Goal: Task Accomplishment & Management: Manage account settings

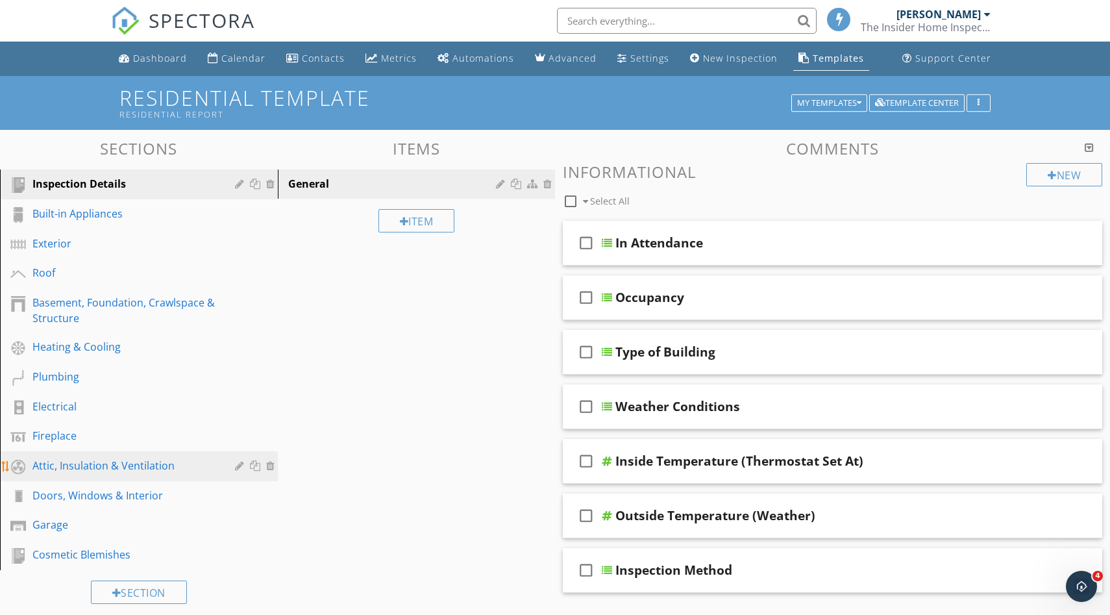
click at [89, 458] on div "Attic, Insulation & Ventilation" at bounding box center [124, 466] width 184 height 16
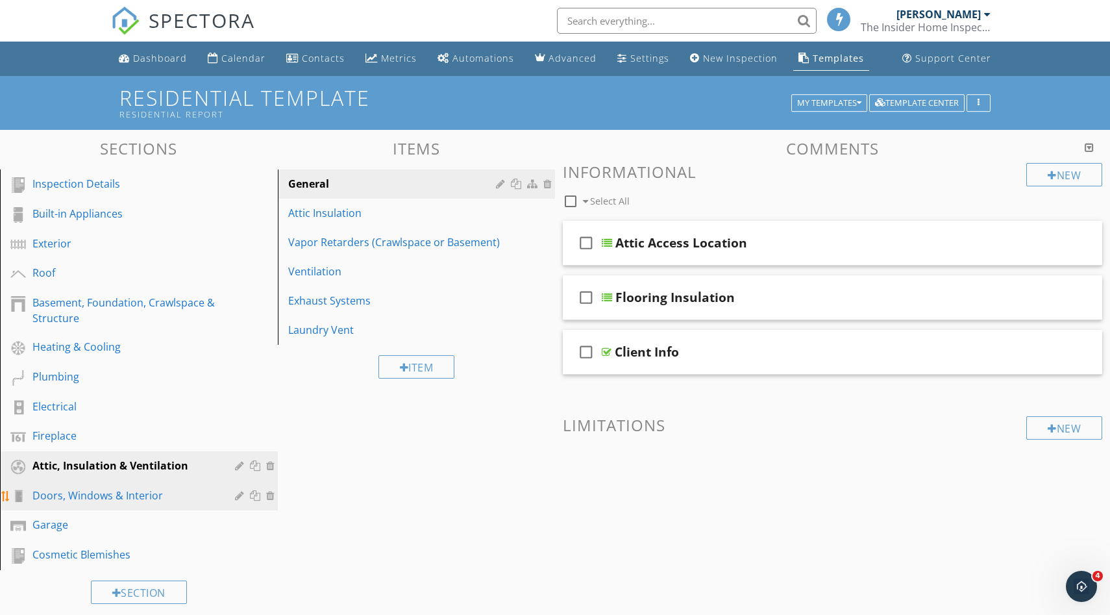
click at [92, 493] on div "Doors, Windows & Interior" at bounding box center [124, 495] width 184 height 16
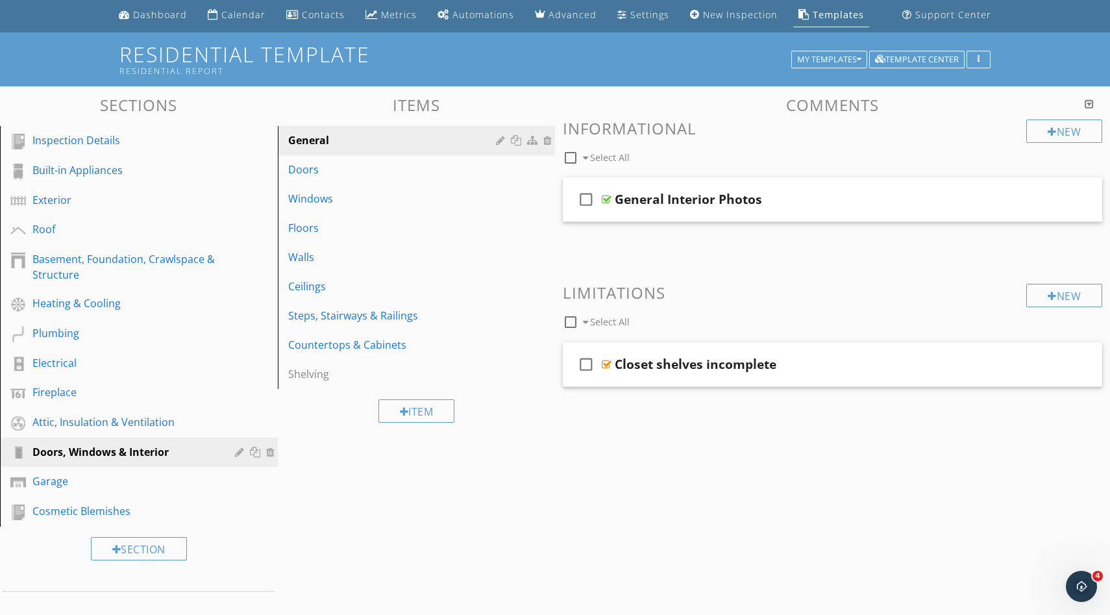
scroll to position [45, 0]
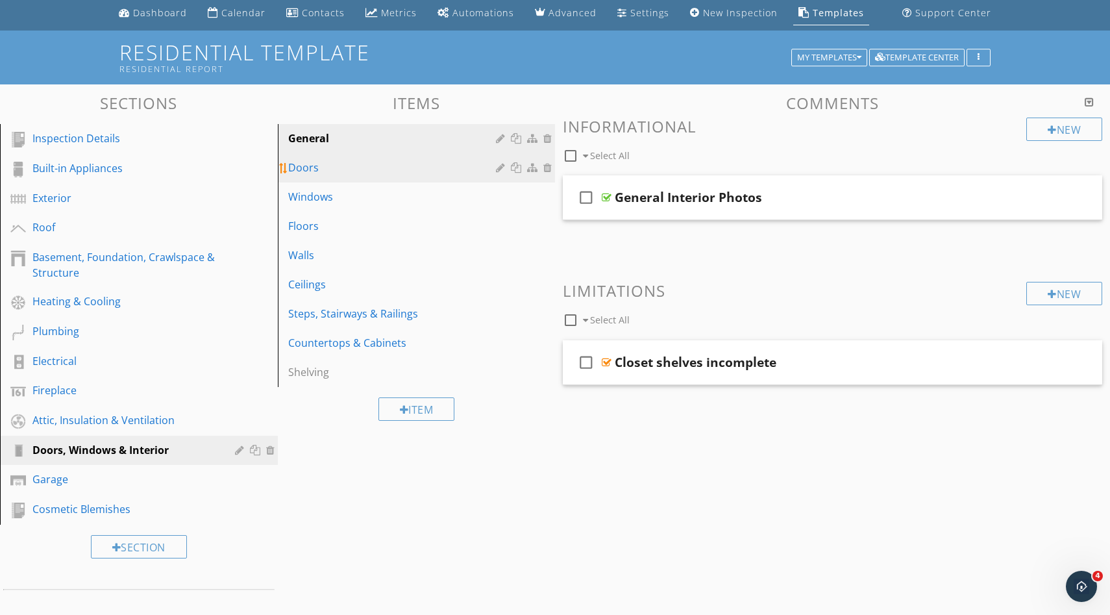
click at [409, 165] on div "Doors" at bounding box center [394, 168] width 212 height 16
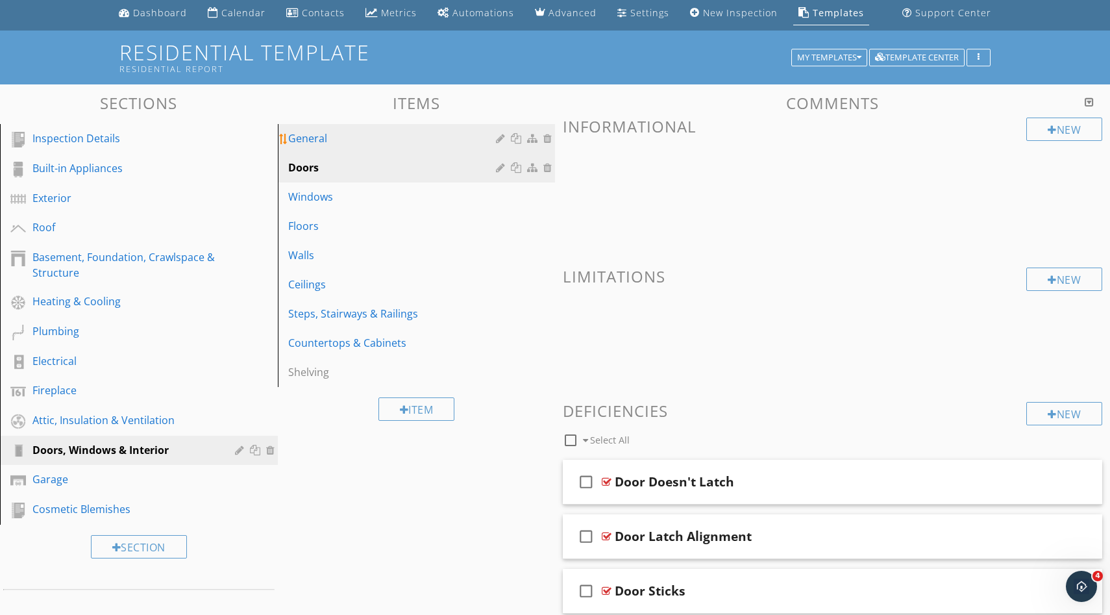
click at [408, 147] on link "General" at bounding box center [419, 138] width 274 height 29
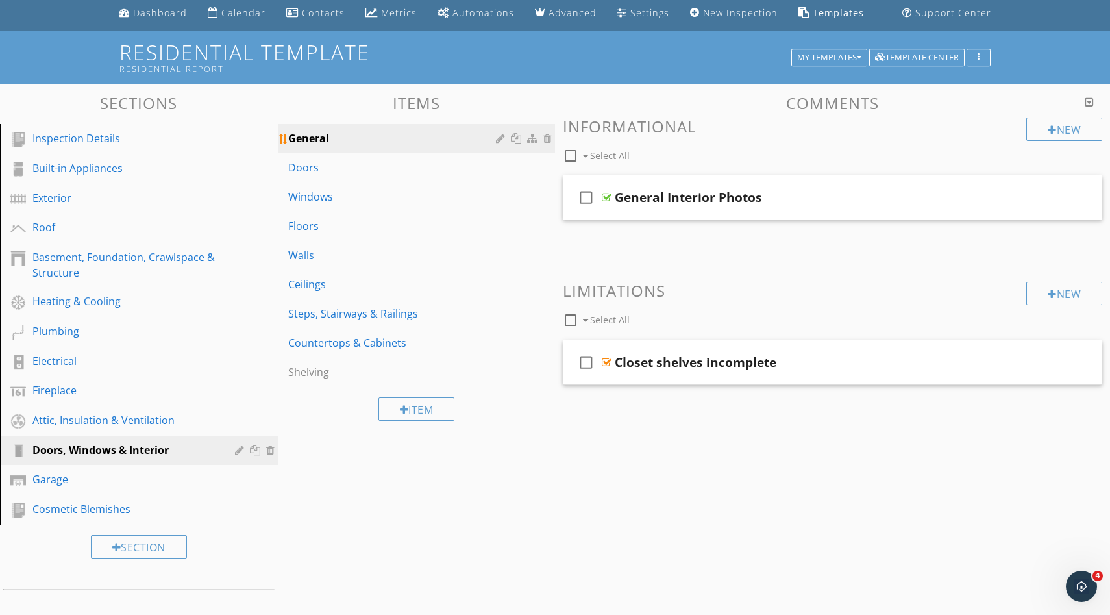
click at [499, 141] on div at bounding box center [502, 138] width 12 height 10
click at [1041, 86] on div at bounding box center [555, 307] width 1110 height 615
click at [1074, 597] on div "Open Intercom Messenger" at bounding box center [1079, 584] width 43 height 43
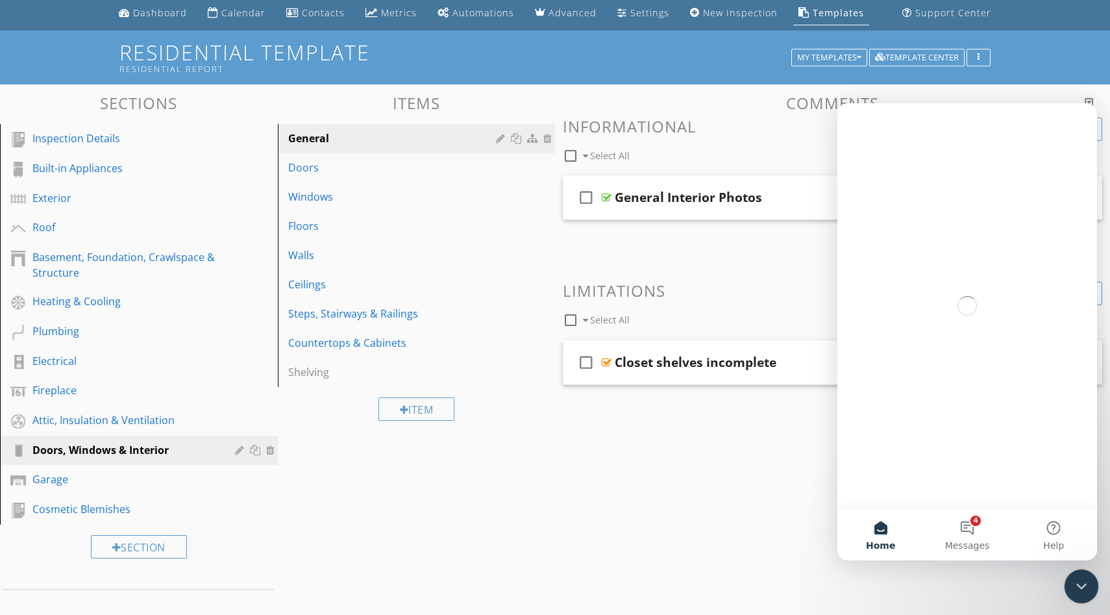
scroll to position [0, 0]
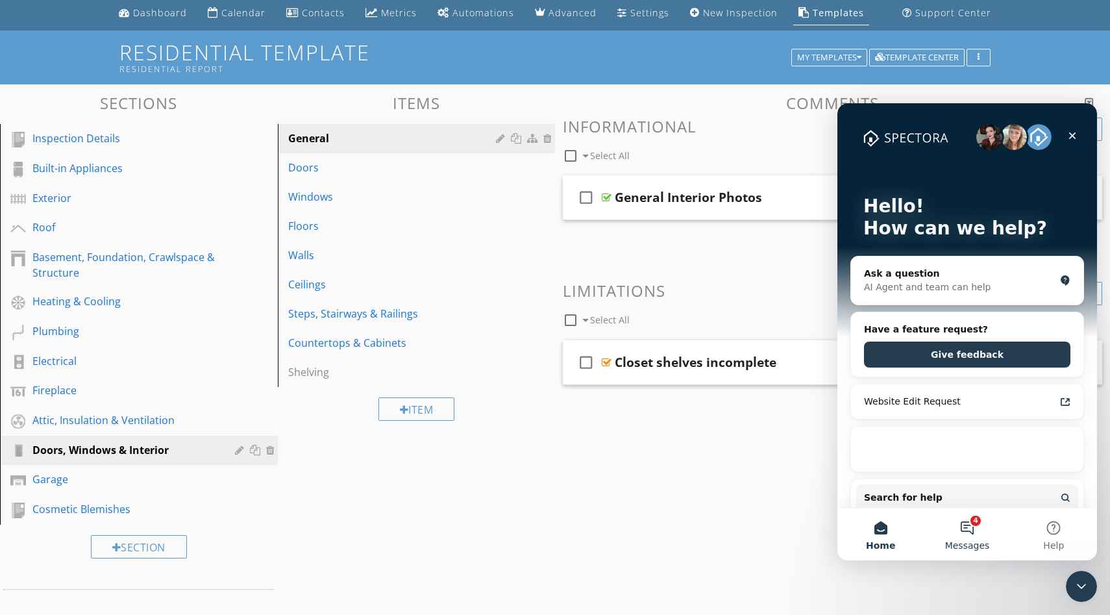
click at [966, 539] on button "4 Messages" at bounding box center [967, 534] width 86 height 52
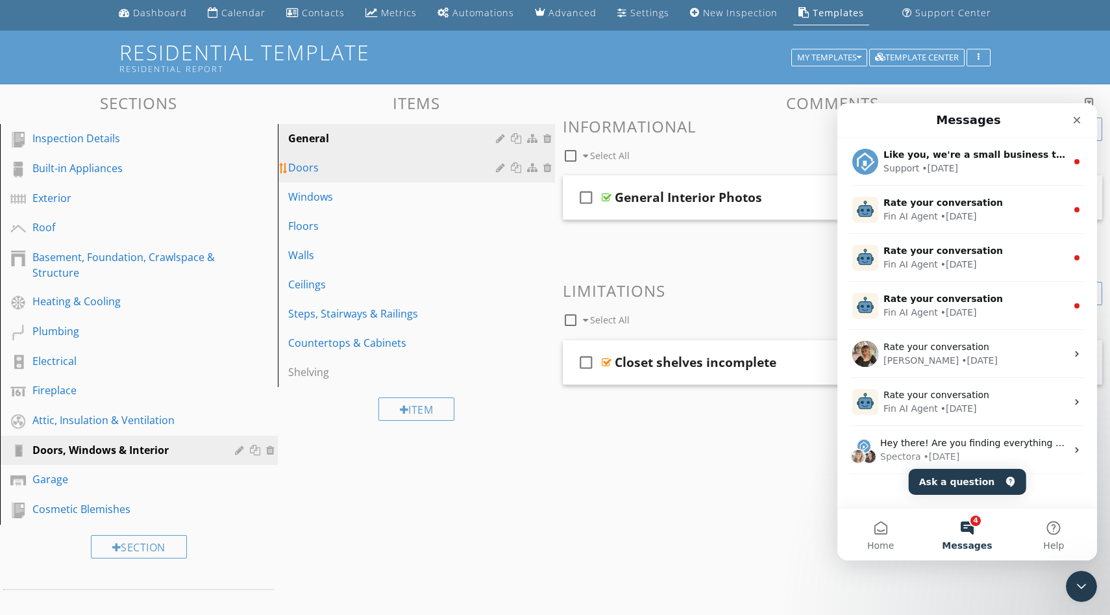
click at [399, 168] on div "Doors" at bounding box center [394, 168] width 212 height 16
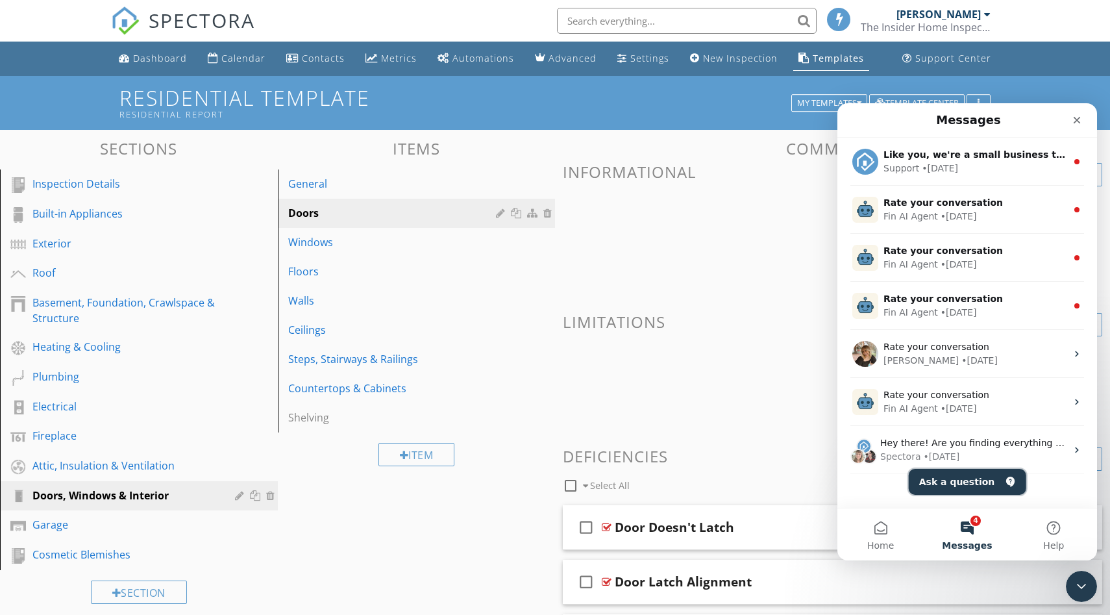
click at [944, 475] on button "Ask a question" at bounding box center [967, 482] width 117 height 26
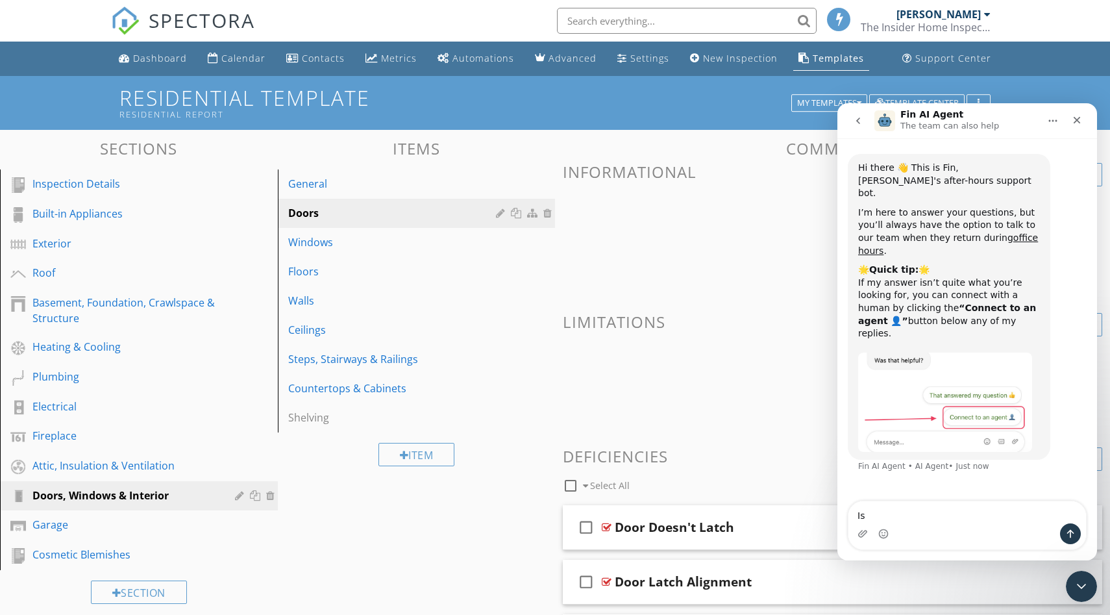
type textarea "I"
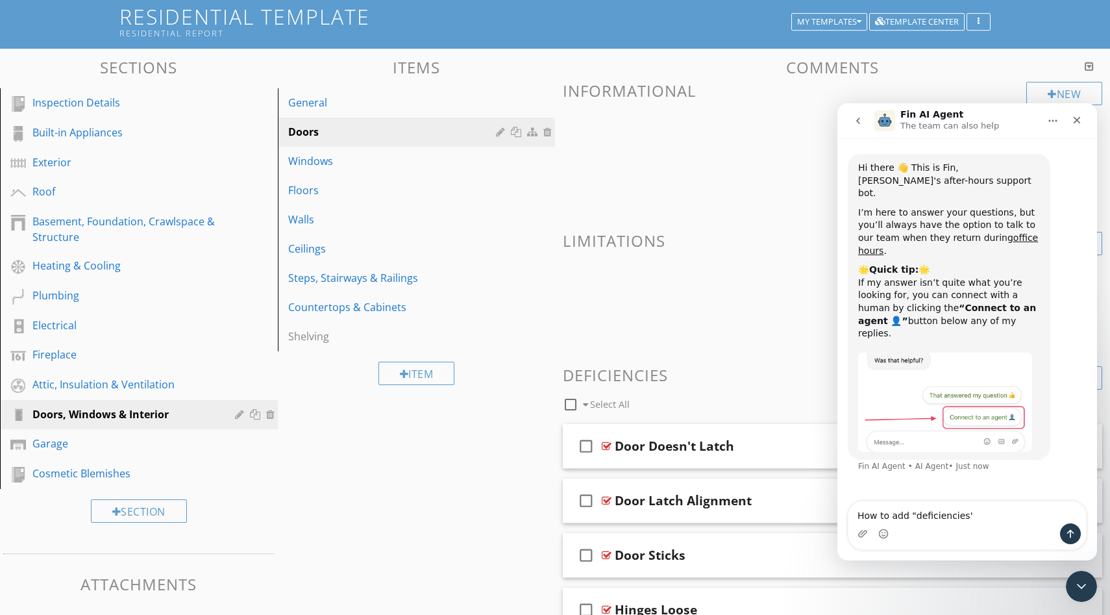
scroll to position [86, 0]
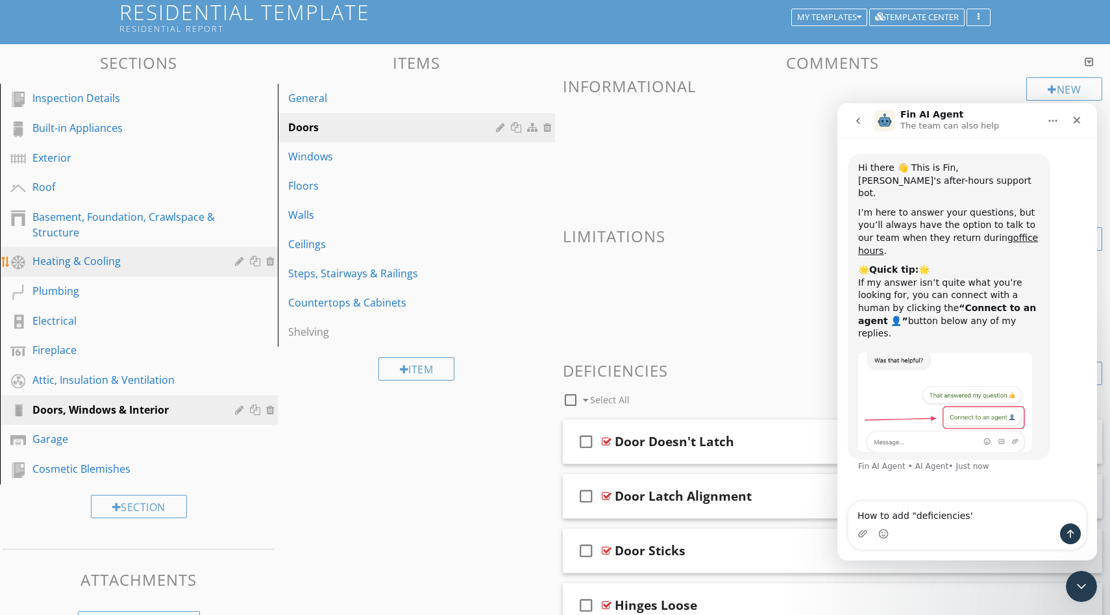
click at [162, 266] on div "Heating & Cooling" at bounding box center [124, 261] width 184 height 16
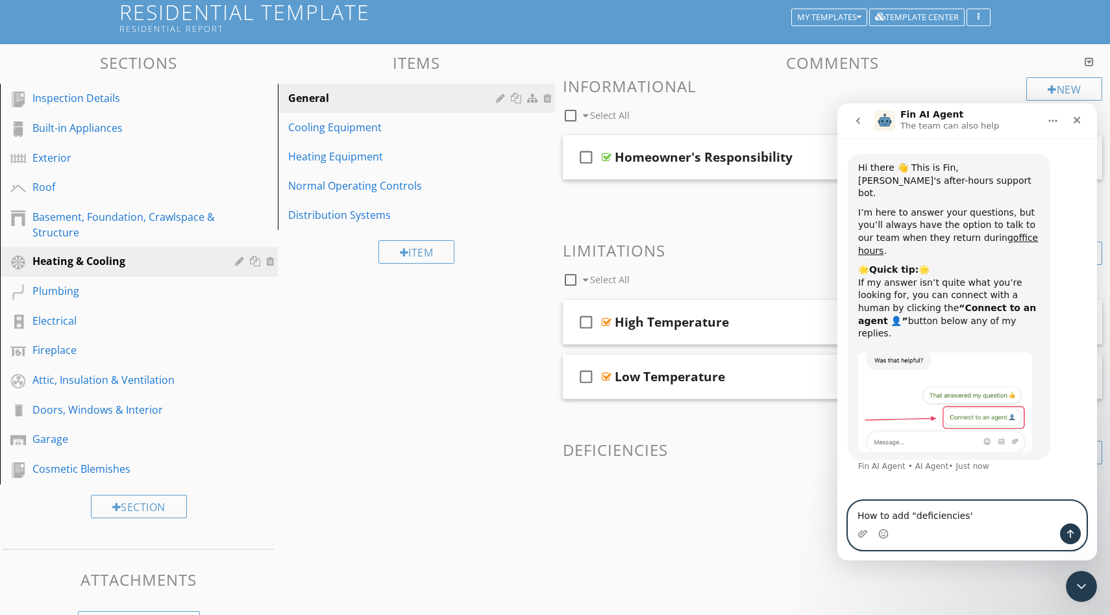
click at [1027, 521] on textarea "How to add "deficiencies'" at bounding box center [967, 512] width 238 height 22
type textarea "How to add "deficiencies" comment into "general" items section."
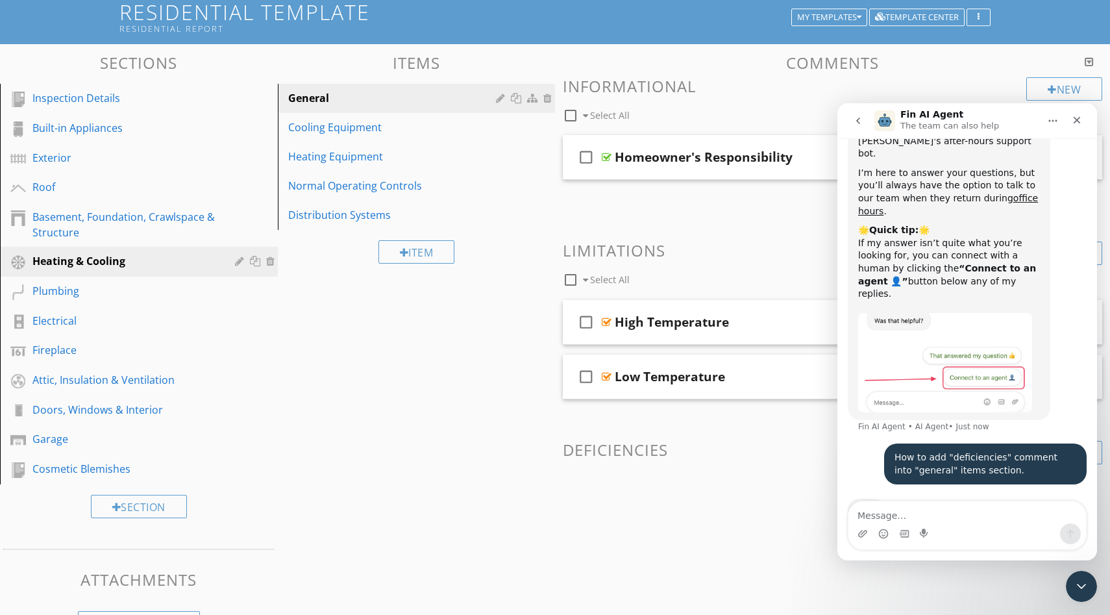
scroll to position [41, 0]
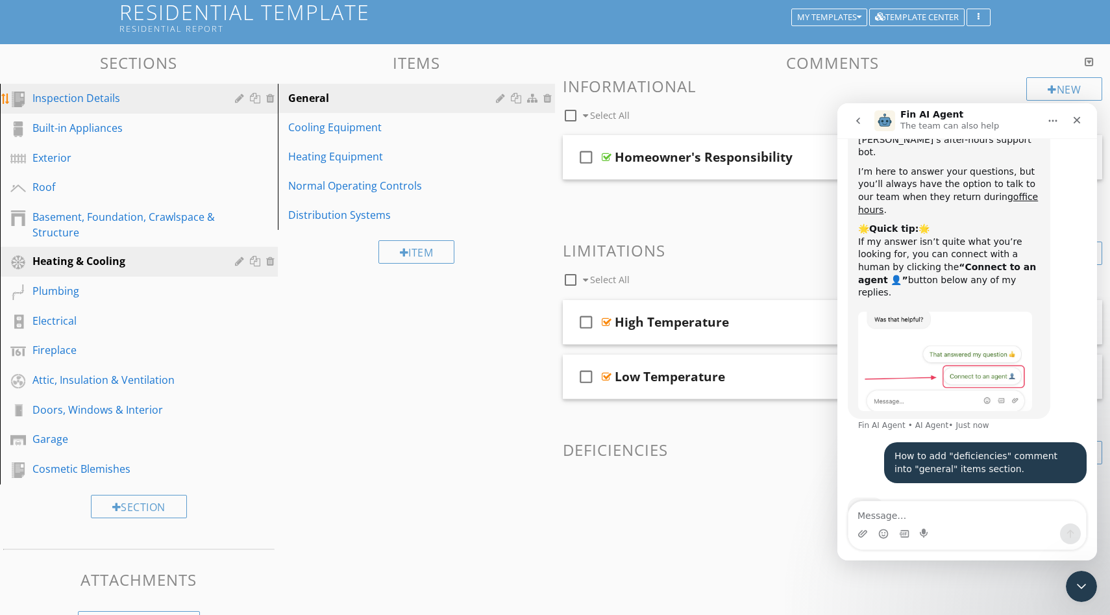
click at [118, 100] on div "Inspection Details" at bounding box center [124, 98] width 184 height 16
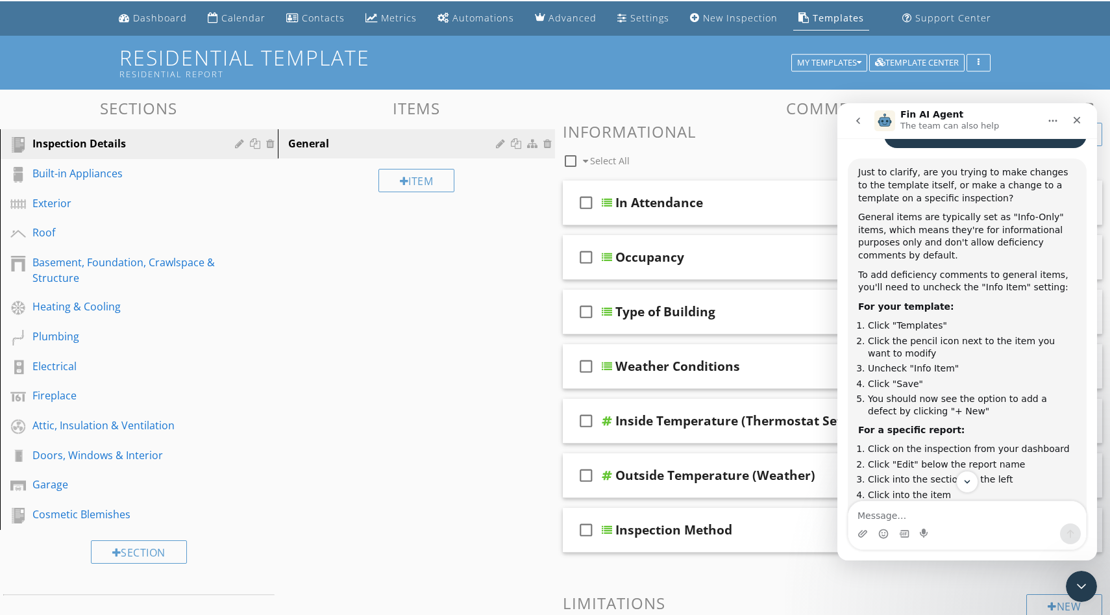
scroll to position [0, 0]
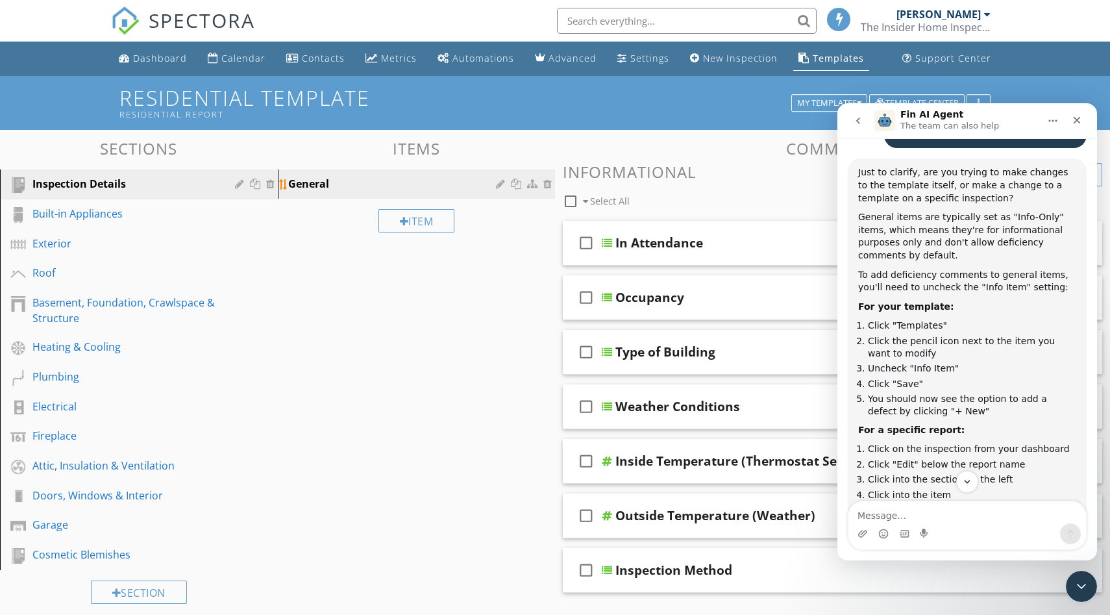
click at [410, 176] on div "General" at bounding box center [394, 184] width 212 height 16
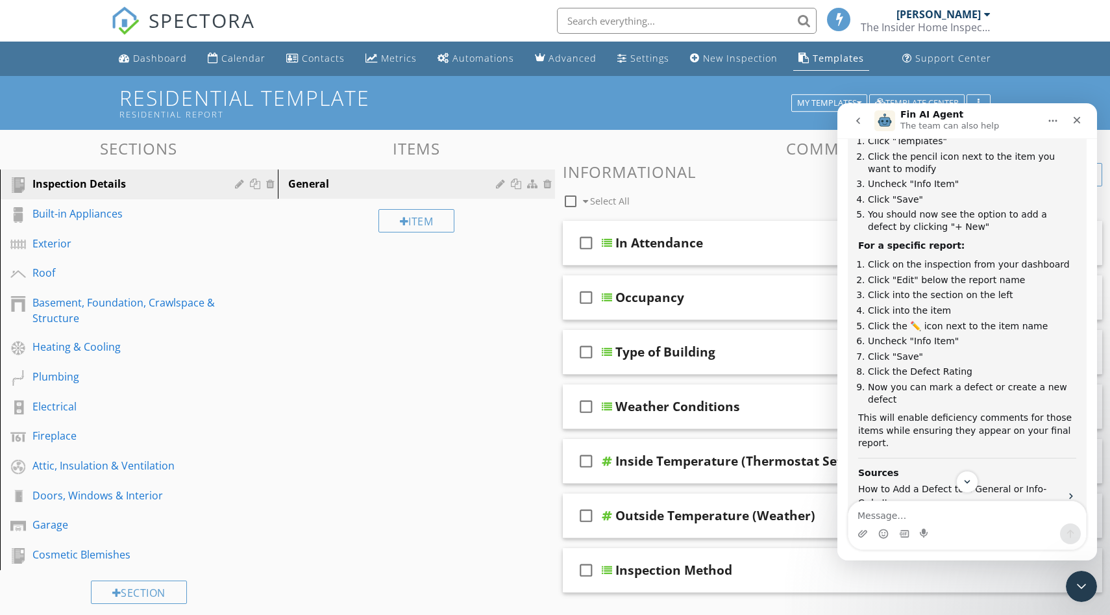
scroll to position [663, 0]
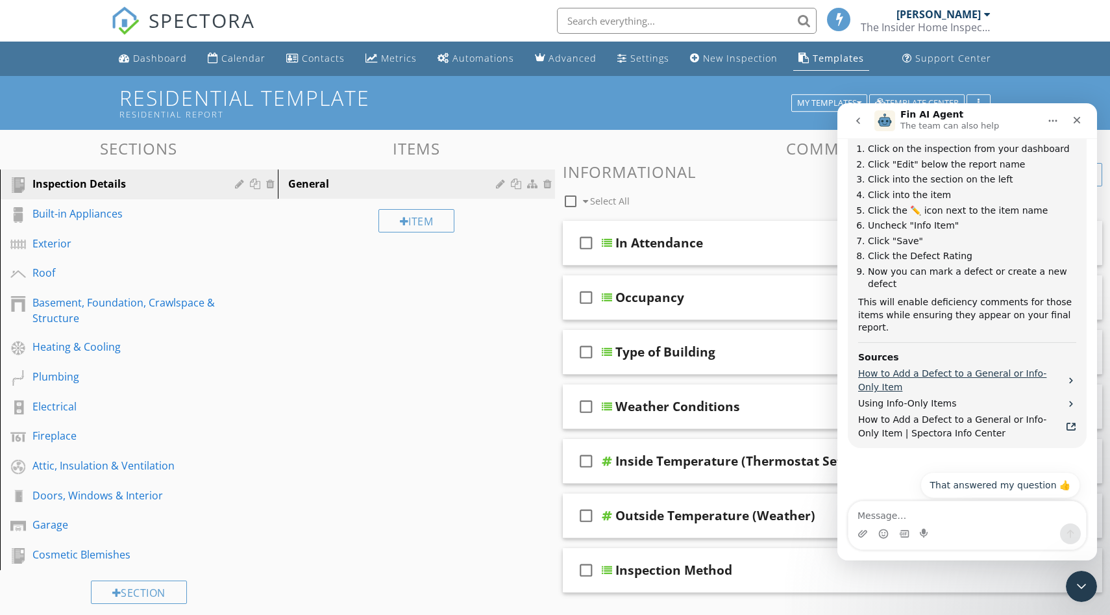
click at [976, 367] on span "How to Add a Defect to a General or Info-Only Item" at bounding box center [962, 380] width 208 height 27
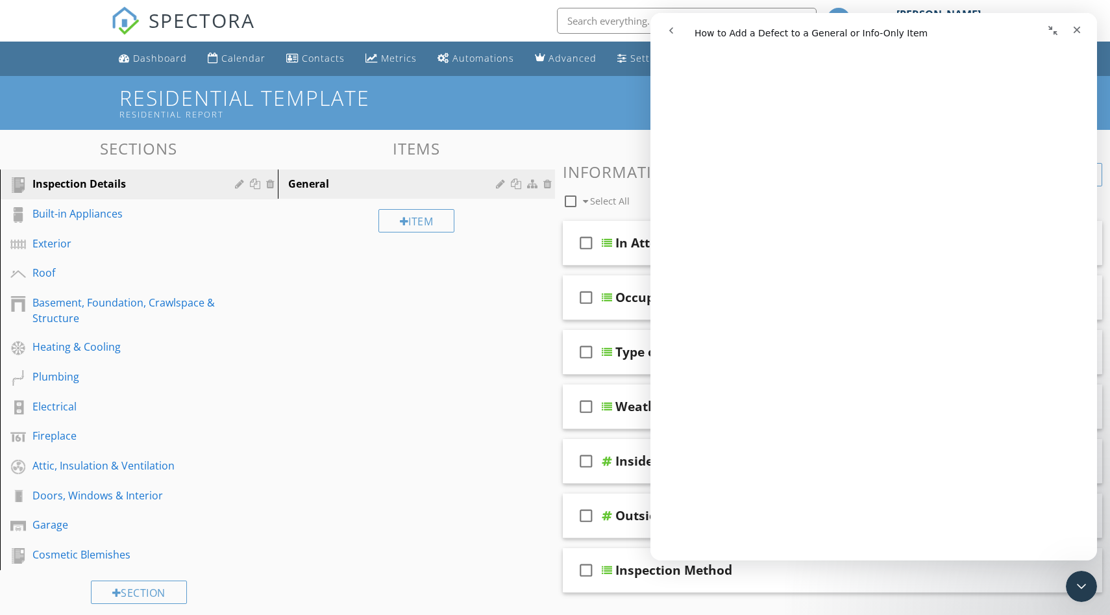
scroll to position [647, 0]
click at [501, 187] on div at bounding box center [502, 184] width 12 height 10
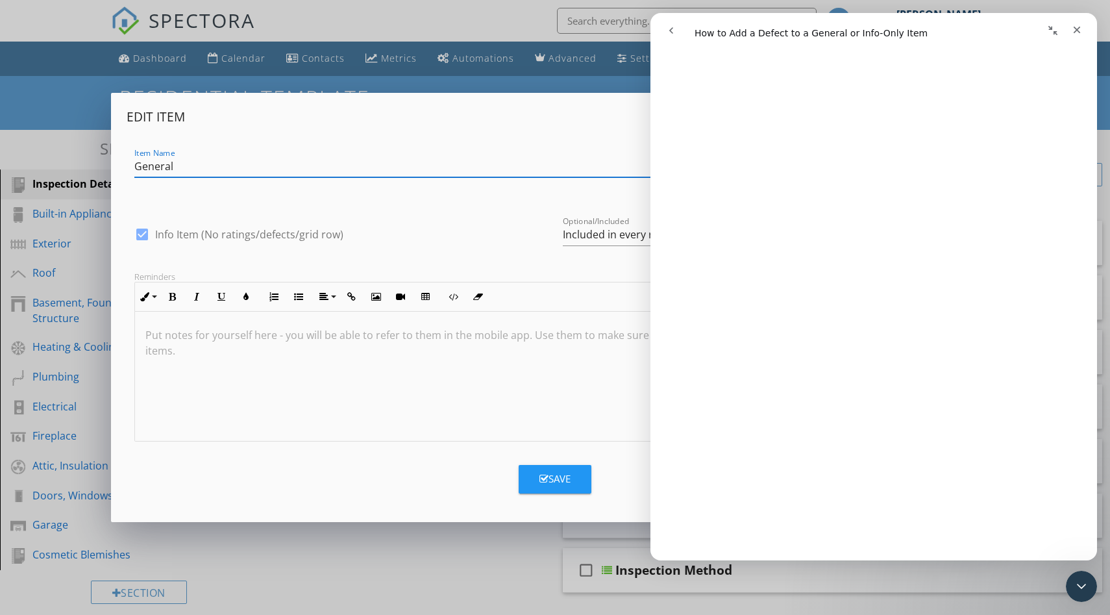
click at [360, 563] on div "Edit Item Item Name General check_box Info Item (No ratings/defects/grid row) O…" at bounding box center [555, 307] width 1110 height 615
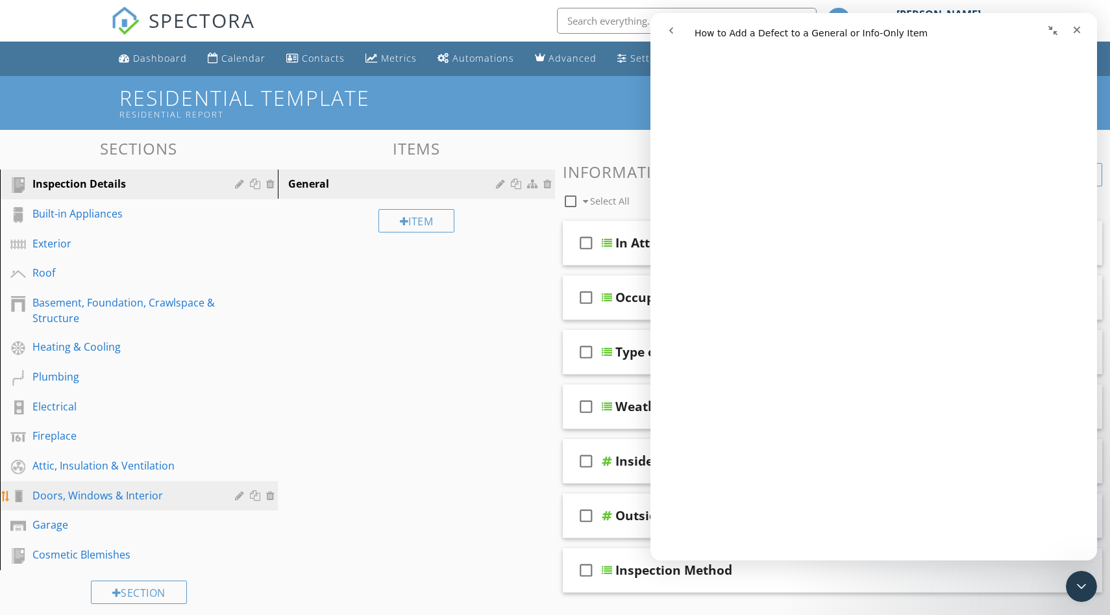
click at [100, 488] on div "Doors, Windows & Interior" at bounding box center [124, 495] width 184 height 16
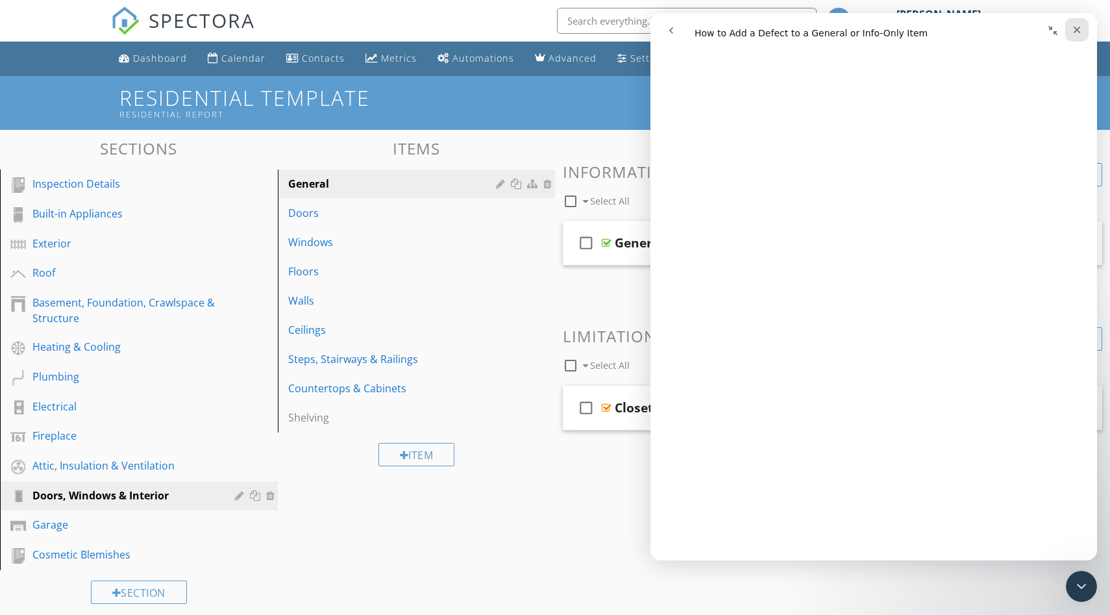
click at [1075, 31] on icon "Close" at bounding box center [1077, 30] width 7 height 7
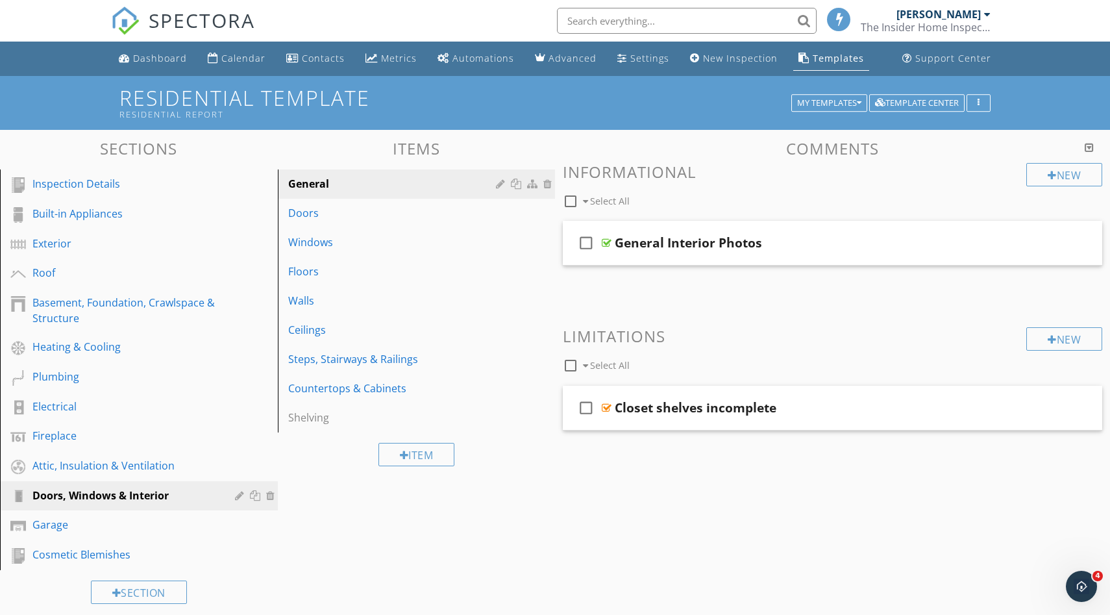
scroll to position [0, 0]
click at [501, 185] on div at bounding box center [502, 184] width 12 height 10
click at [406, 560] on div at bounding box center [555, 307] width 1110 height 615
click at [1076, 599] on div "Open Intercom Messenger" at bounding box center [1079, 584] width 43 height 43
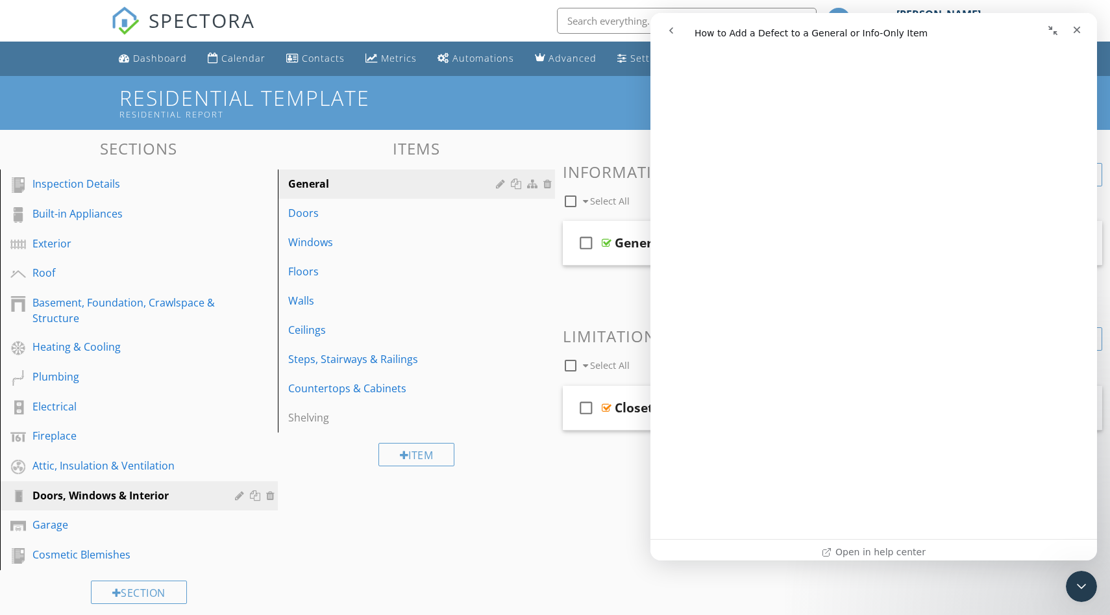
scroll to position [1677, 0]
click at [1074, 21] on div "Close" at bounding box center [1076, 29] width 23 height 23
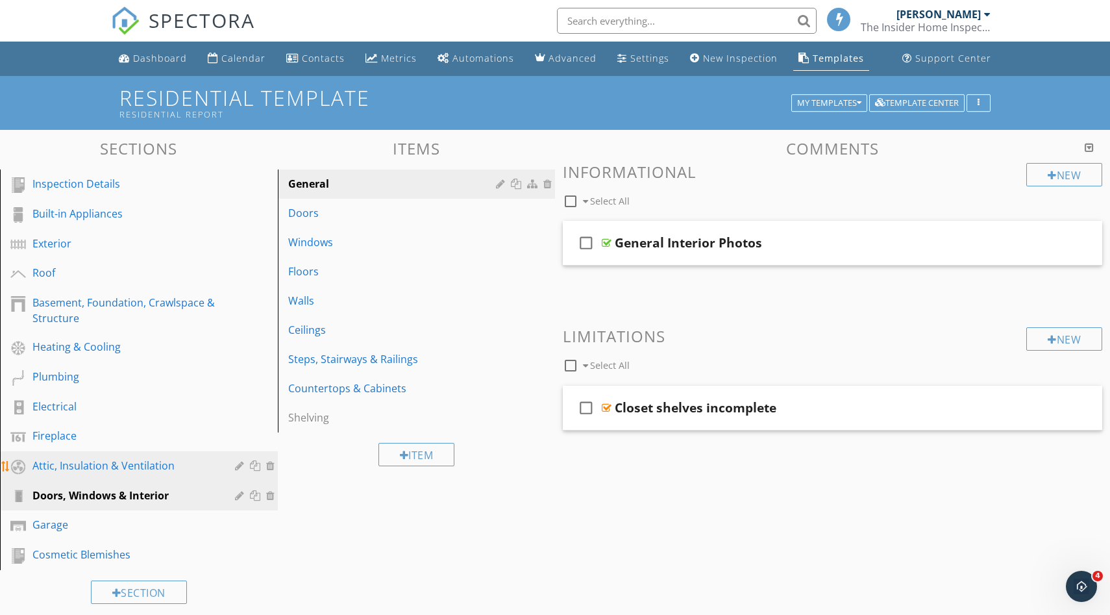
click at [124, 458] on div "Attic, Insulation & Ventilation" at bounding box center [124, 466] width 184 height 16
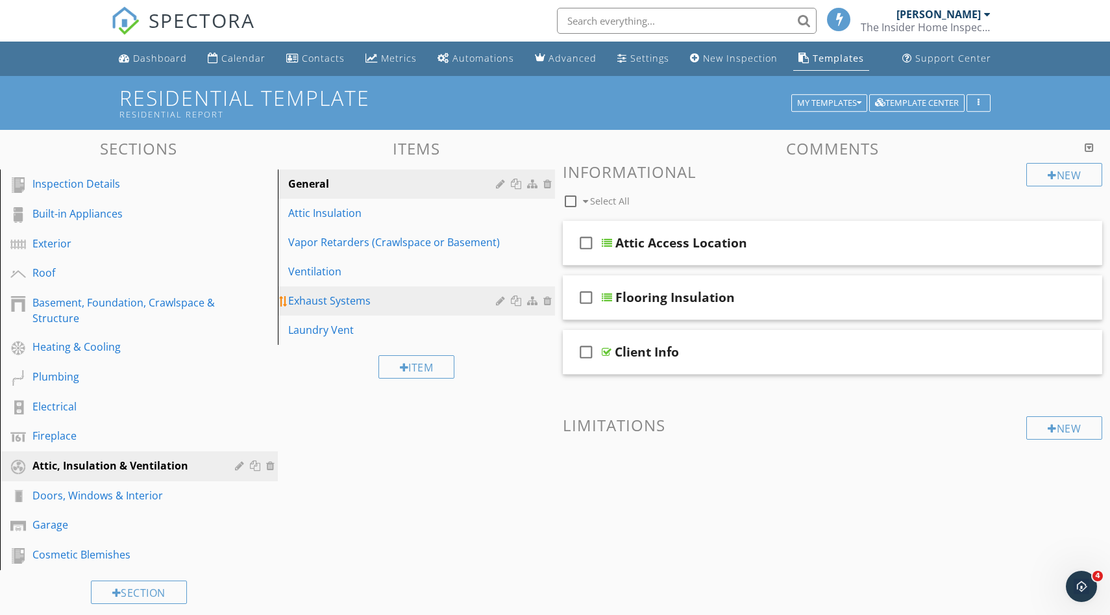
click at [393, 308] on div "Exhaust Systems" at bounding box center [394, 301] width 212 height 16
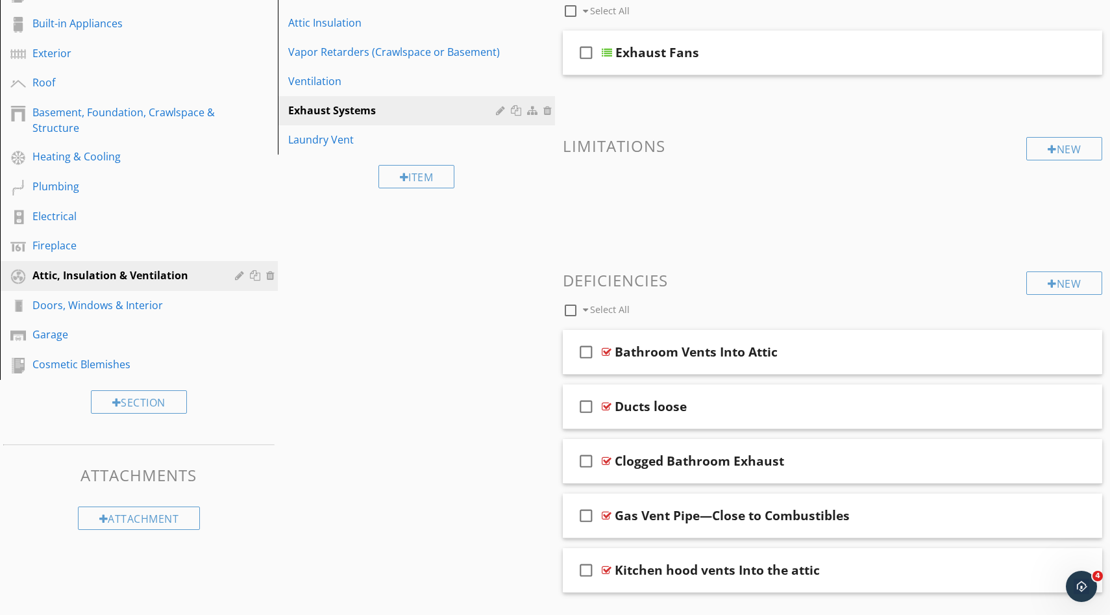
scroll to position [223, 0]
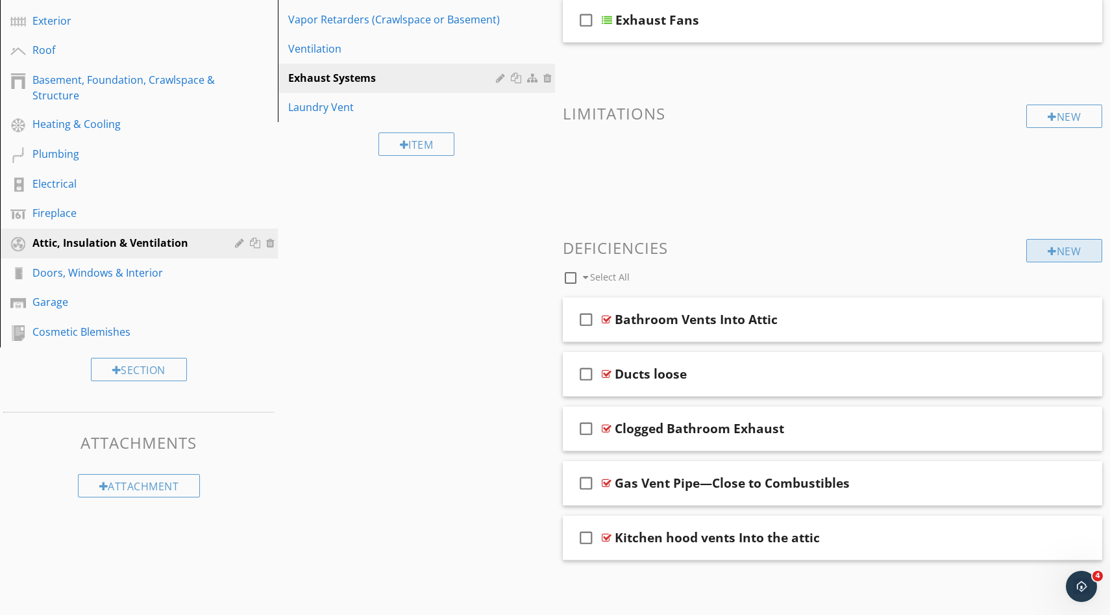
click at [1060, 244] on div "New" at bounding box center [1064, 250] width 76 height 23
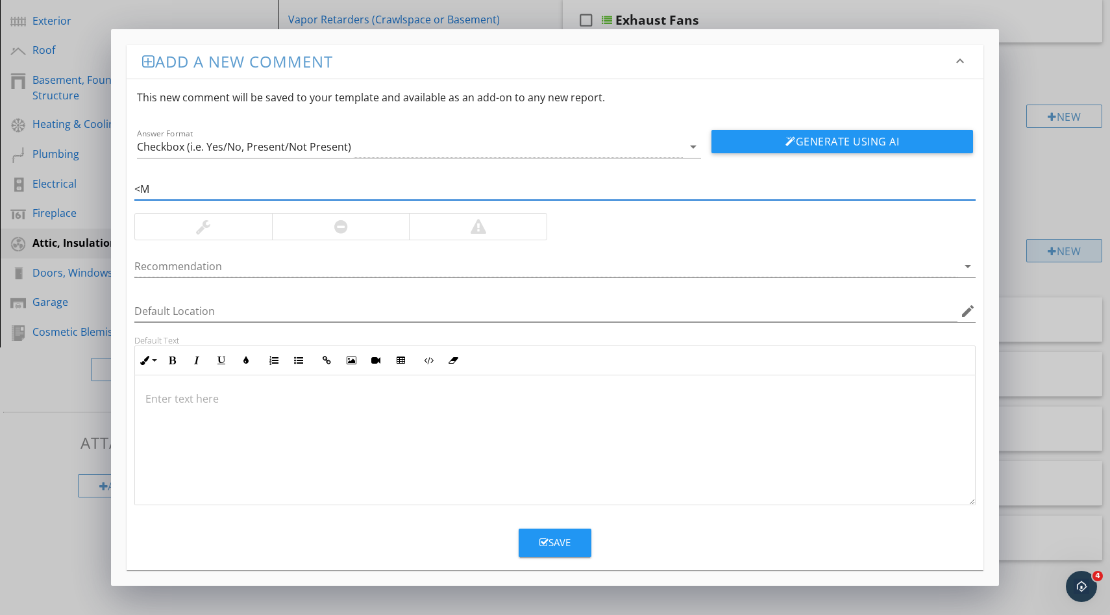
type input "<"
type input "Misaligned Flue"
click at [455, 225] on div at bounding box center [478, 227] width 138 height 26
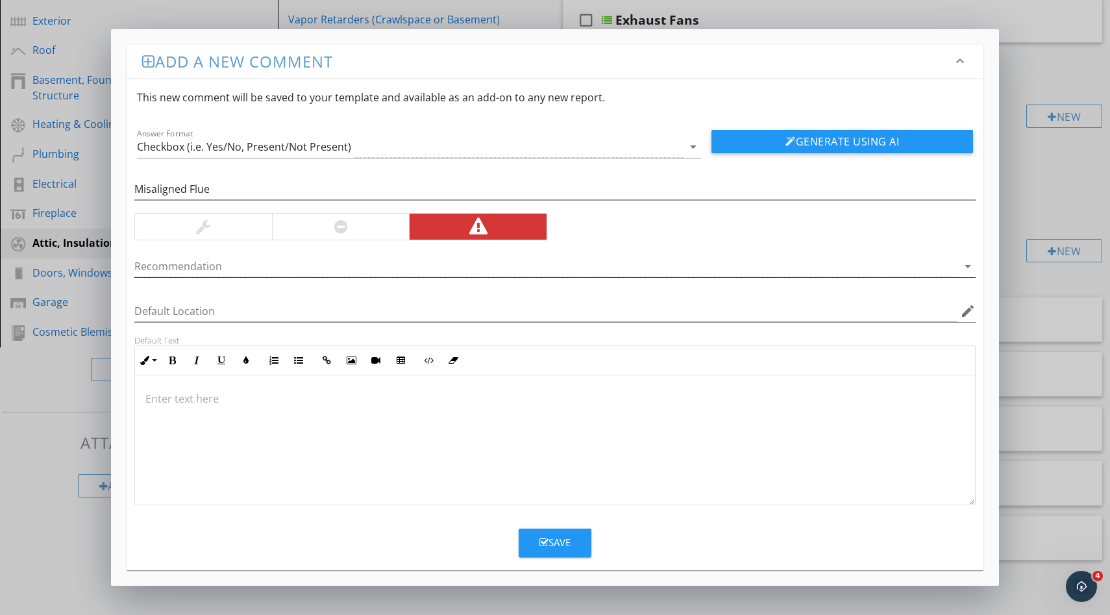
click at [378, 256] on div at bounding box center [545, 266] width 823 height 21
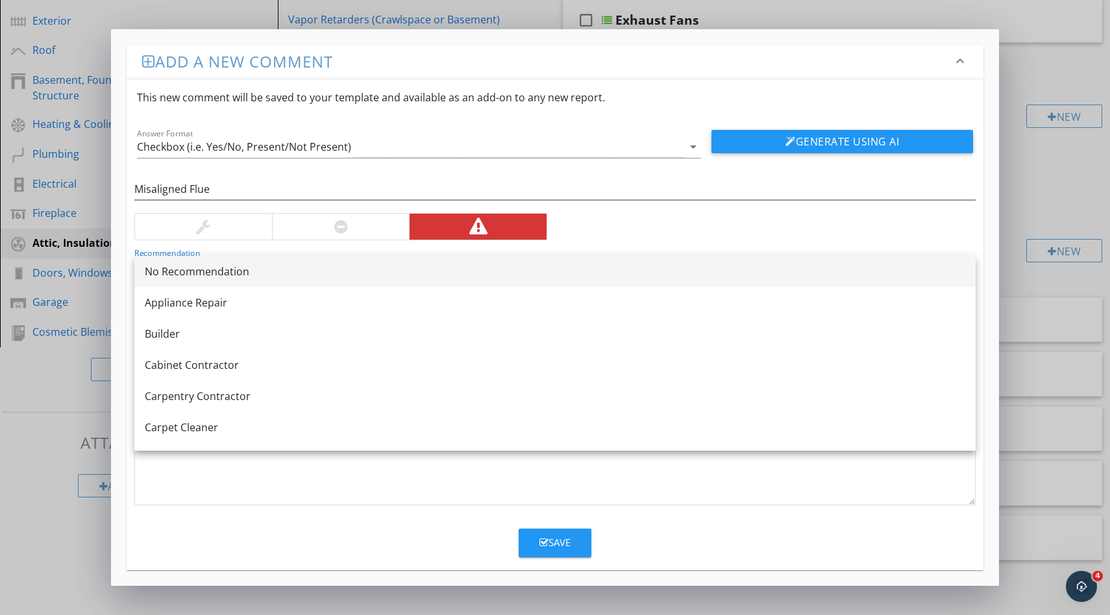
click at [378, 265] on div "No Recommendation" at bounding box center [555, 272] width 820 height 16
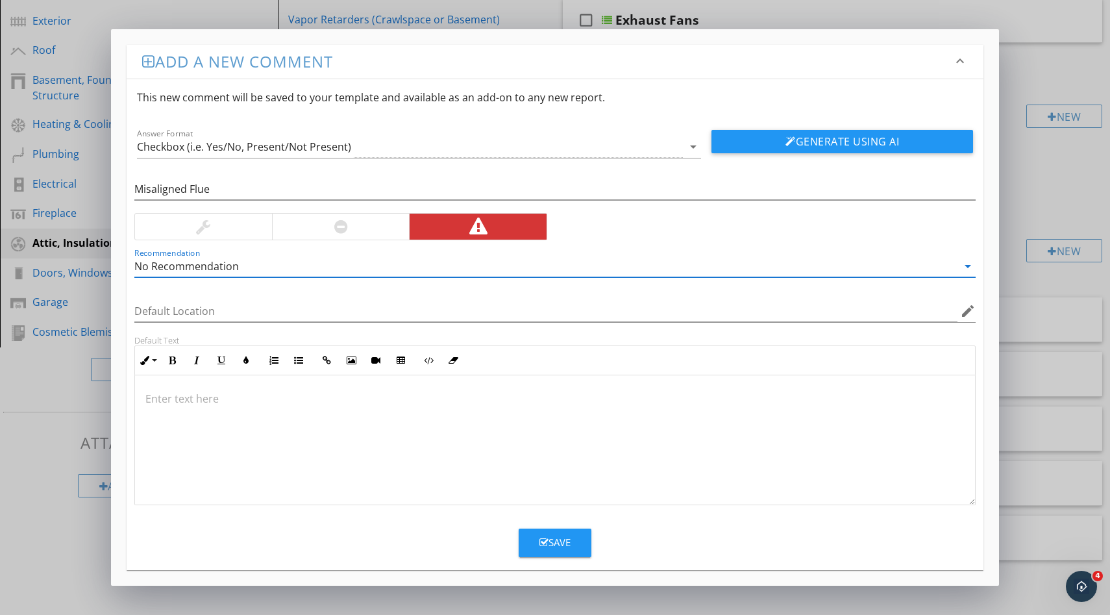
click at [324, 425] on div at bounding box center [555, 440] width 840 height 130
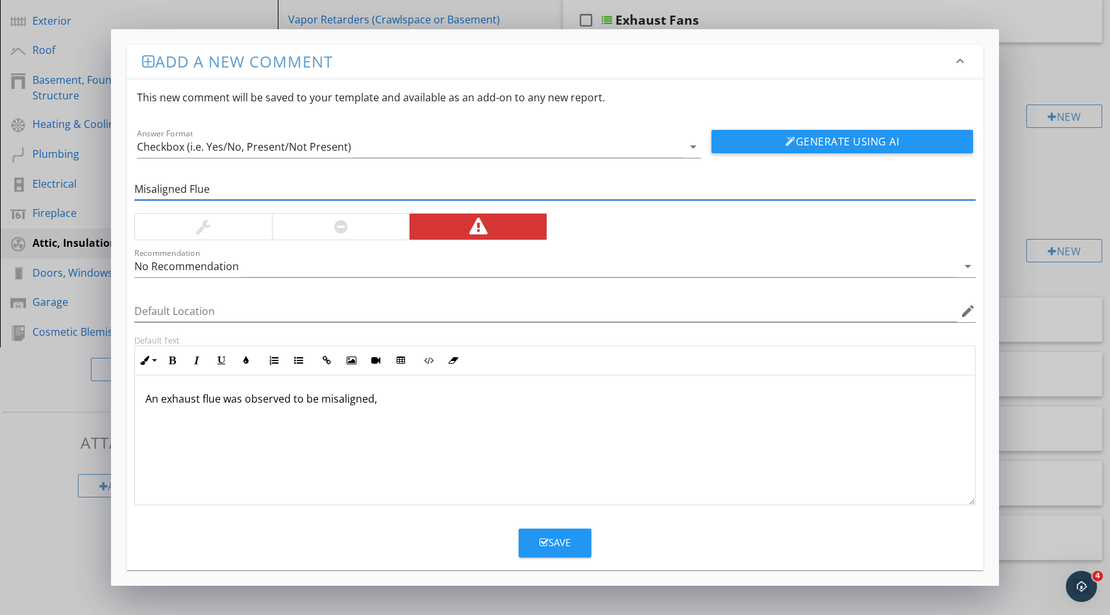
drag, startPoint x: 150, startPoint y: 189, endPoint x: 274, endPoint y: 184, distance: 124.1
click at [274, 184] on input "Misaligned Flue" at bounding box center [554, 189] width 841 height 21
type input "M"
type input "Exhaust Flue — Misaligned, Damaged, Missing"
click at [399, 404] on p "An exhaust flue was observed to be misaligned," at bounding box center [554, 399] width 819 height 16
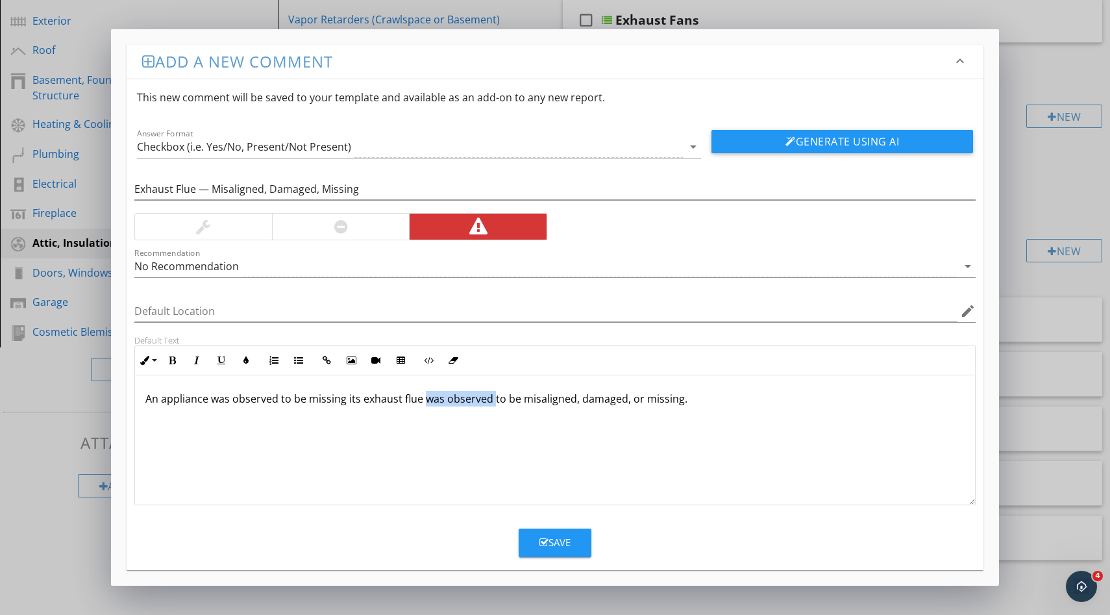
drag, startPoint x: 423, startPoint y: 396, endPoint x: 493, endPoint y: 397, distance: 70.1
click at [493, 397] on p "An appliance was observed to be missing its exhaust flue was observed to be mis…" at bounding box center [554, 399] width 819 height 16
click at [236, 400] on p "An appliance was observed to be missing its exhaust flue was observed to be mis…" at bounding box center [554, 399] width 819 height 16
drag, startPoint x: 231, startPoint y: 400, endPoint x: 278, endPoint y: 402, distance: 46.8
click at [278, 402] on p "An appliance was observed to be missing its exhaust flue was observed to be mis…" at bounding box center [554, 399] width 819 height 16
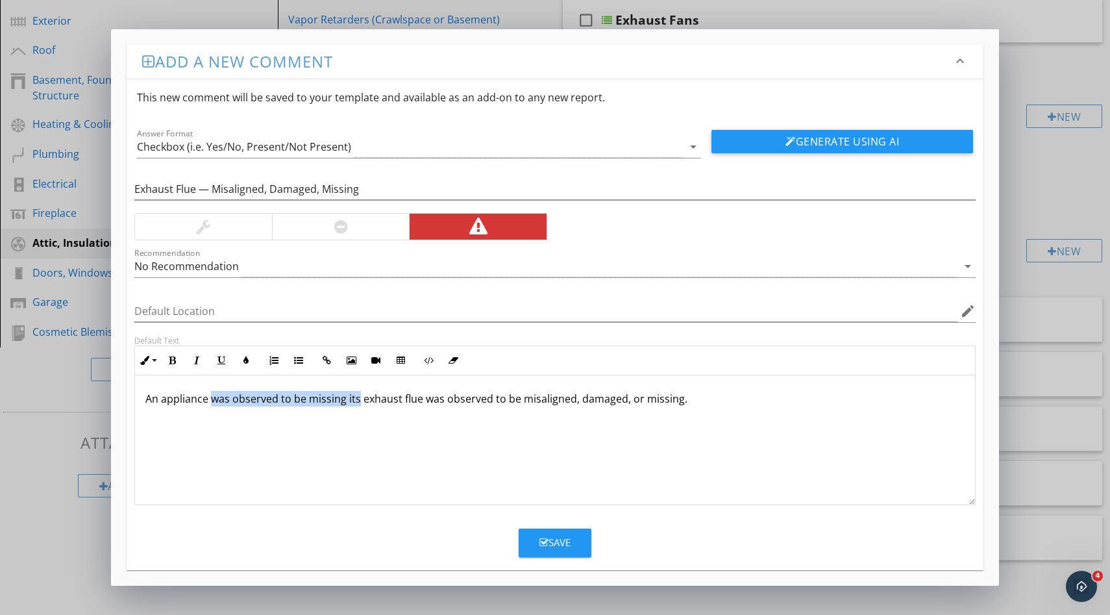
drag, startPoint x: 214, startPoint y: 402, endPoint x: 356, endPoint y: 400, distance: 141.5
click at [356, 400] on p "An appliance was observed to be missing its exhaust flue was observed to be mis…" at bounding box center [554, 399] width 819 height 16
click at [598, 402] on p "An appliance's exhaust flue was observed to be misaligned, damaged, or missing." at bounding box center [554, 399] width 819 height 16
drag, startPoint x: 774, startPoint y: 401, endPoint x: 794, endPoint y: 420, distance: 27.6
click at [794, 420] on p "An appliance's exhaust flue was observed to be misaligned, damaged, or missing.…" at bounding box center [554, 406] width 819 height 31
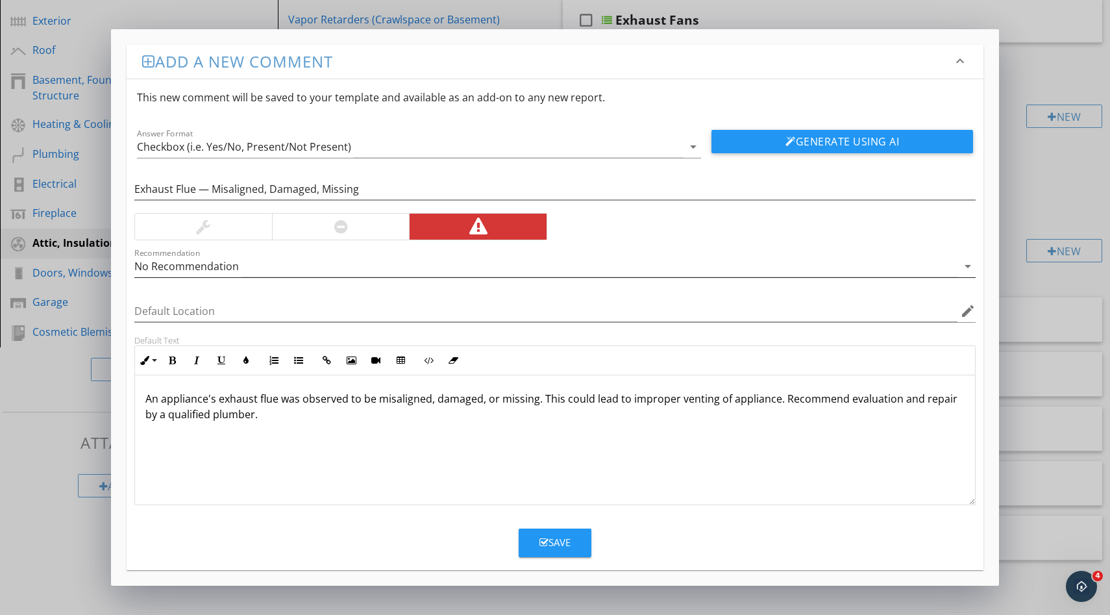
click at [421, 271] on div "No Recommendation" at bounding box center [545, 266] width 823 height 21
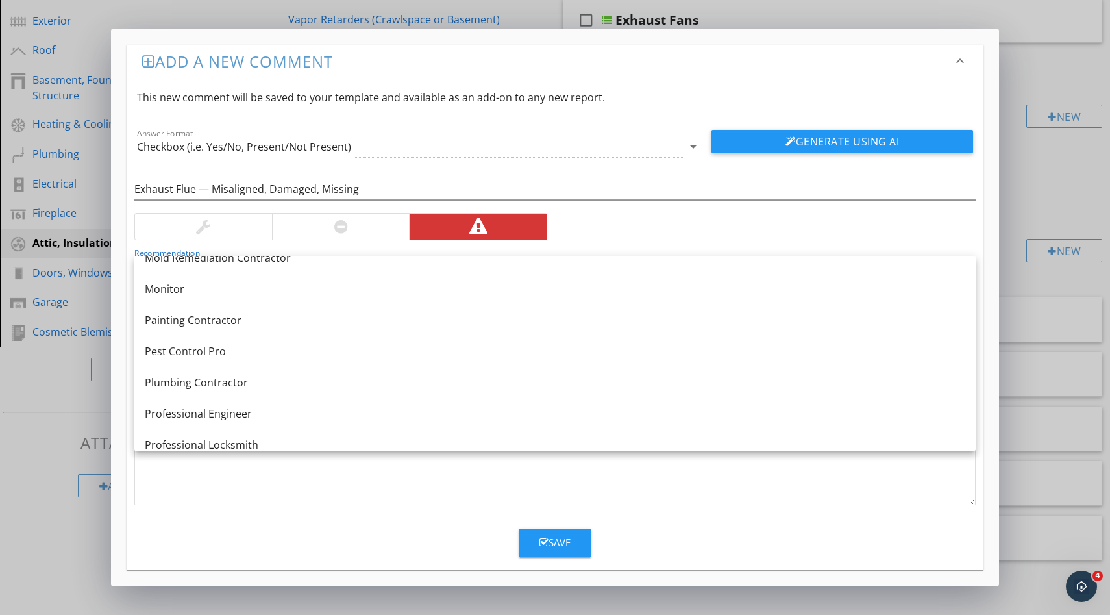
scroll to position [1294, 0]
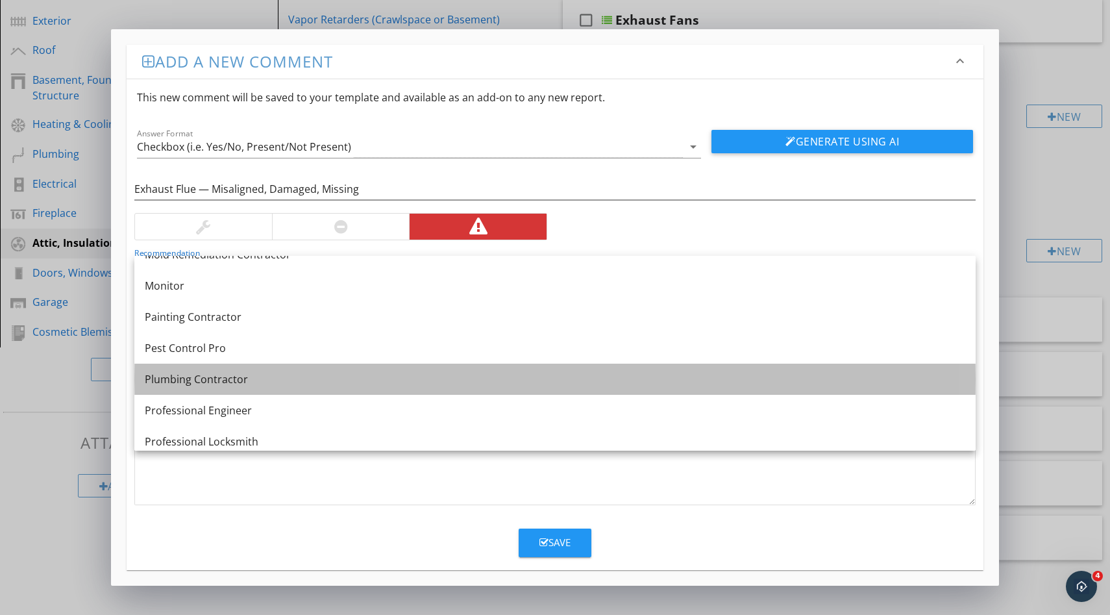
click at [363, 381] on div "Plumbing Contractor" at bounding box center [555, 379] width 820 height 16
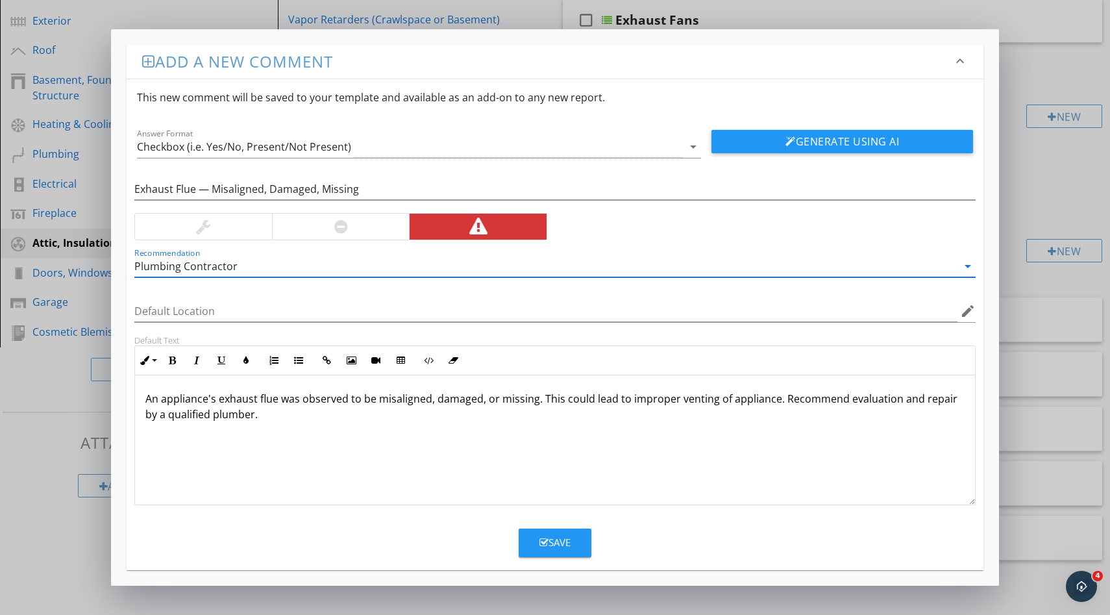
click at [227, 266] on div "Plumbing Contractor" at bounding box center [185, 266] width 103 height 12
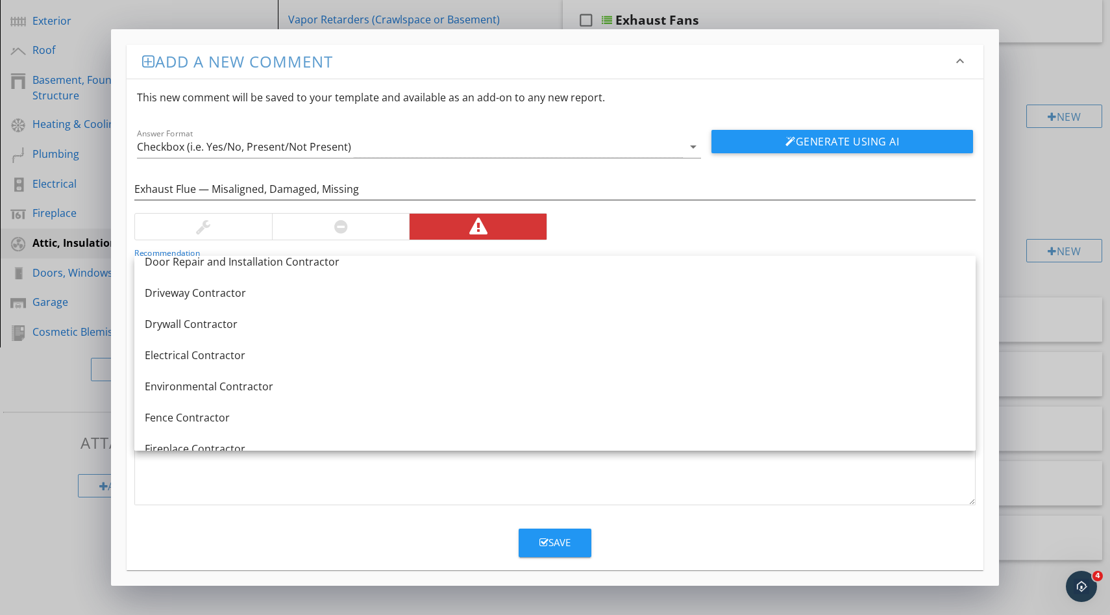
scroll to position [0, 0]
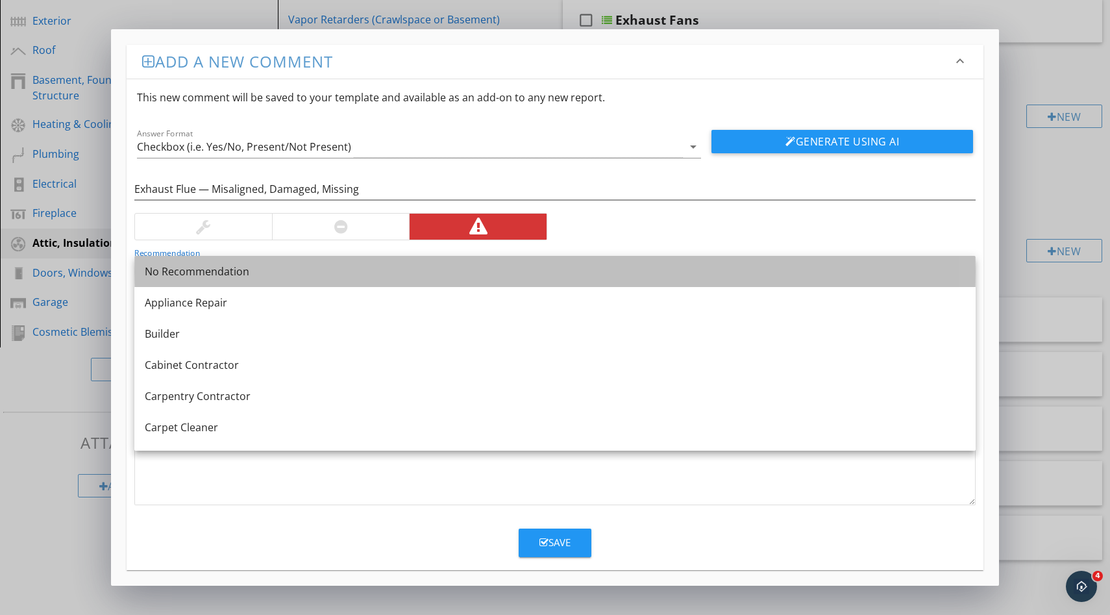
click at [223, 279] on link "No Recommendation" at bounding box center [554, 271] width 841 height 31
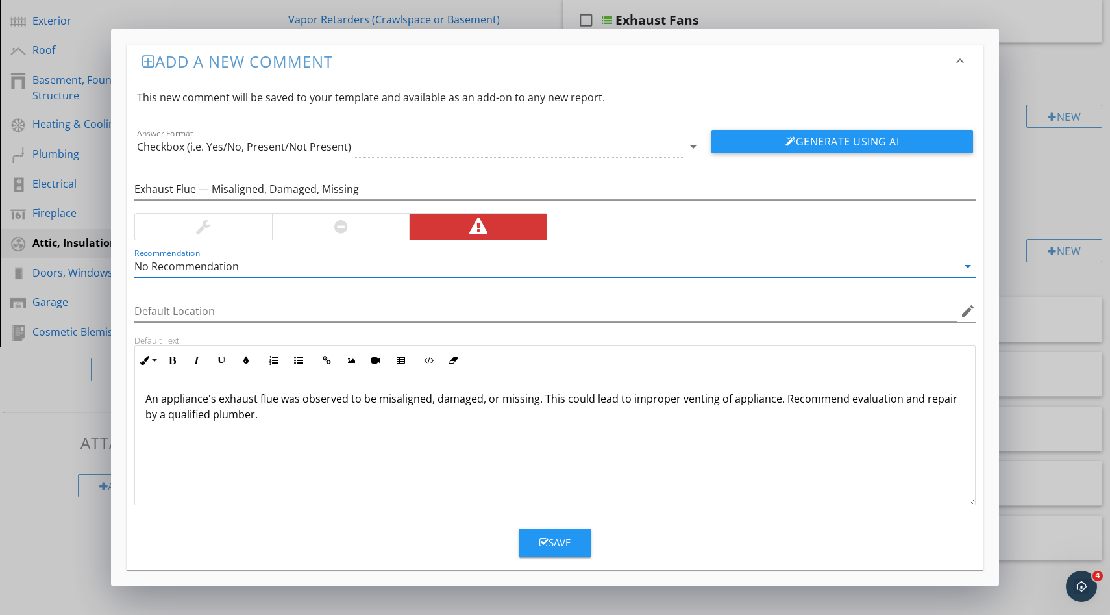
click at [628, 212] on div at bounding box center [554, 209] width 841 height 8
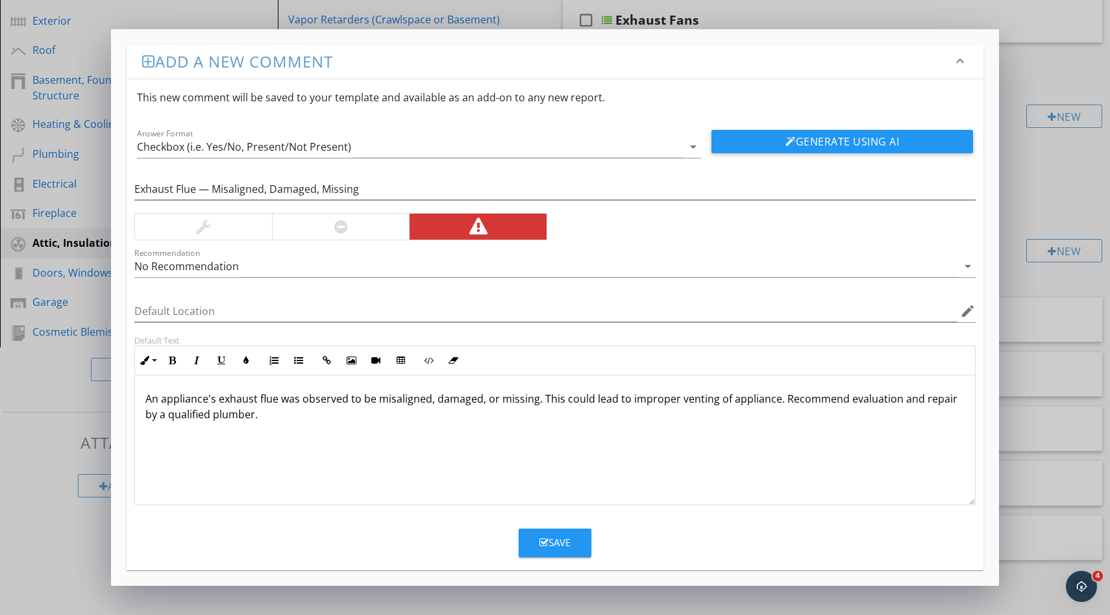
click at [241, 416] on p "An appliance's exhaust flue was observed to be misaligned, damaged, or missing.…" at bounding box center [554, 406] width 819 height 31
drag, startPoint x: 199, startPoint y: 417, endPoint x: 283, endPoint y: 416, distance: 84.4
click at [283, 416] on p "An appliance's exhaust flue was observed to be misaligned, damaged, or missing.…" at bounding box center [554, 406] width 819 height 31
click at [296, 464] on div "An appliance's exhaust flue was observed to be misaligned, damaged, or missing.…" at bounding box center [555, 440] width 840 height 130
click at [545, 534] on button "Save" at bounding box center [555, 542] width 73 height 29
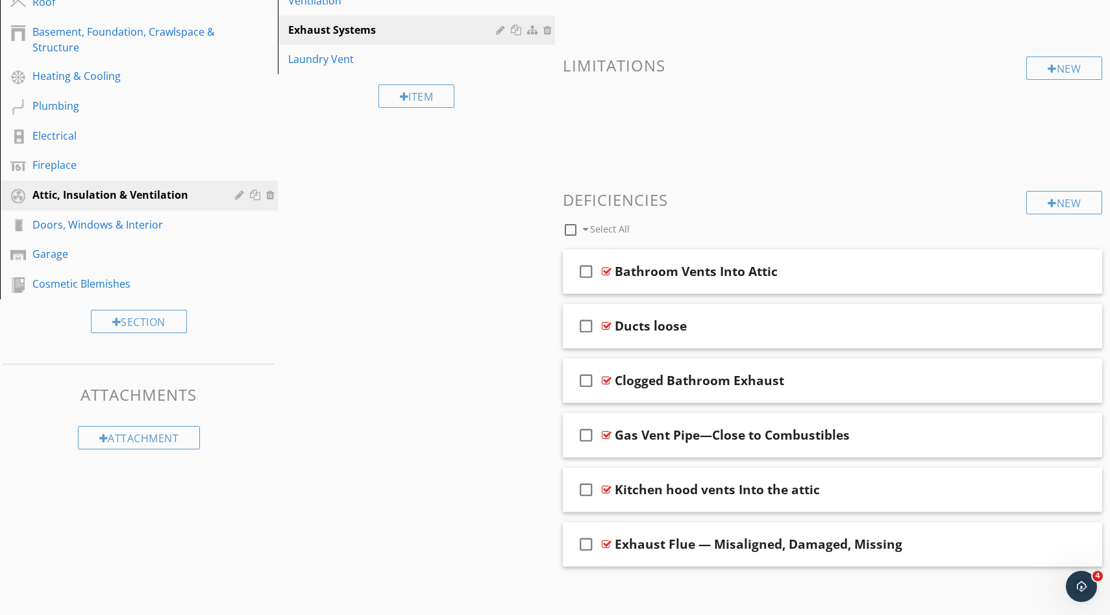
scroll to position [277, 0]
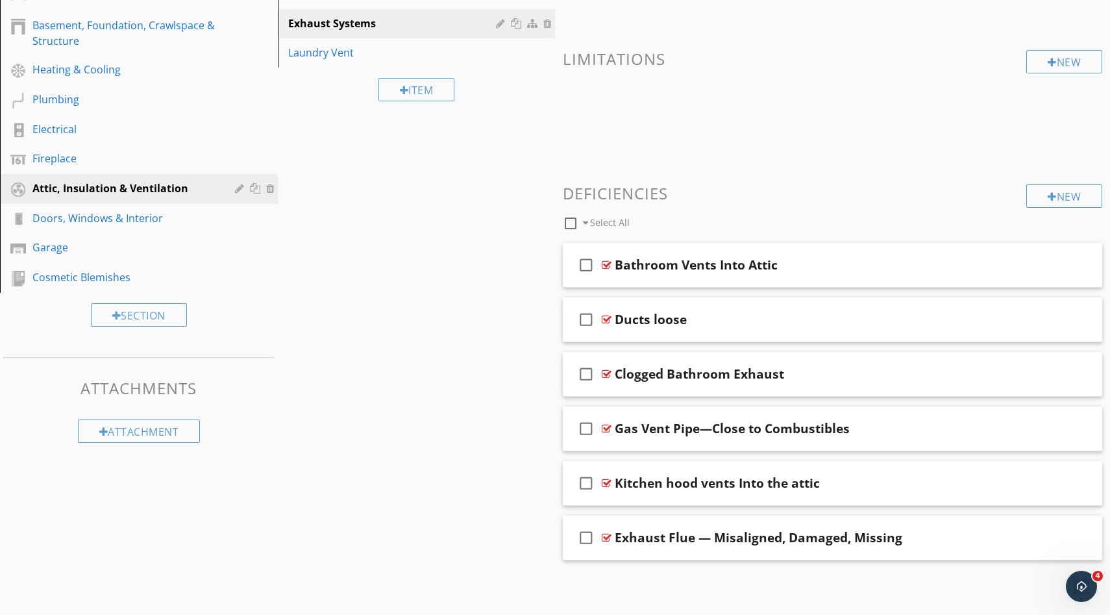
click at [577, 221] on div at bounding box center [571, 223] width 22 height 22
click at [572, 222] on div at bounding box center [571, 223] width 22 height 22
checkbox input "false"
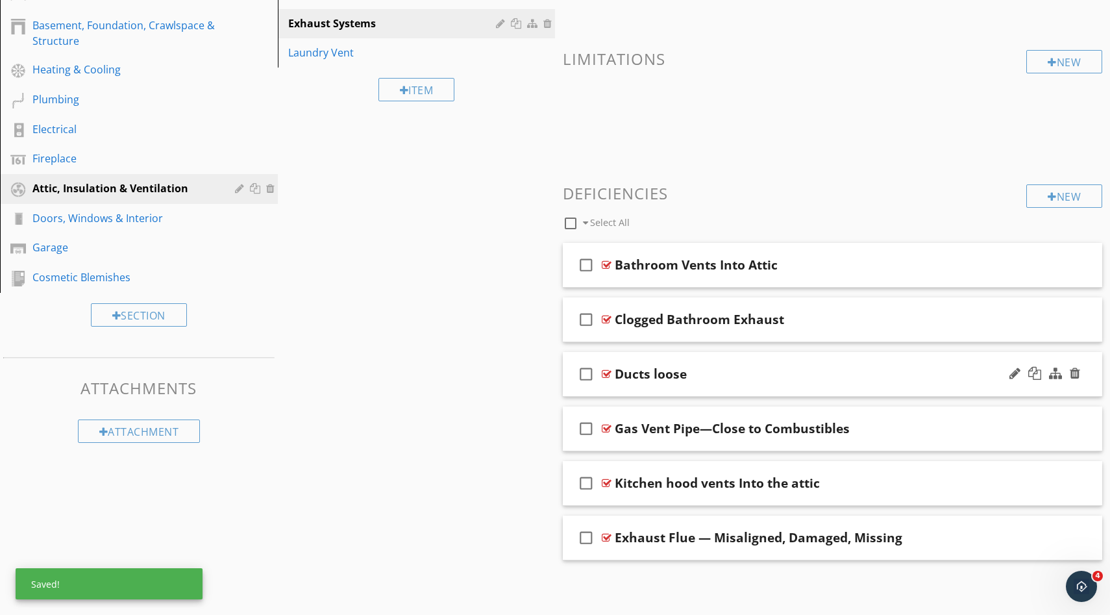
click at [672, 391] on div "check_box_outline_blank Ducts loose" at bounding box center [832, 374] width 539 height 45
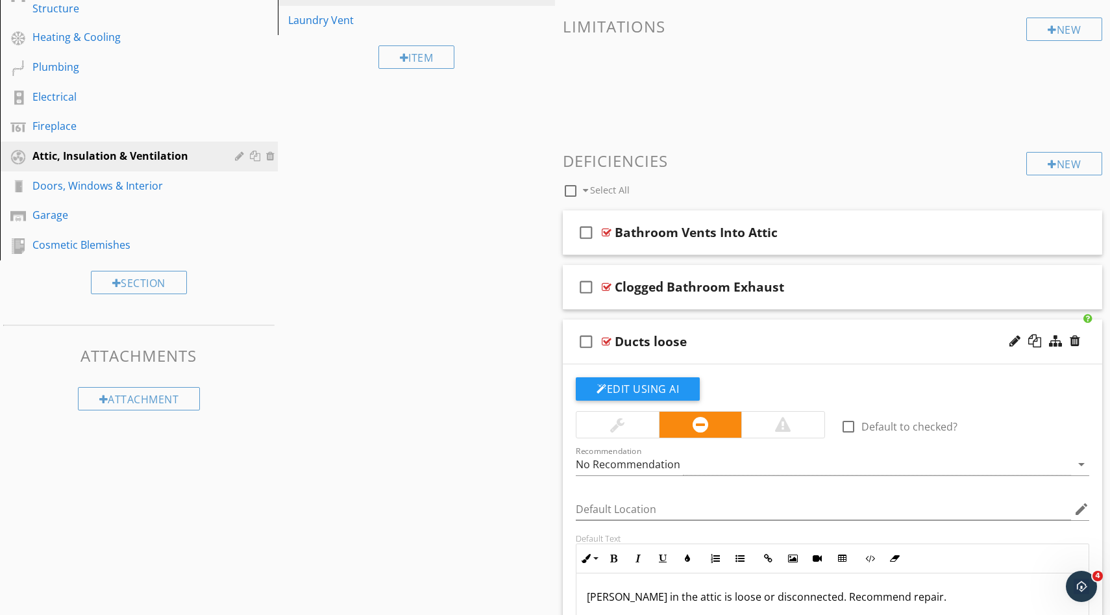
scroll to position [230, 0]
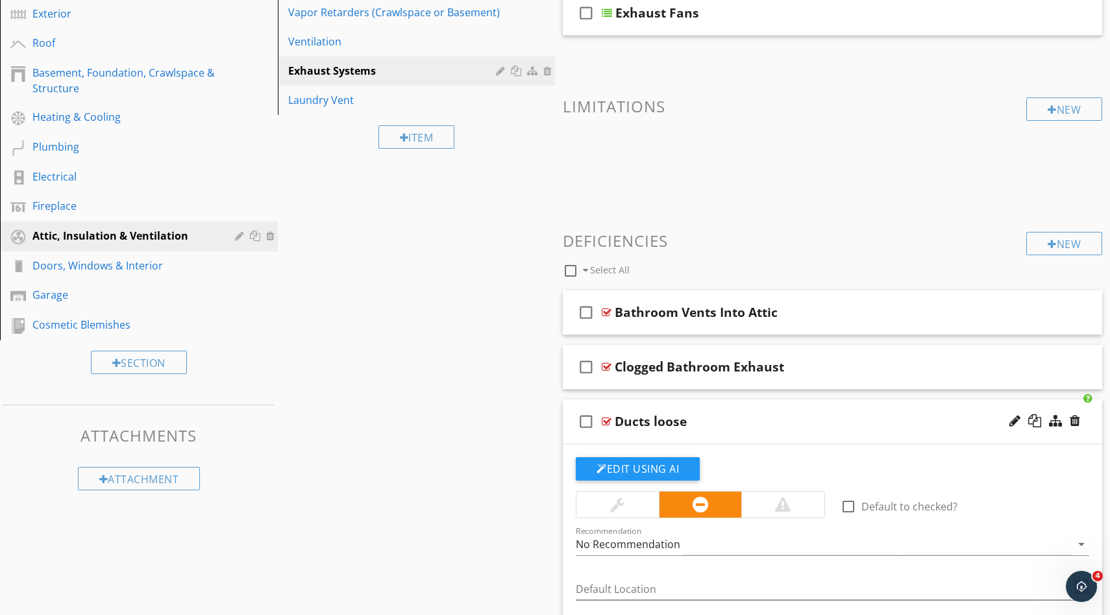
click at [629, 435] on div "check_box_outline_blank Ducts loose" at bounding box center [832, 421] width 539 height 45
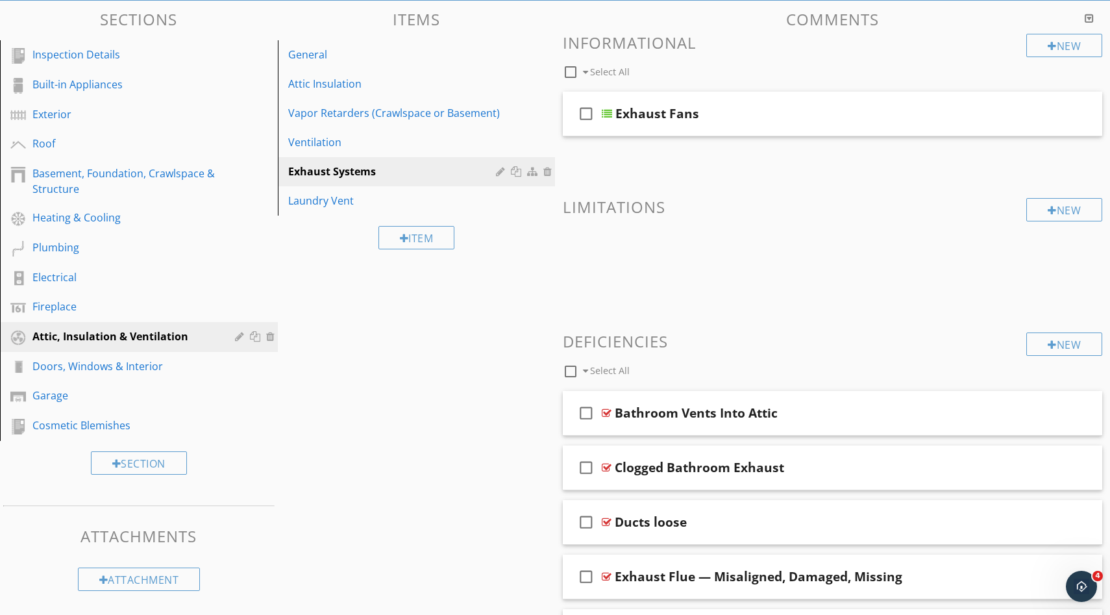
scroll to position [0, 0]
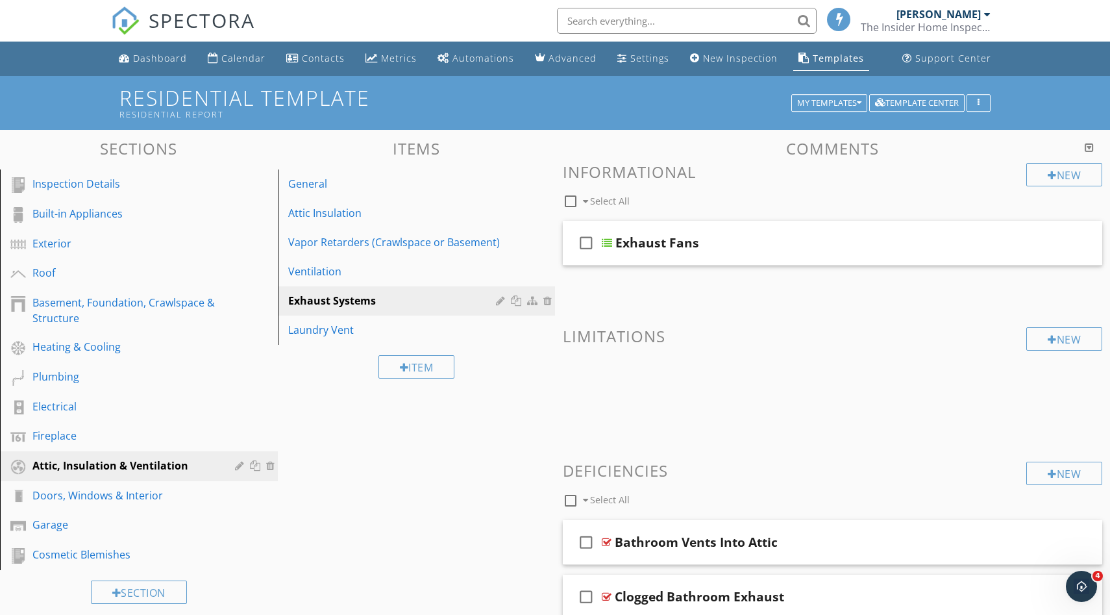
drag, startPoint x: 658, startPoint y: 556, endPoint x: 903, endPoint y: 2, distance: 605.6
click at [850, 103] on div "My Templates" at bounding box center [829, 103] width 64 height 9
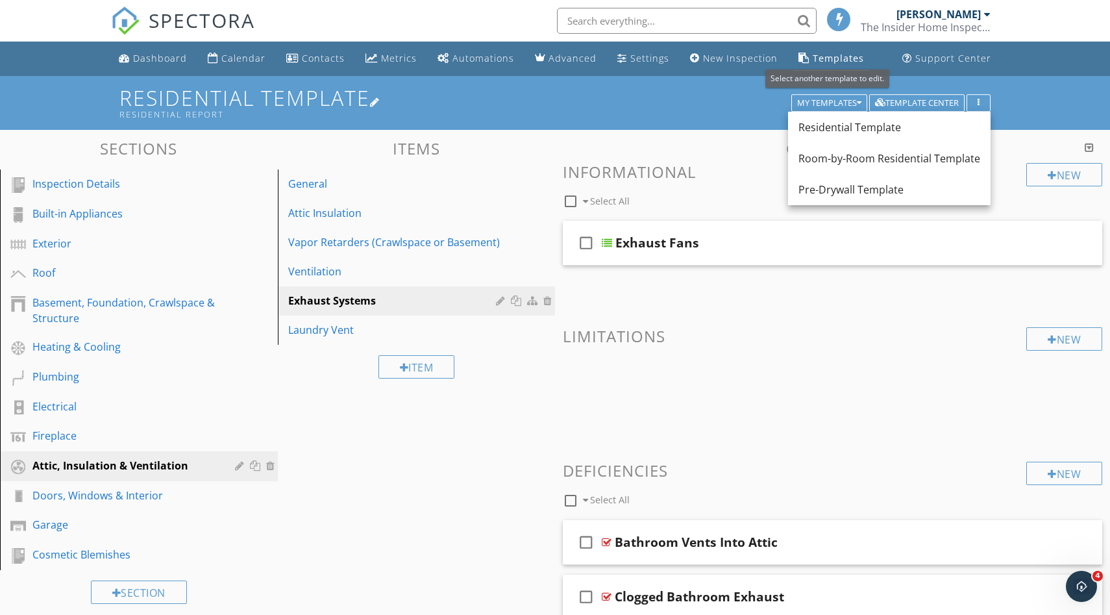
click at [708, 106] on h1 "Residential Template Residential Report" at bounding box center [554, 102] width 871 height 33
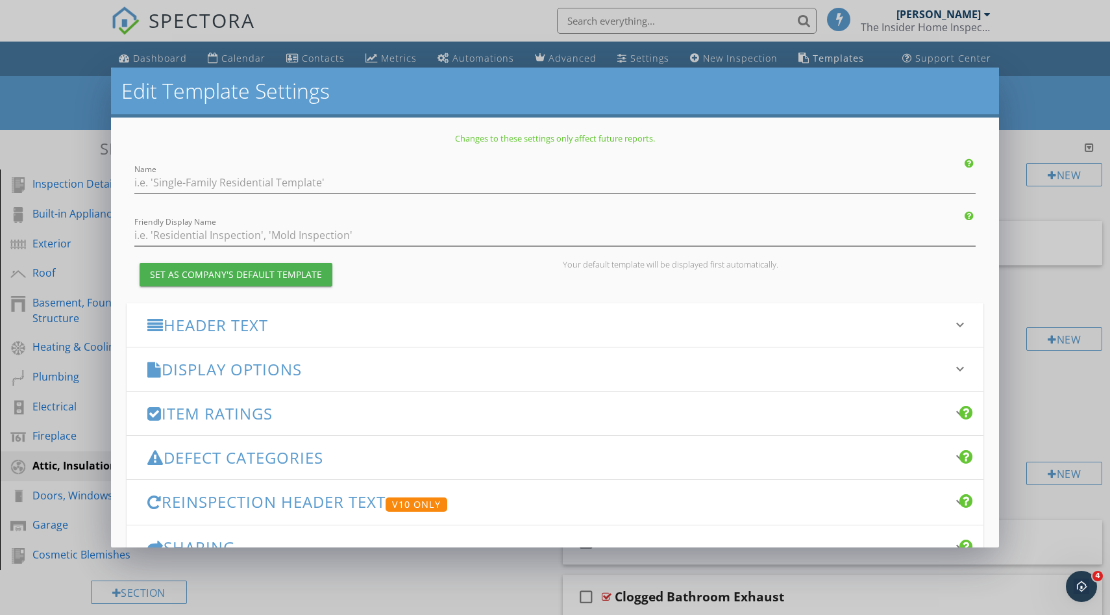
type input "Residential Template"
type input "Residential Report"
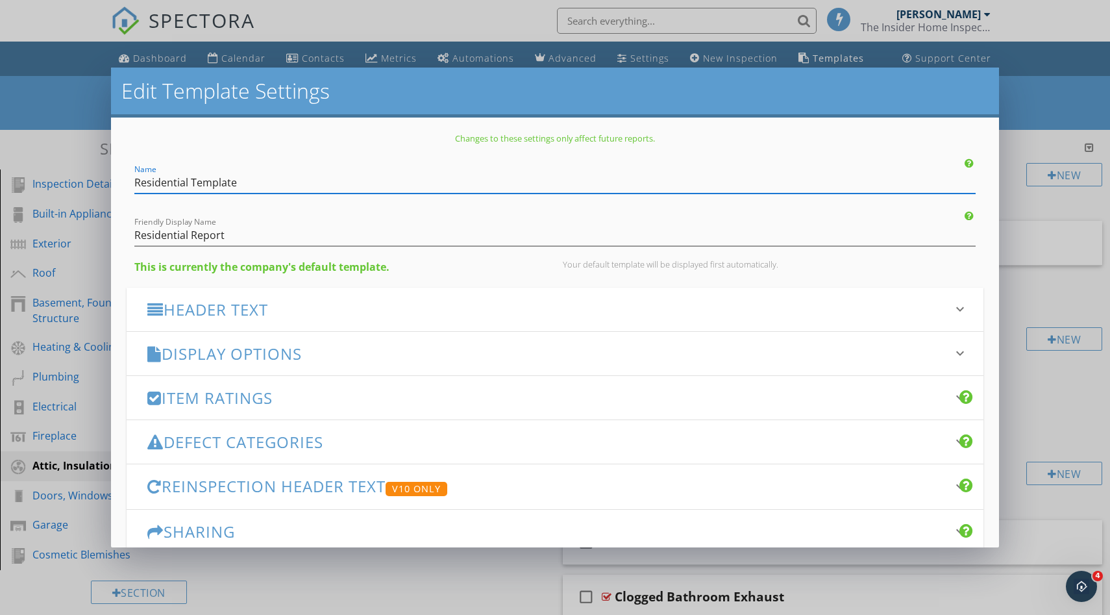
scroll to position [19, 0]
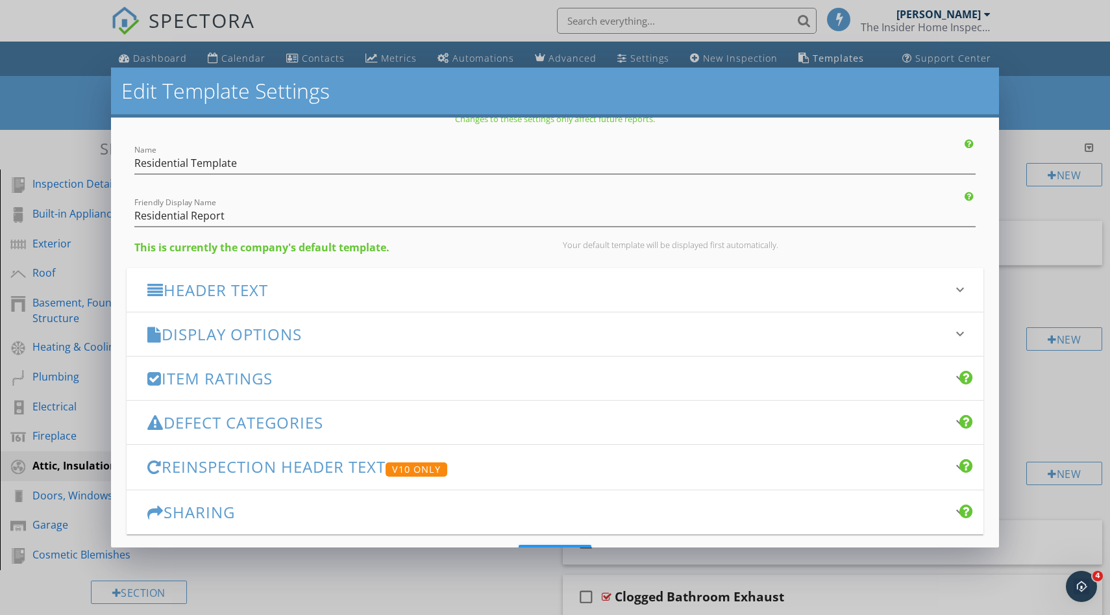
click at [580, 282] on h3 "Header Text" at bounding box center [547, 290] width 800 height 18
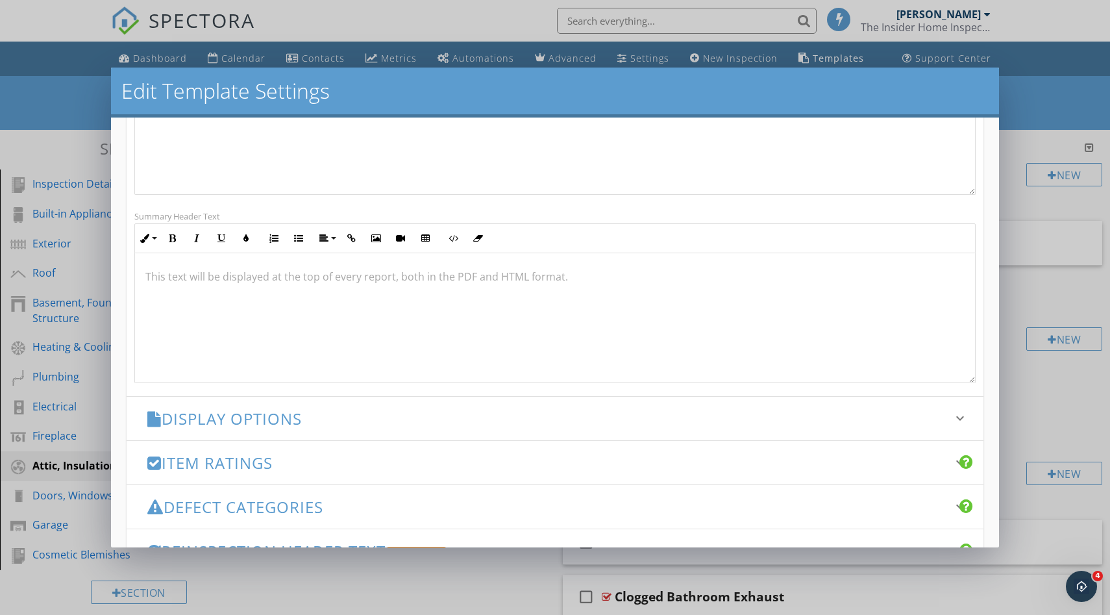
scroll to position [0, 0]
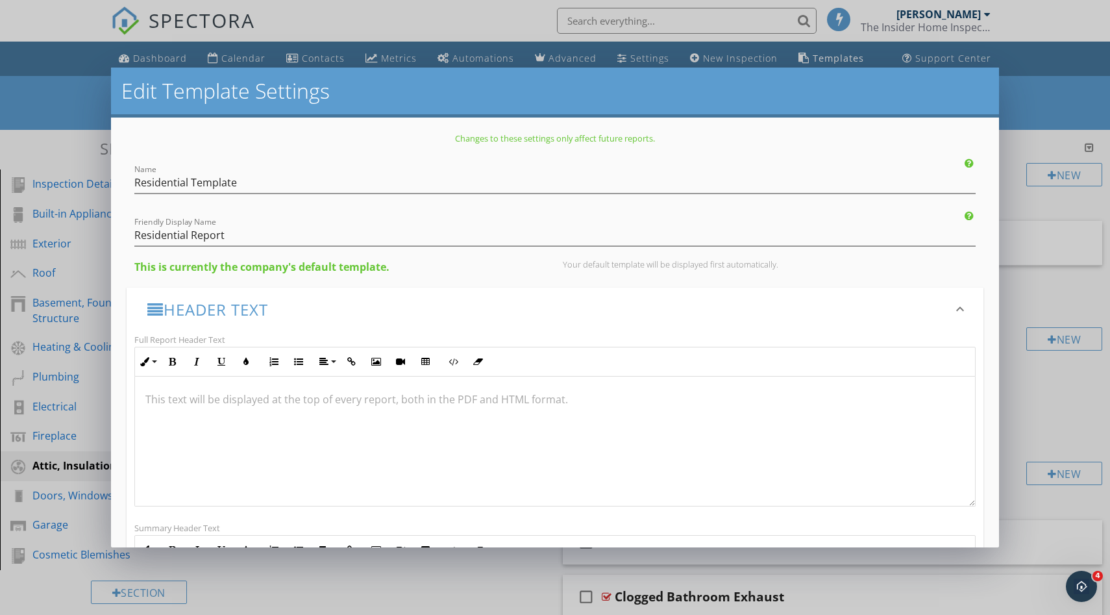
click at [1072, 71] on div "Edit Template Settings Changes to these settings only affect future reports. Na…" at bounding box center [555, 307] width 1110 height 615
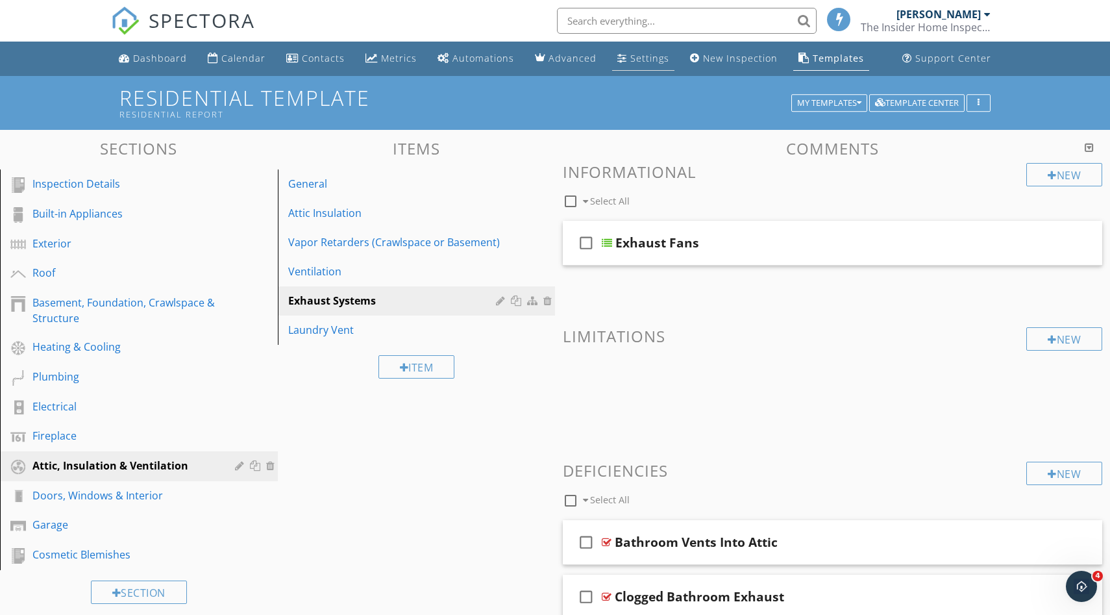
click at [637, 64] on div "Settings" at bounding box center [649, 58] width 39 height 12
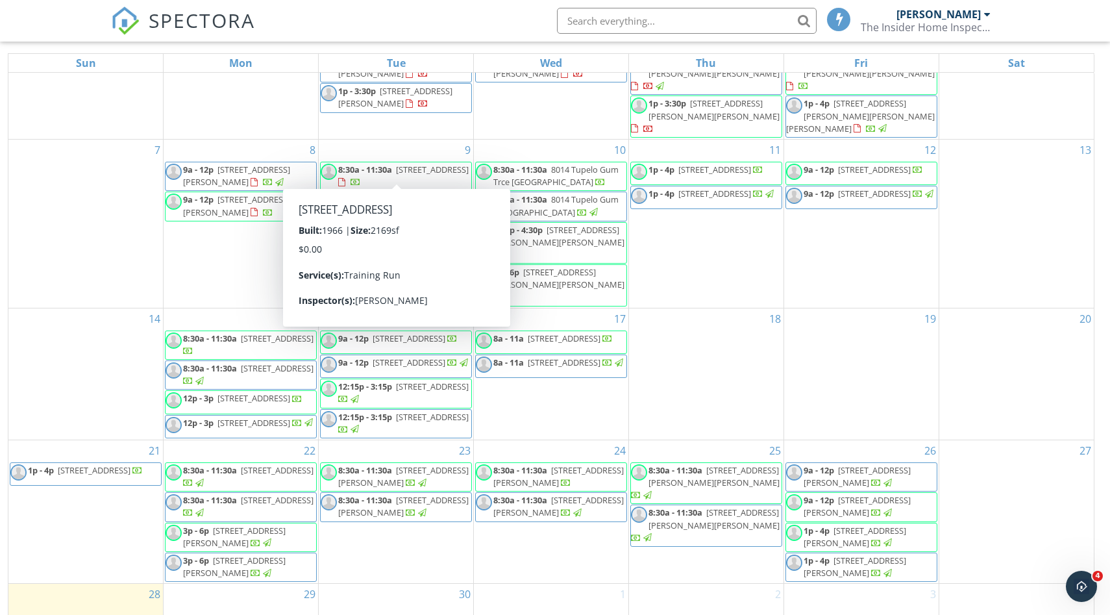
scroll to position [173, 0]
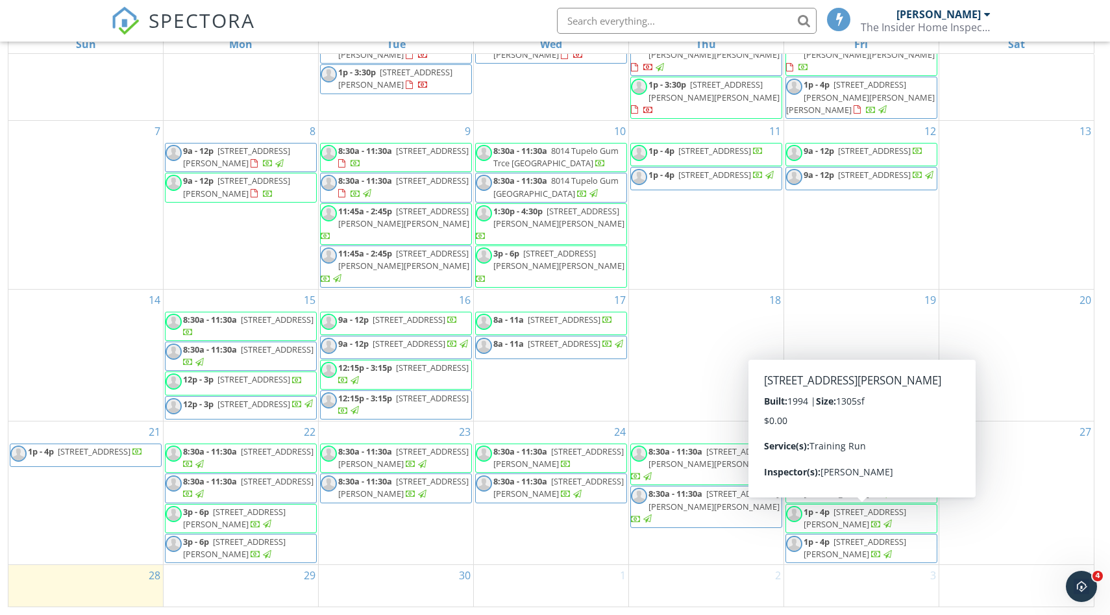
click at [838, 536] on span "827 Nance Ford Rd SW, Hartselle 35640" at bounding box center [855, 548] width 103 height 24
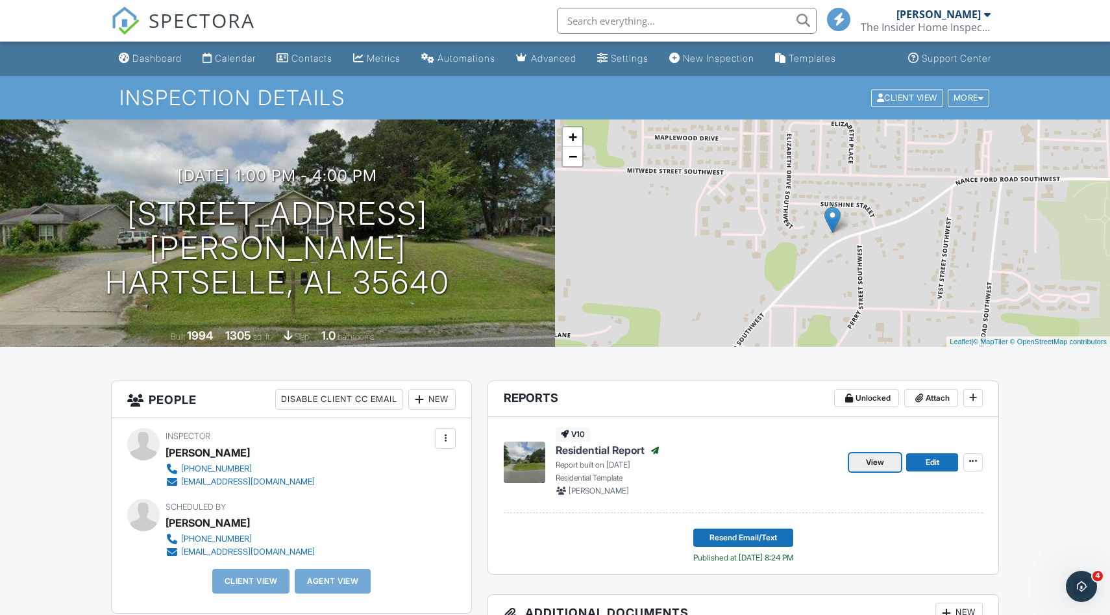
click at [877, 463] on span "View" at bounding box center [875, 462] width 18 height 13
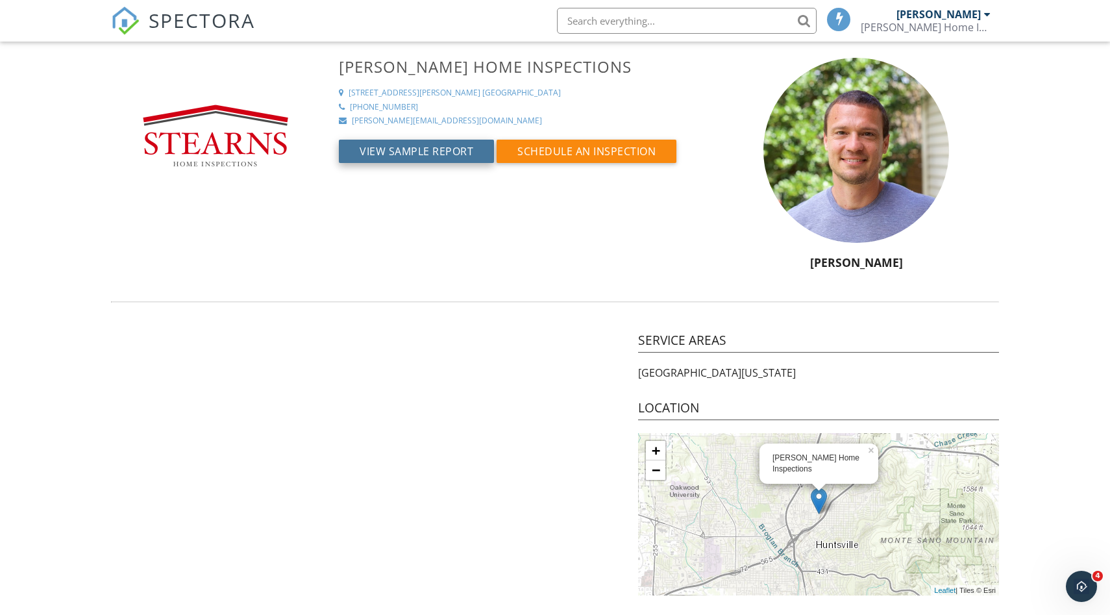
click at [437, 150] on button "View Sample Report" at bounding box center [416, 151] width 155 height 23
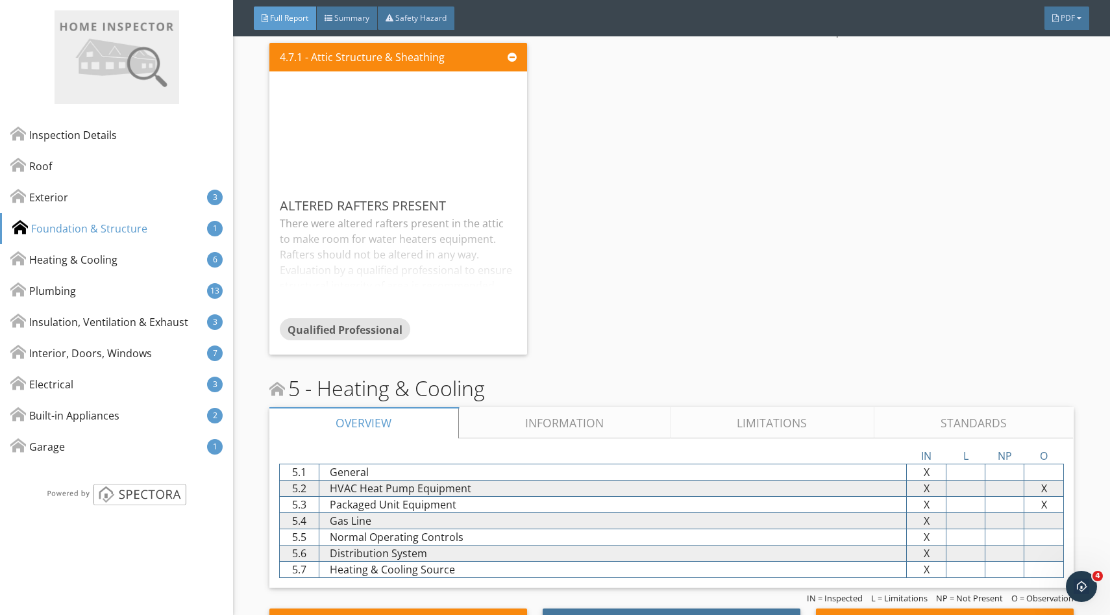
scroll to position [1832, 0]
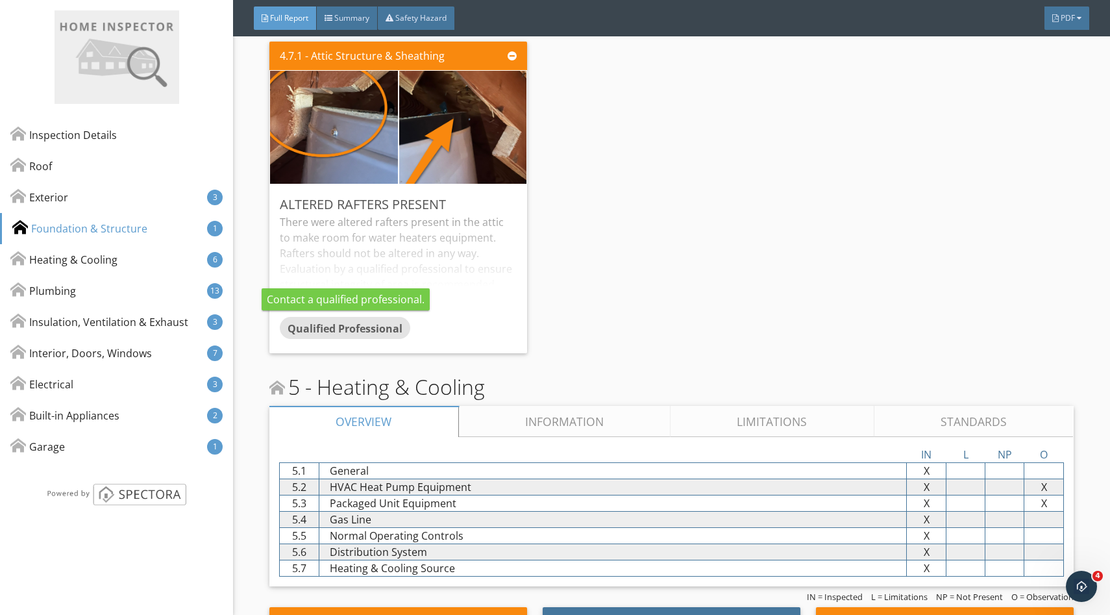
click at [388, 263] on div "There were altered rafters present in the attic to make room for water heaters …" at bounding box center [398, 265] width 237 height 103
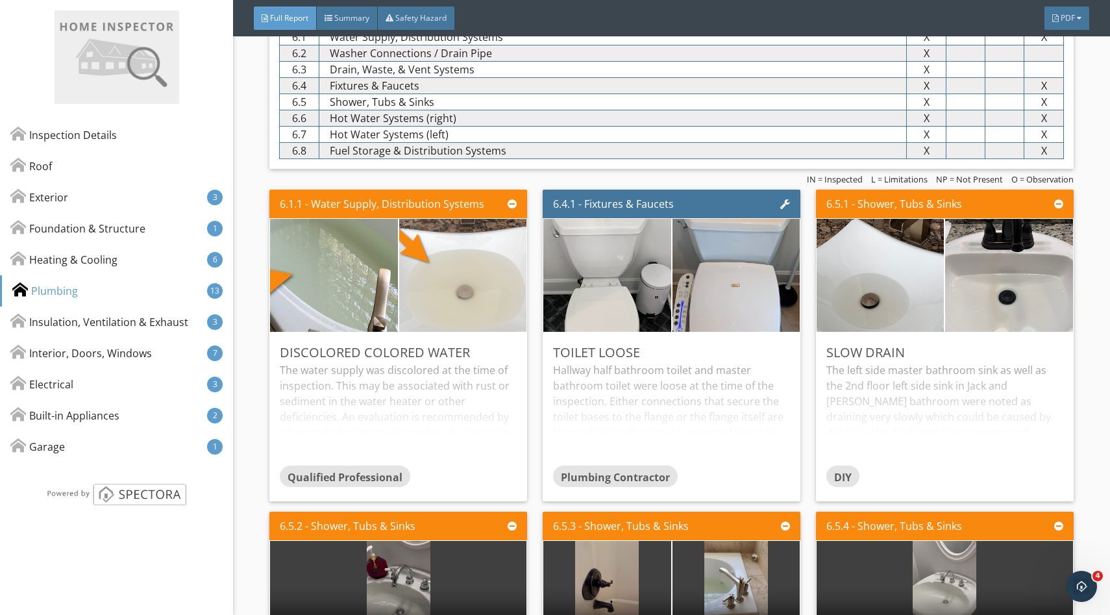
scroll to position [3208, 0]
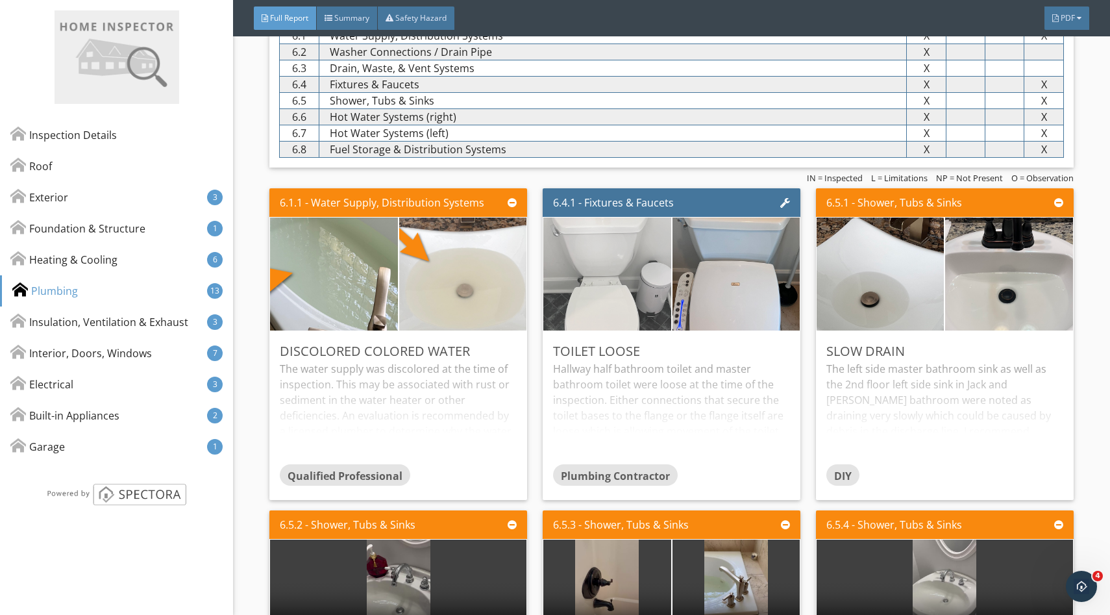
click at [632, 289] on img at bounding box center [607, 274] width 212 height 282
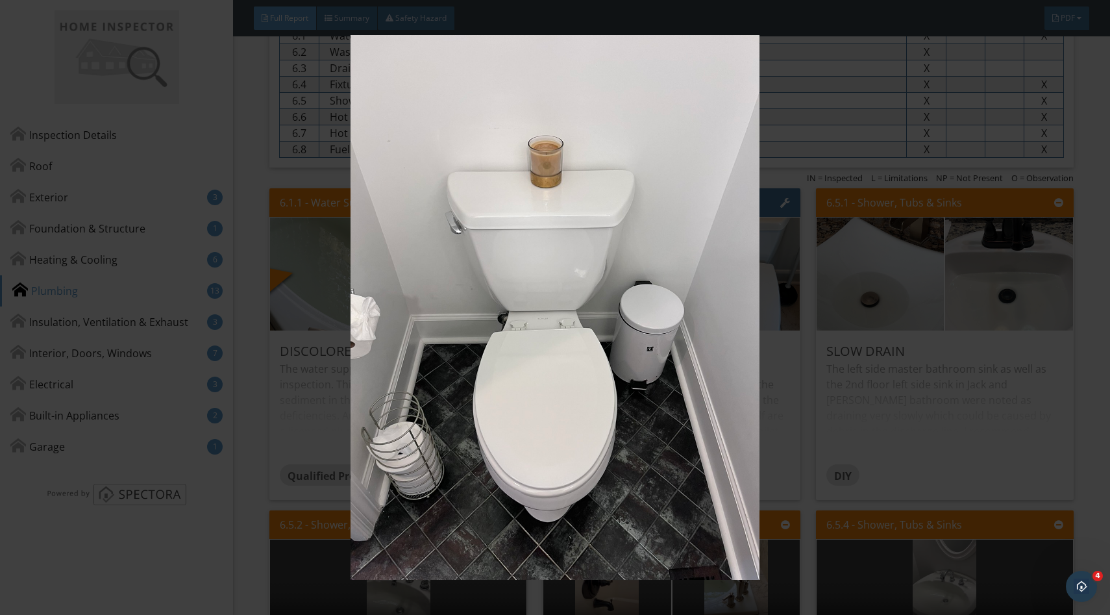
click at [850, 385] on img at bounding box center [554, 307] width 1015 height 545
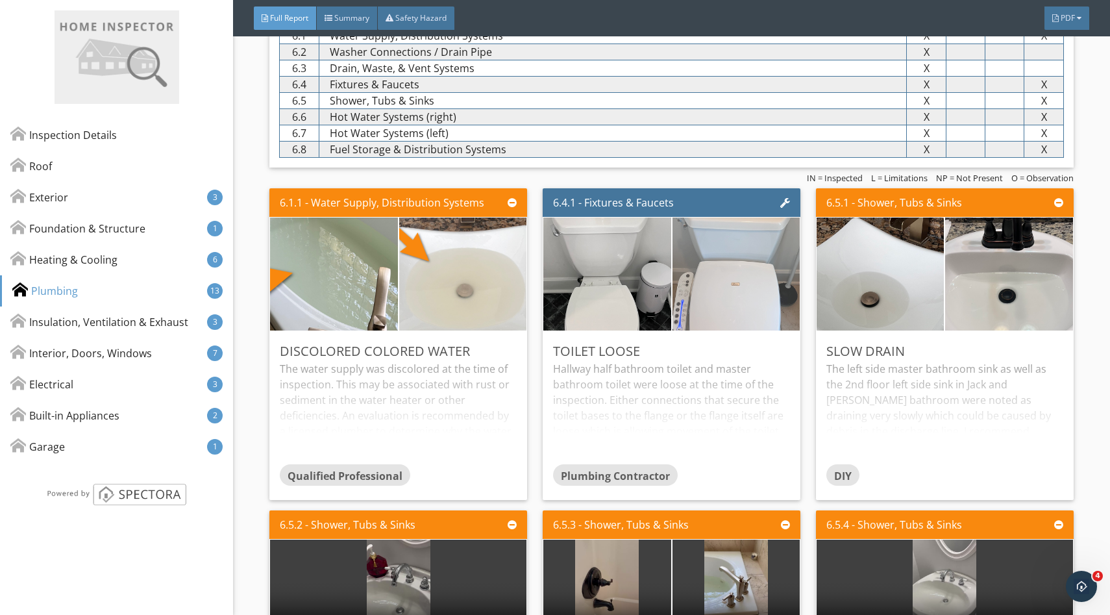
click at [741, 286] on img at bounding box center [736, 274] width 212 height 282
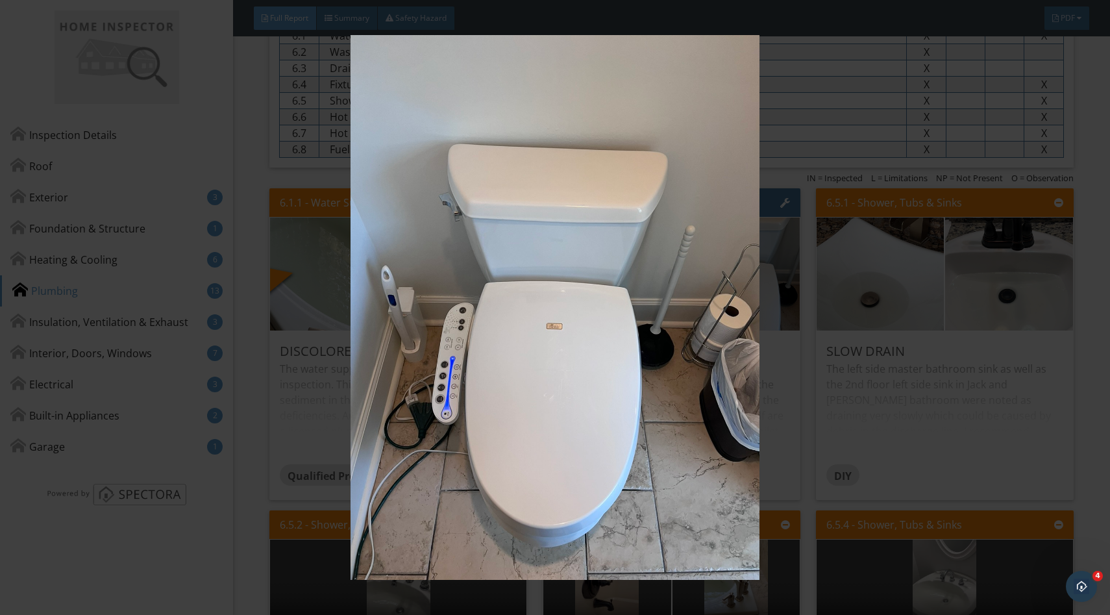
click at [918, 418] on img at bounding box center [554, 307] width 1015 height 545
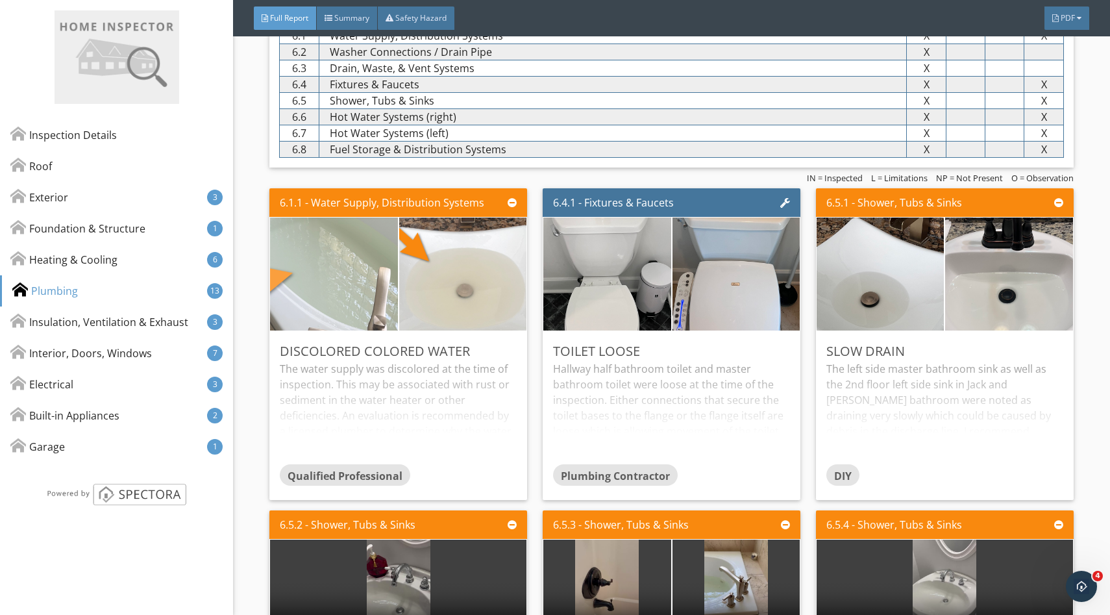
click at [345, 317] on img at bounding box center [334, 274] width 319 height 240
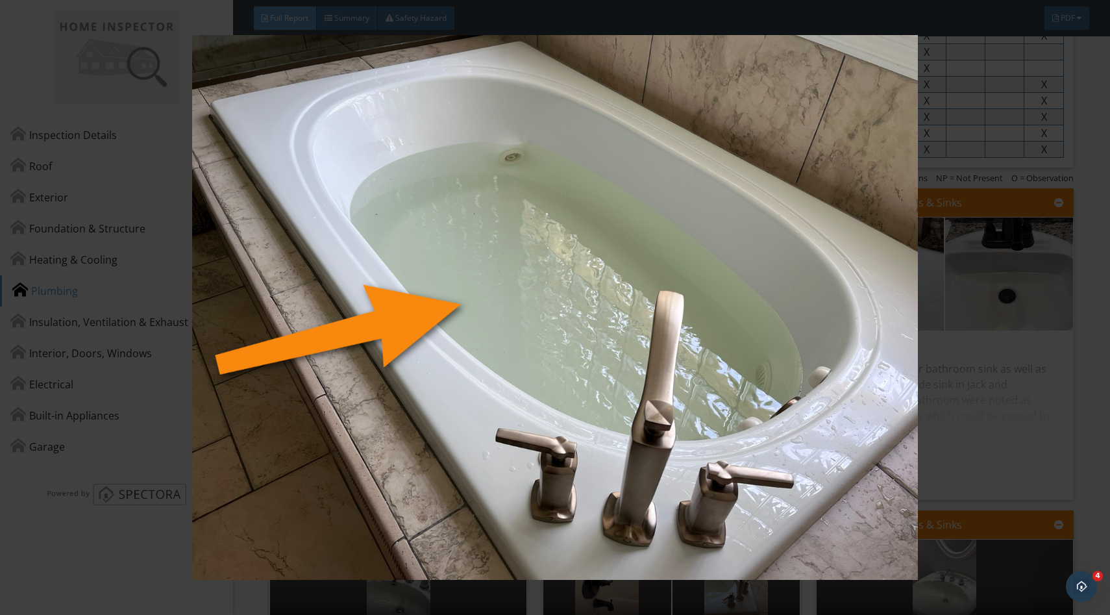
click at [996, 461] on img at bounding box center [554, 307] width 1015 height 545
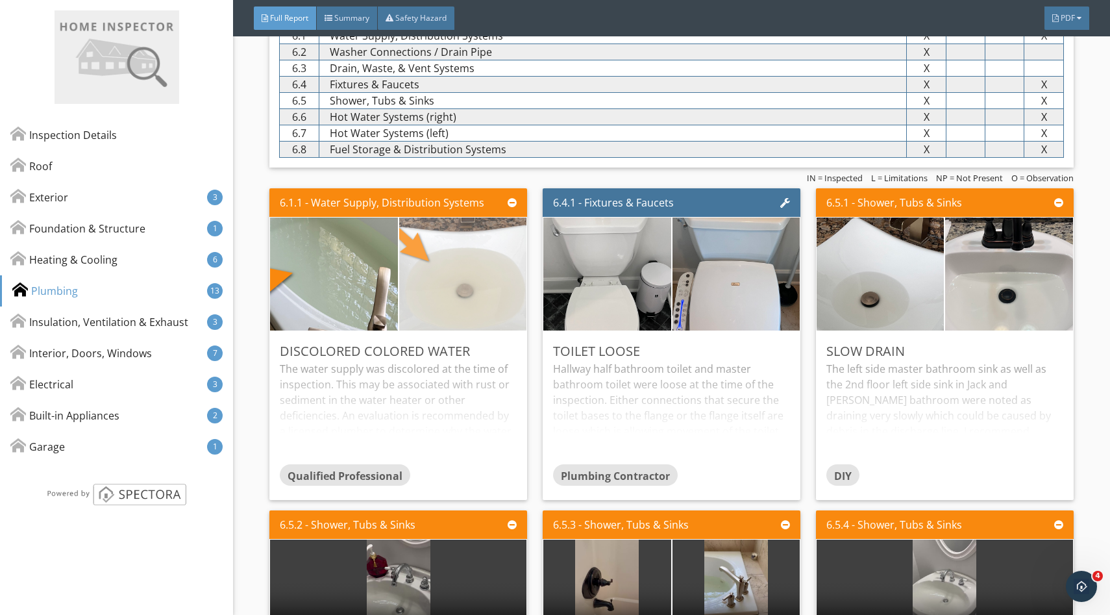
click at [500, 254] on img at bounding box center [463, 274] width 212 height 282
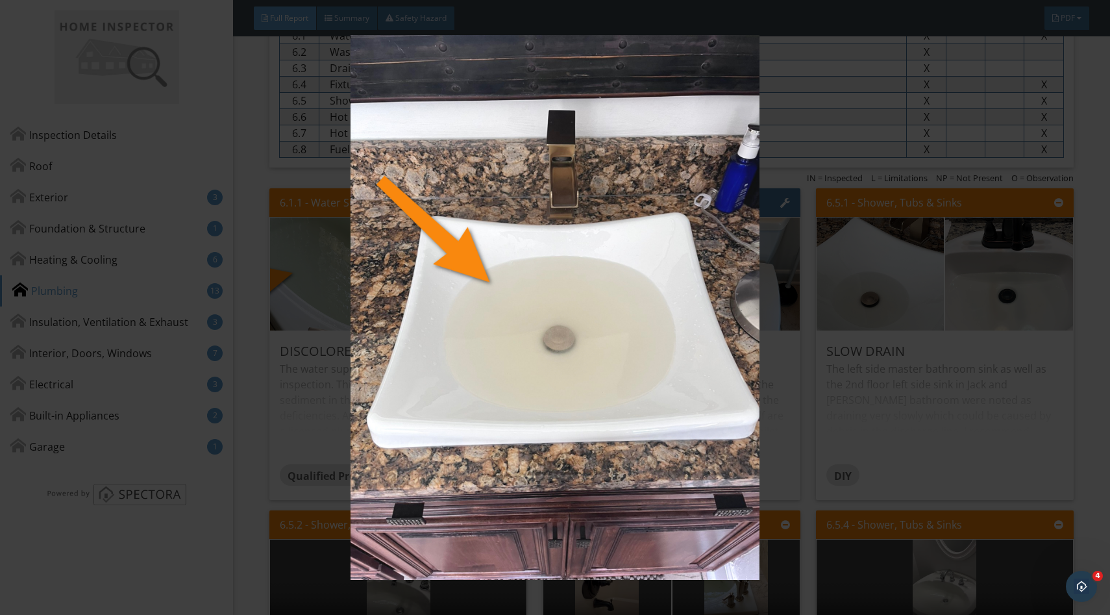
click at [969, 273] on img at bounding box center [554, 307] width 1015 height 545
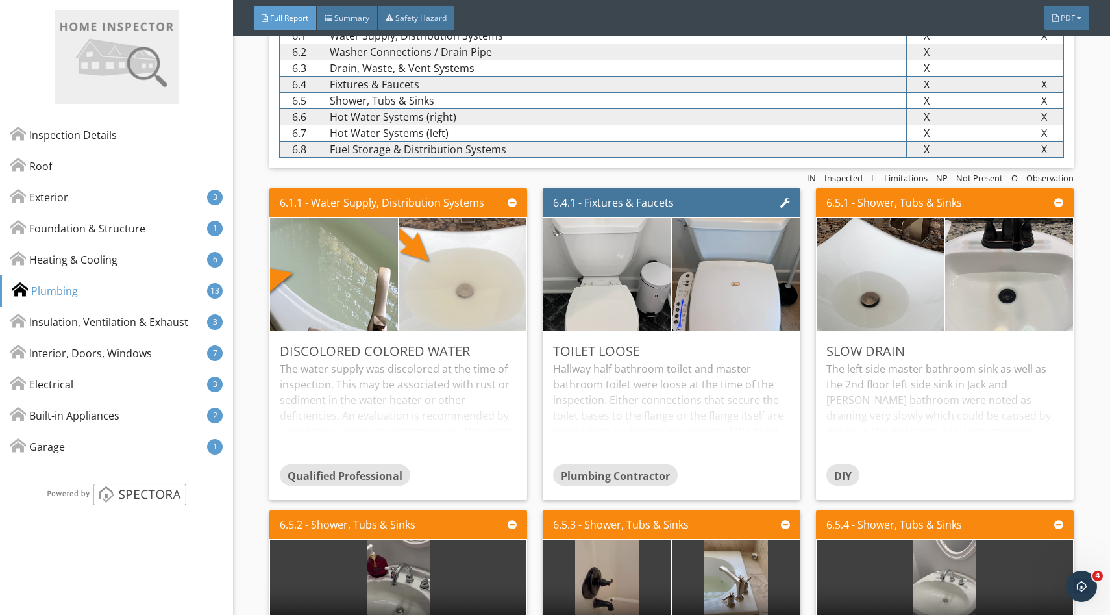
click at [423, 399] on div "The water supply was discolored at the time of inspection. This may be associat…" at bounding box center [398, 412] width 237 height 103
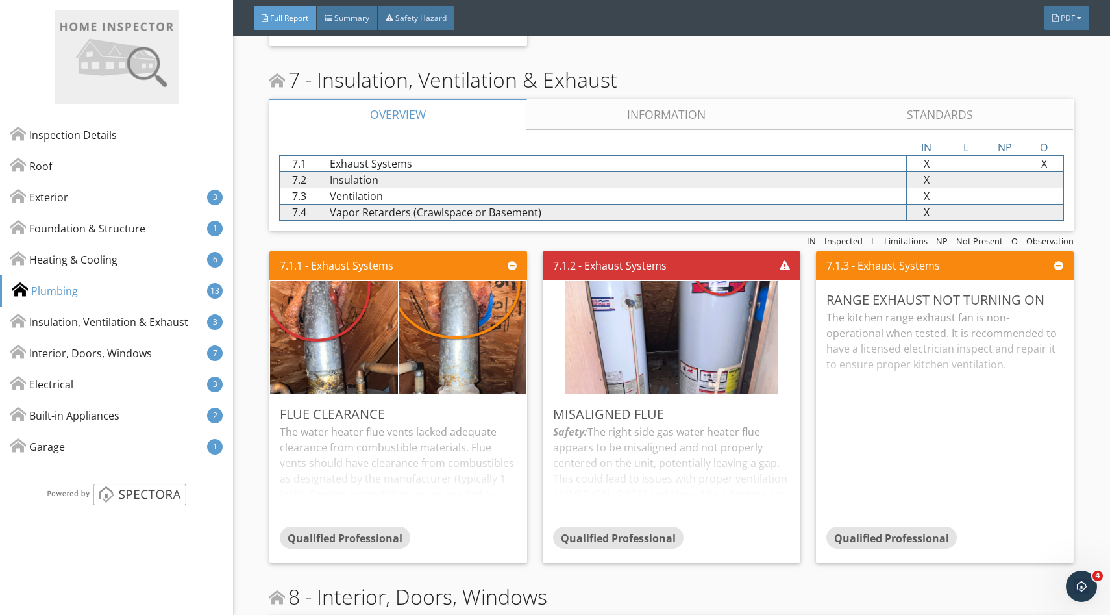
scroll to position [4990, 0]
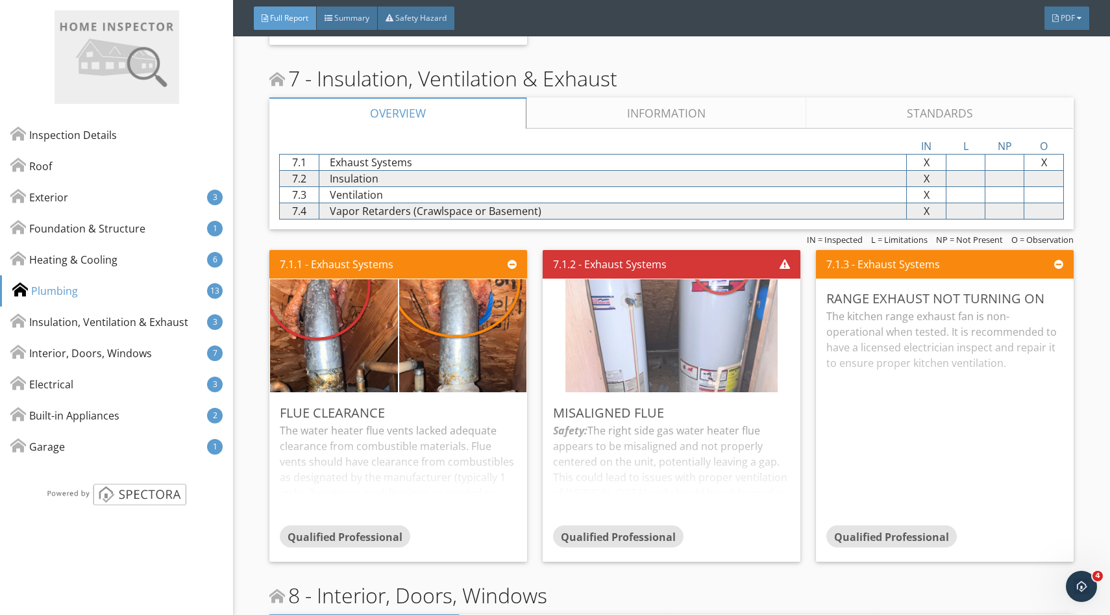
click at [704, 351] on img at bounding box center [671, 335] width 212 height 282
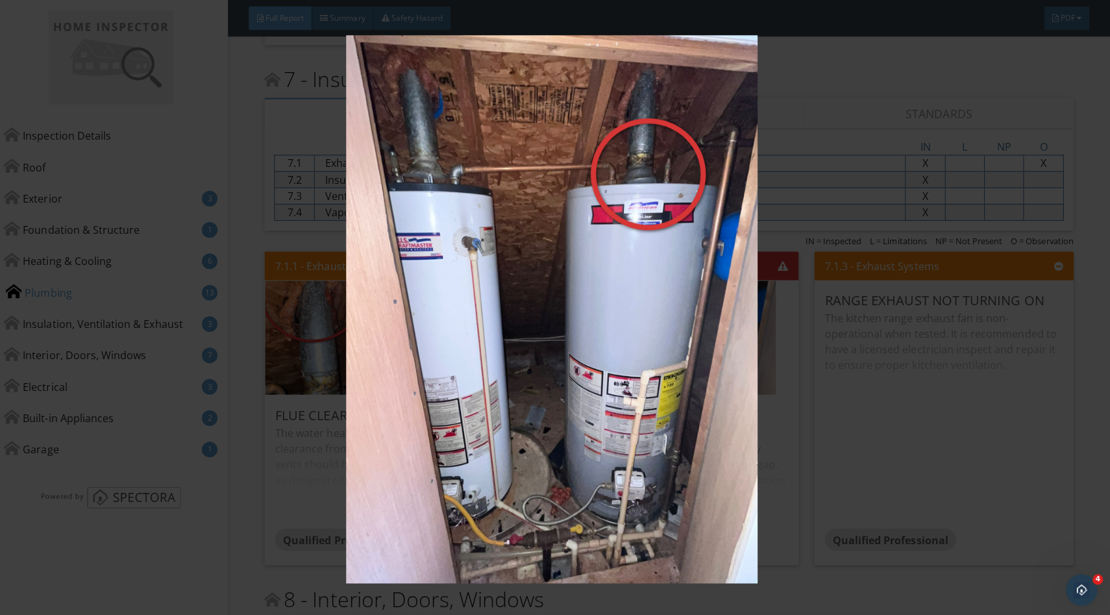
scroll to position [0, 0]
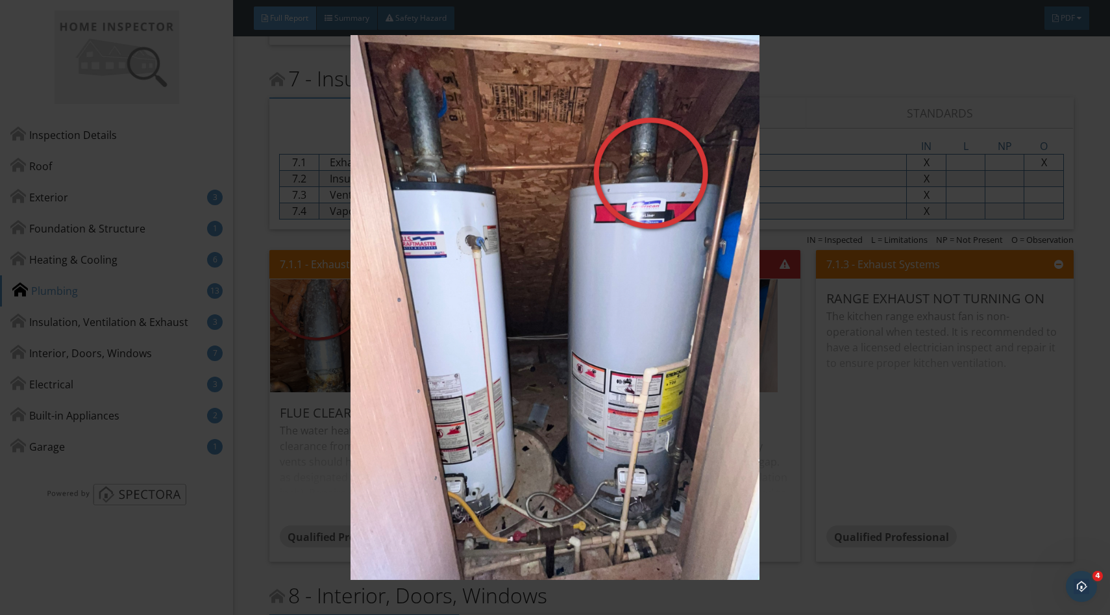
click at [1043, 151] on img at bounding box center [554, 307] width 1015 height 545
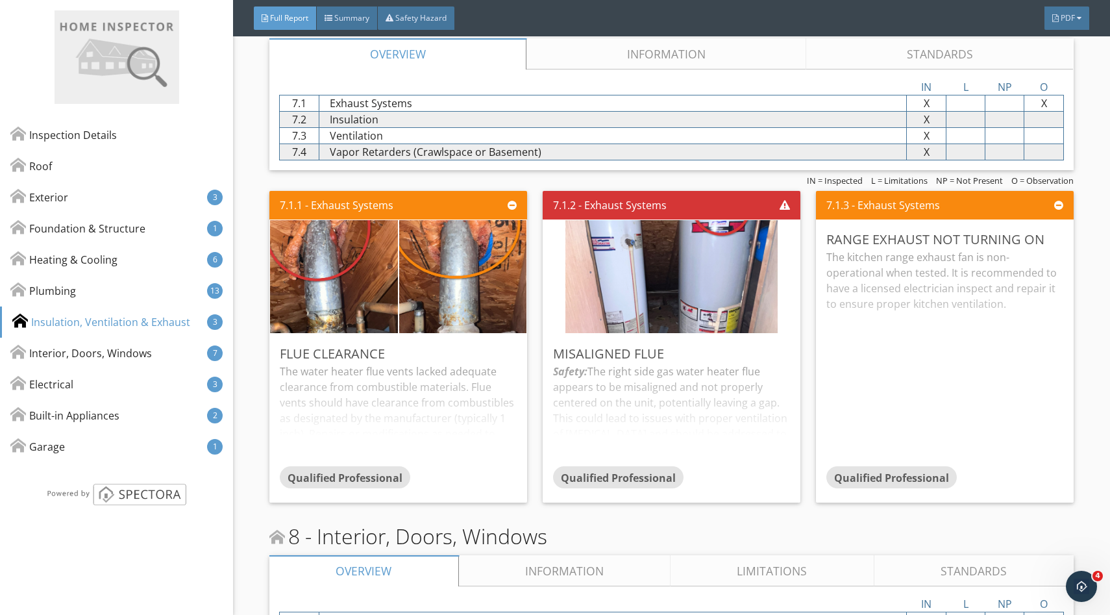
scroll to position [5052, 0]
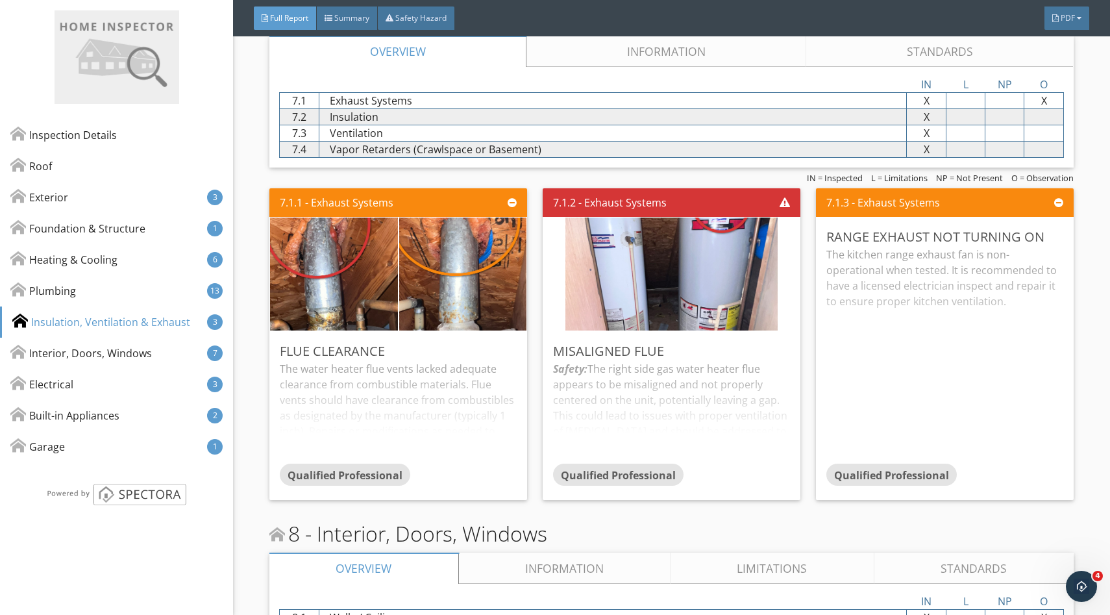
click at [661, 406] on div "Safety: The right side gas water heater flue appears to be misaligned and not p…" at bounding box center [671, 412] width 237 height 103
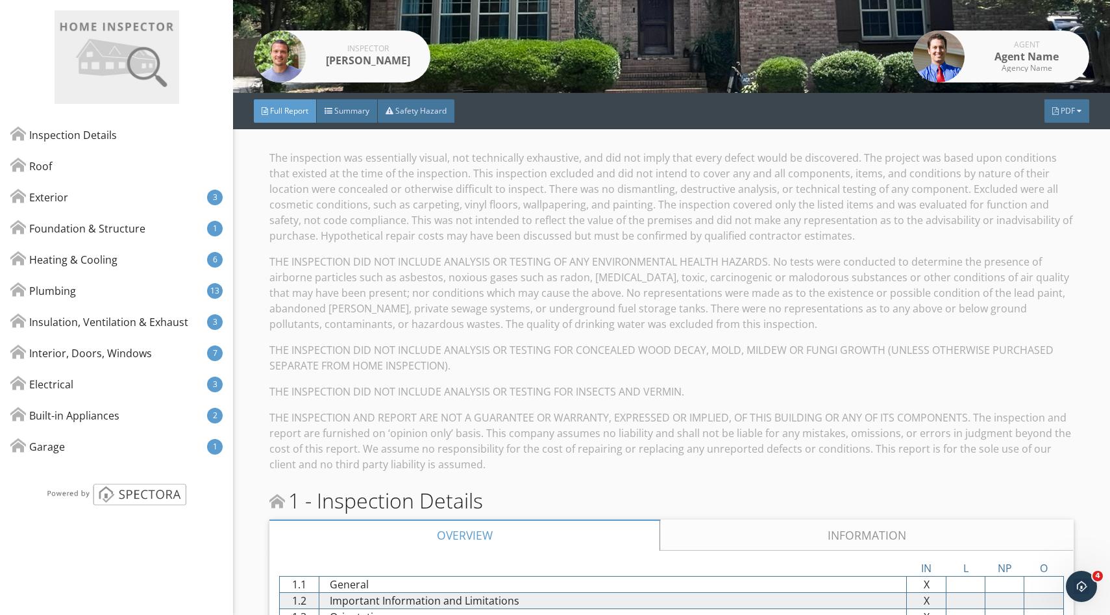
scroll to position [220, 0]
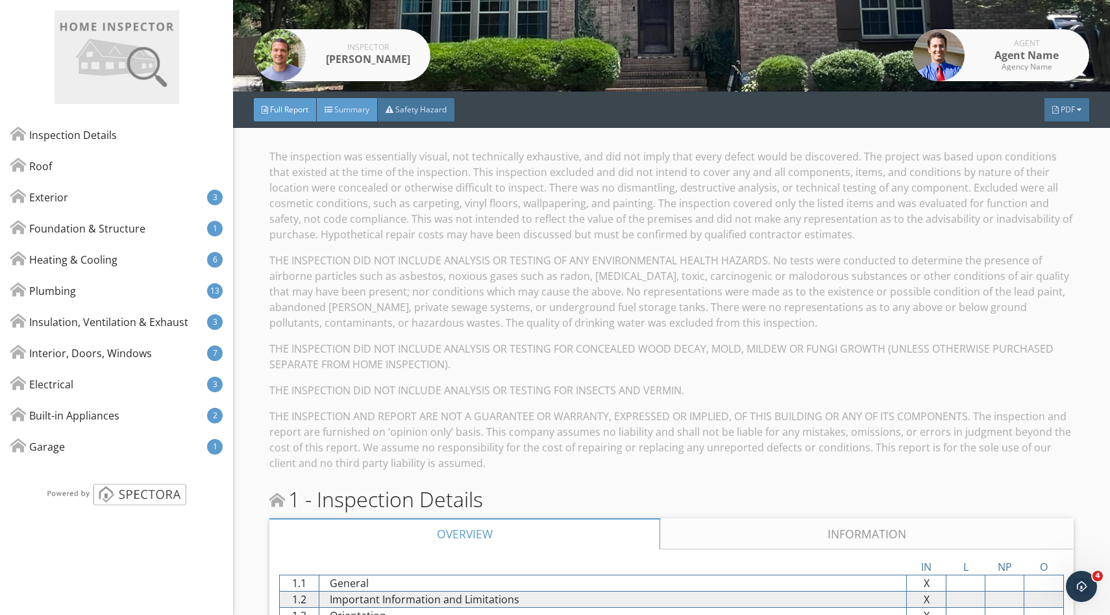
click at [369, 110] on span "Summary" at bounding box center [351, 109] width 35 height 11
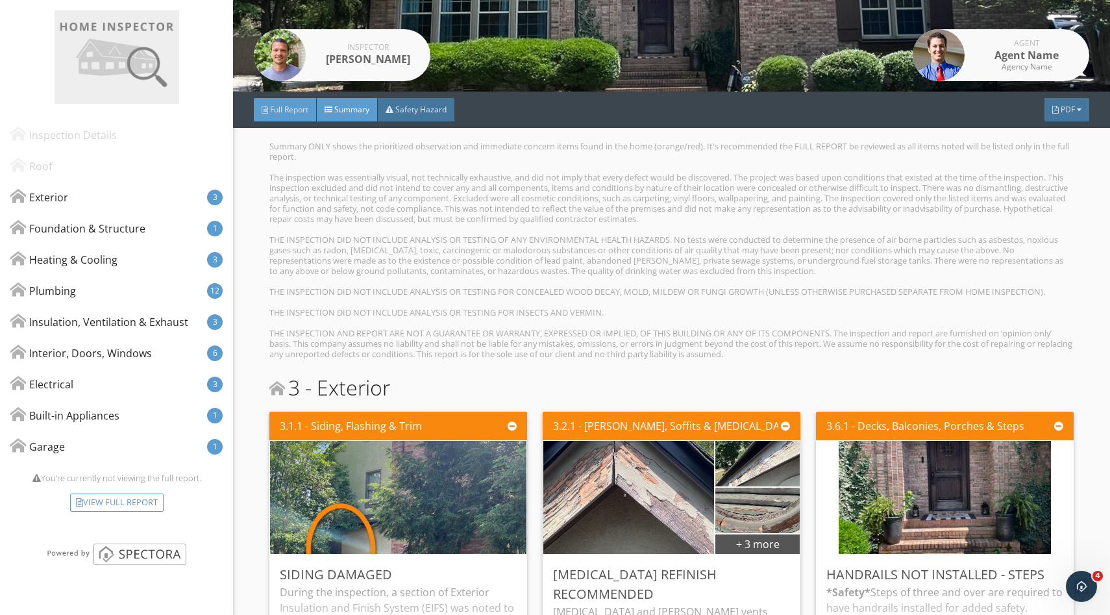
click at [286, 112] on span "Full Report" at bounding box center [289, 109] width 38 height 11
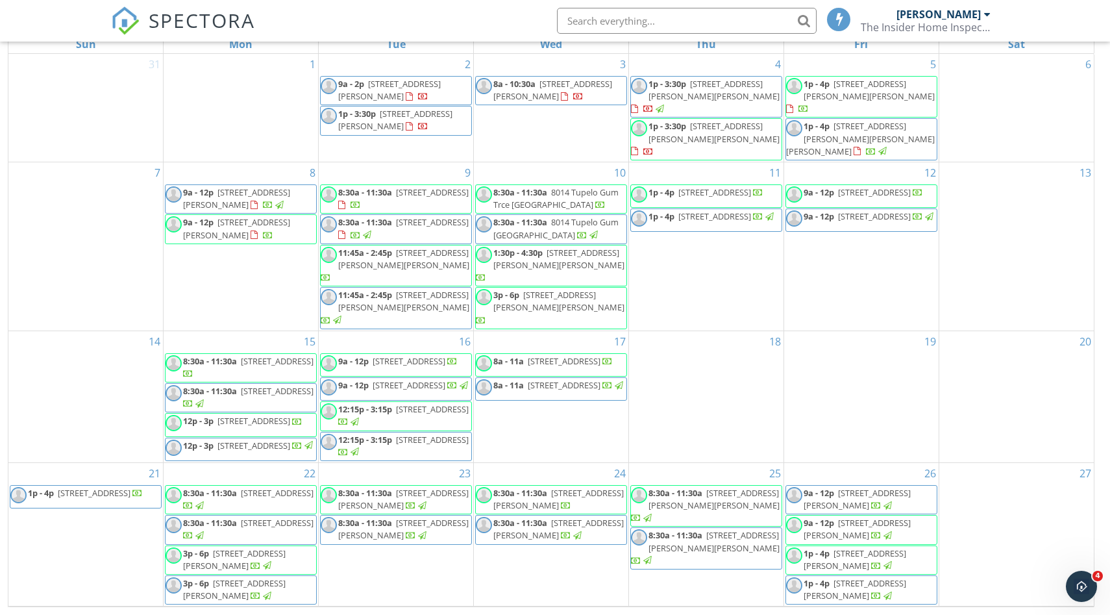
scroll to position [54, 0]
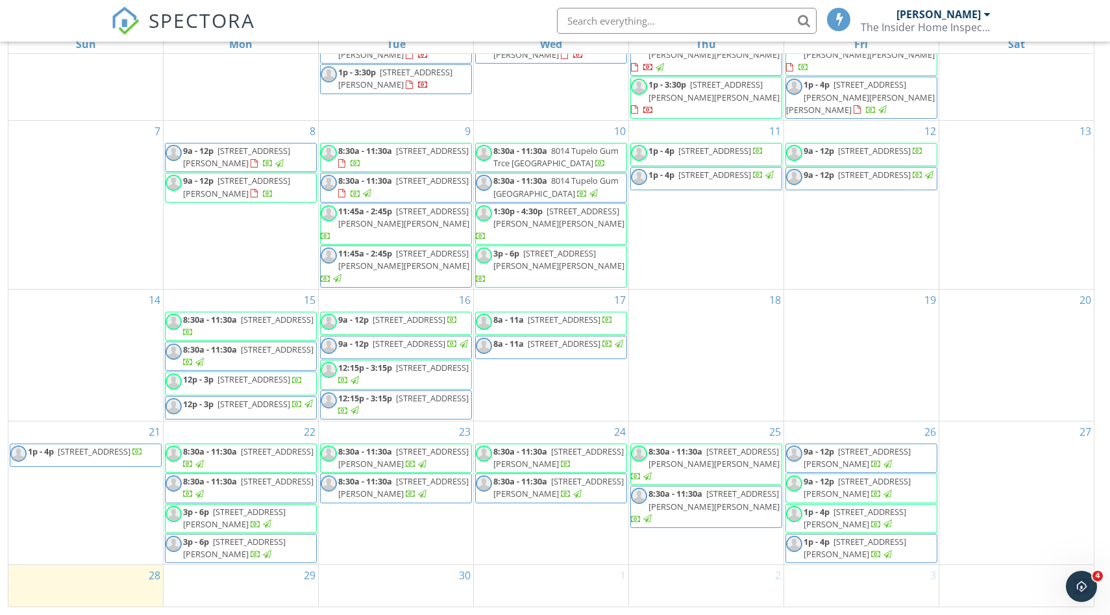
click at [837, 536] on span "[STREET_ADDRESS][PERSON_NAME]" at bounding box center [855, 548] width 103 height 24
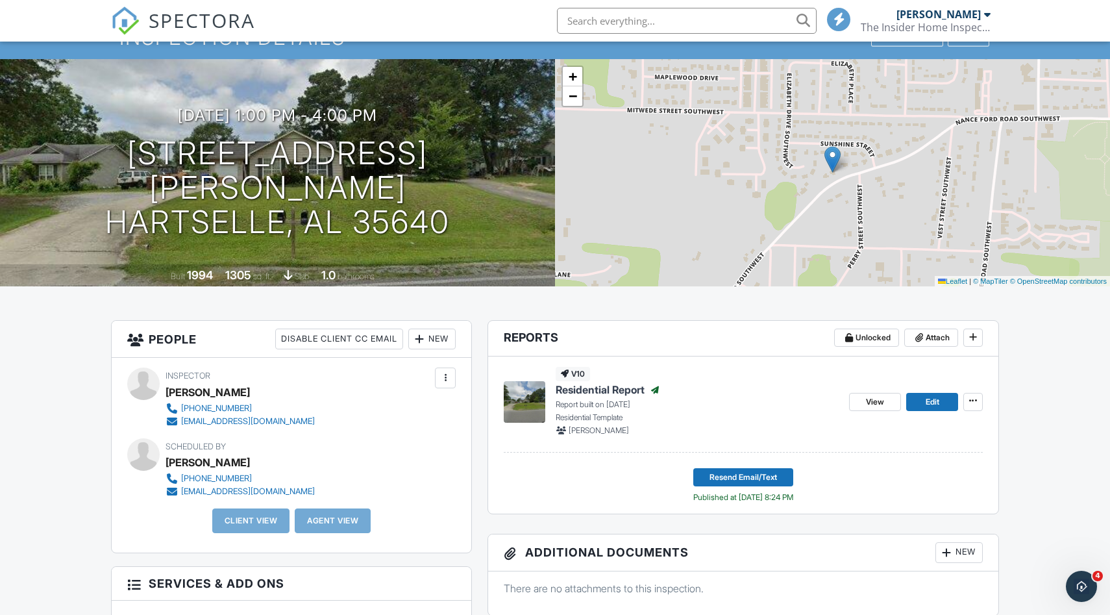
scroll to position [50, 0]
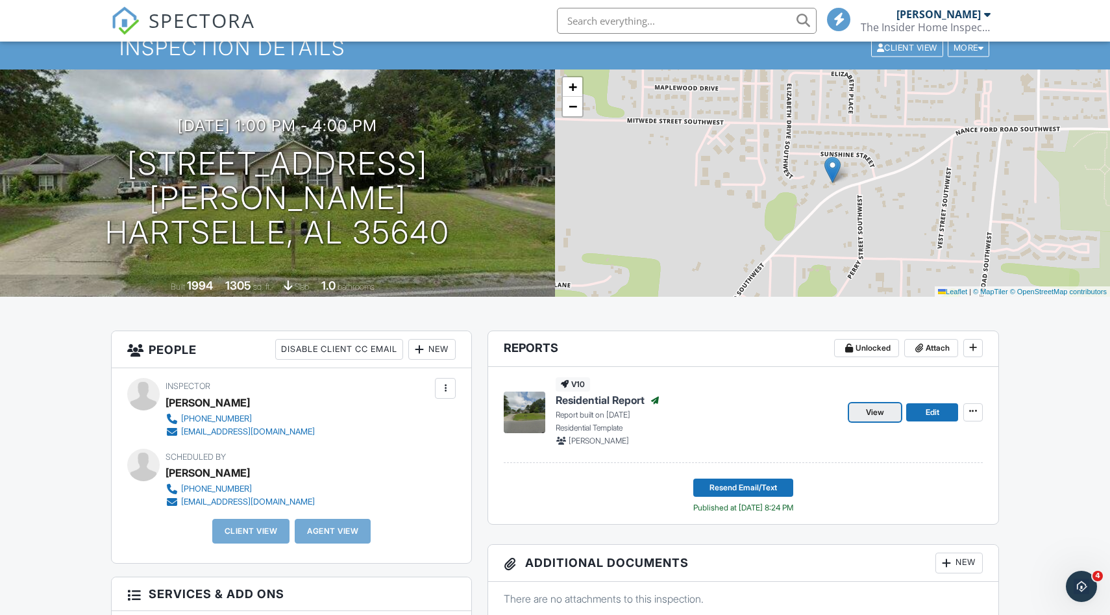
click at [883, 417] on span "View" at bounding box center [875, 412] width 18 height 13
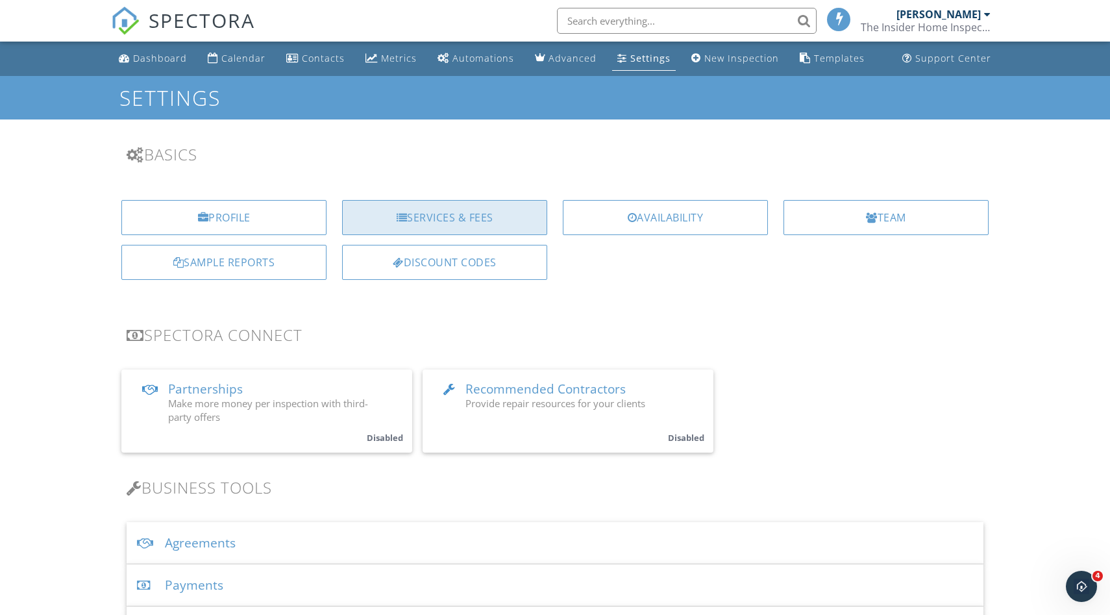
click at [447, 214] on div "Services & Fees" at bounding box center [444, 217] width 205 height 35
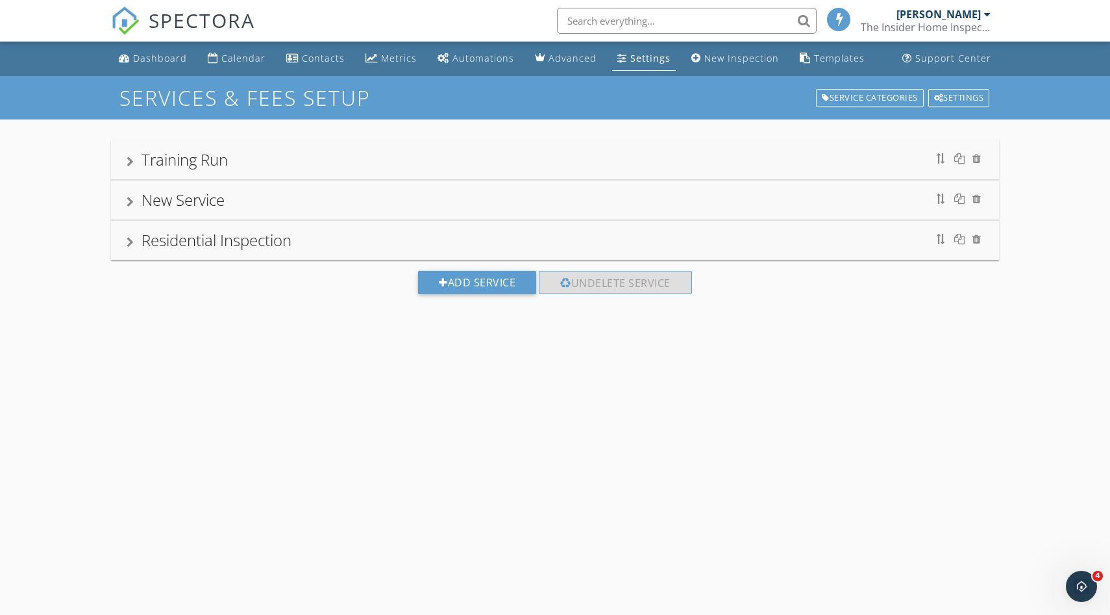
click at [356, 239] on div "Residential Inspection" at bounding box center [555, 239] width 857 height 23
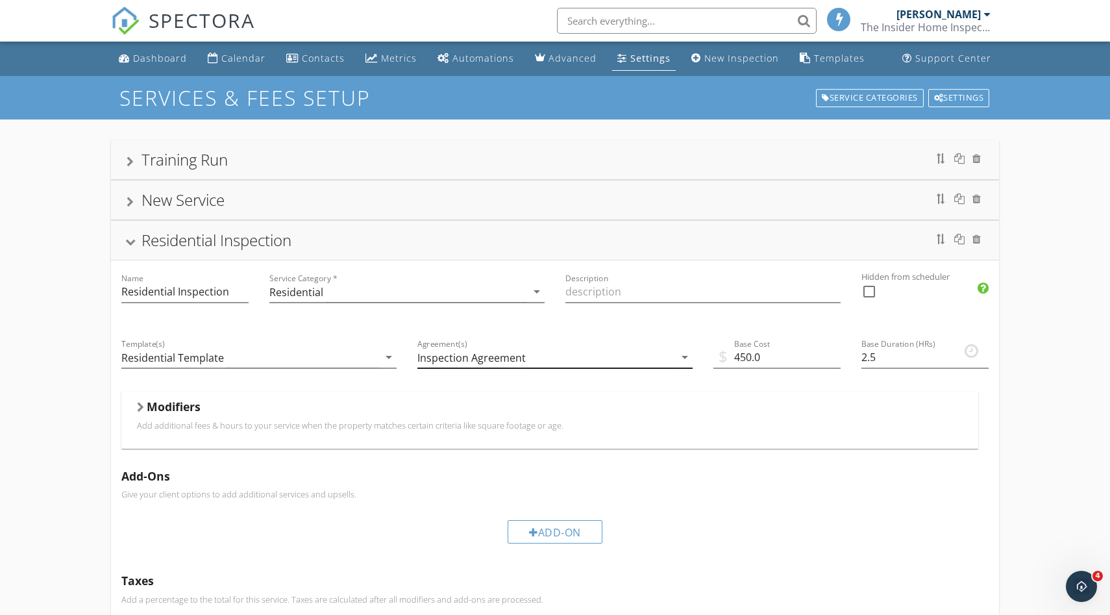
click at [503, 358] on div "Inspection Agreement" at bounding box center [471, 358] width 108 height 12
click at [495, 328] on div "Agreement(s) Inspection Agreement arrow_drop_down" at bounding box center [555, 359] width 296 height 66
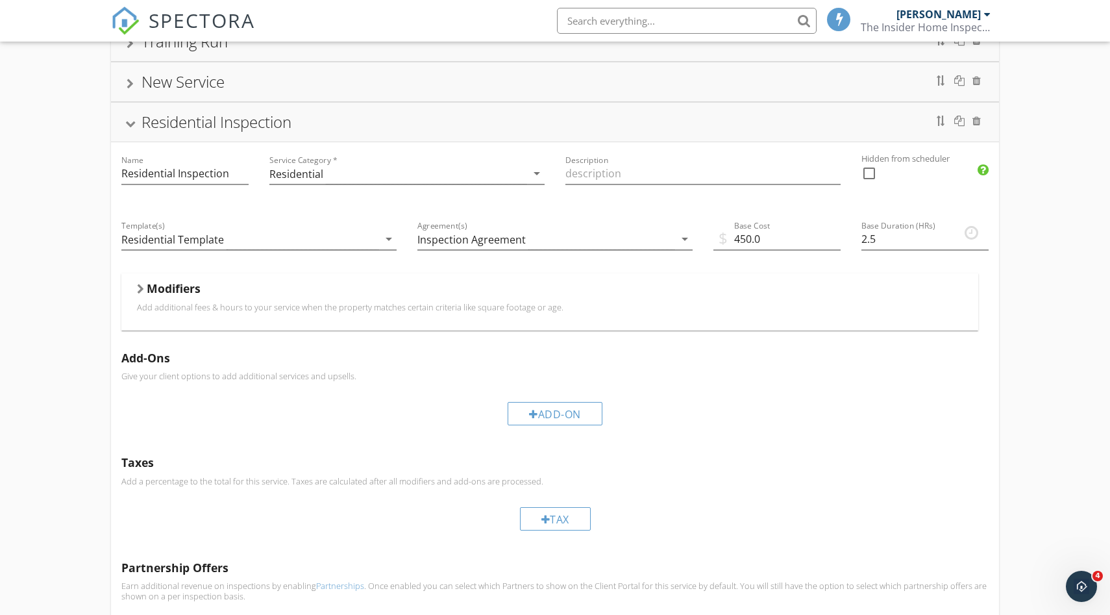
scroll to position [116, 0]
click at [746, 236] on input "450.0" at bounding box center [776, 240] width 127 height 21
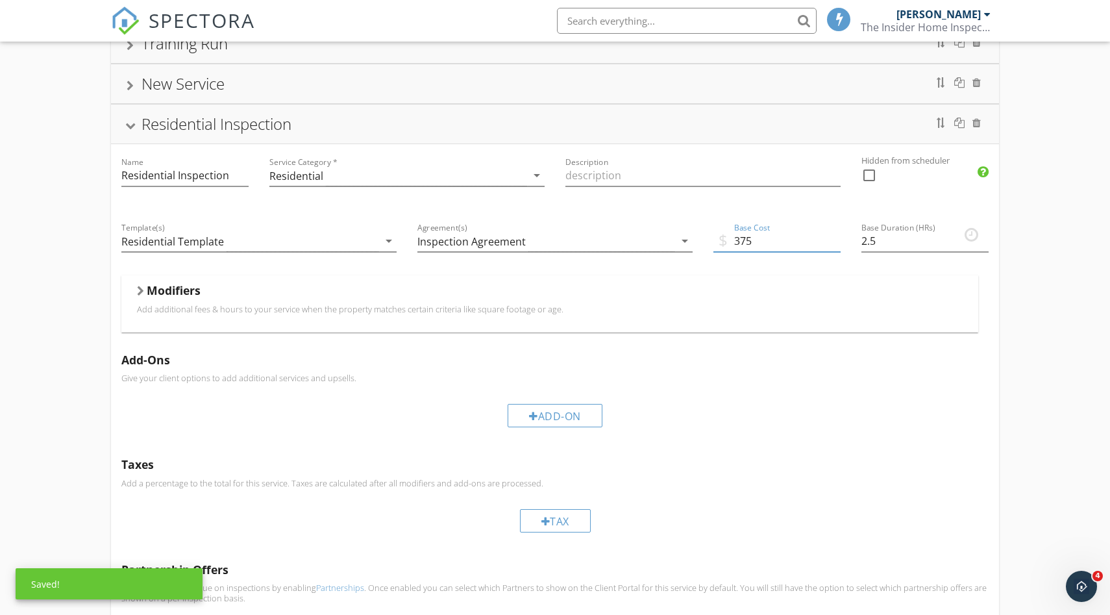
click at [1042, 309] on div "Training Run New Service Residential Inspection Name Residential Inspection Ser…" at bounding box center [555, 351] width 1110 height 696
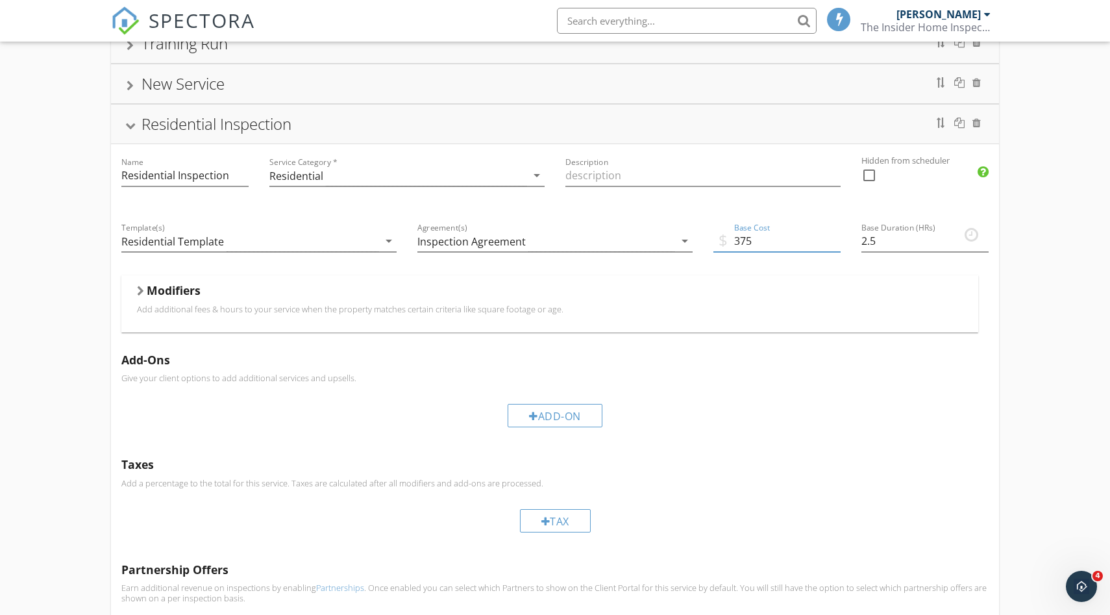
click at [784, 244] on input "375" at bounding box center [776, 240] width 127 height 21
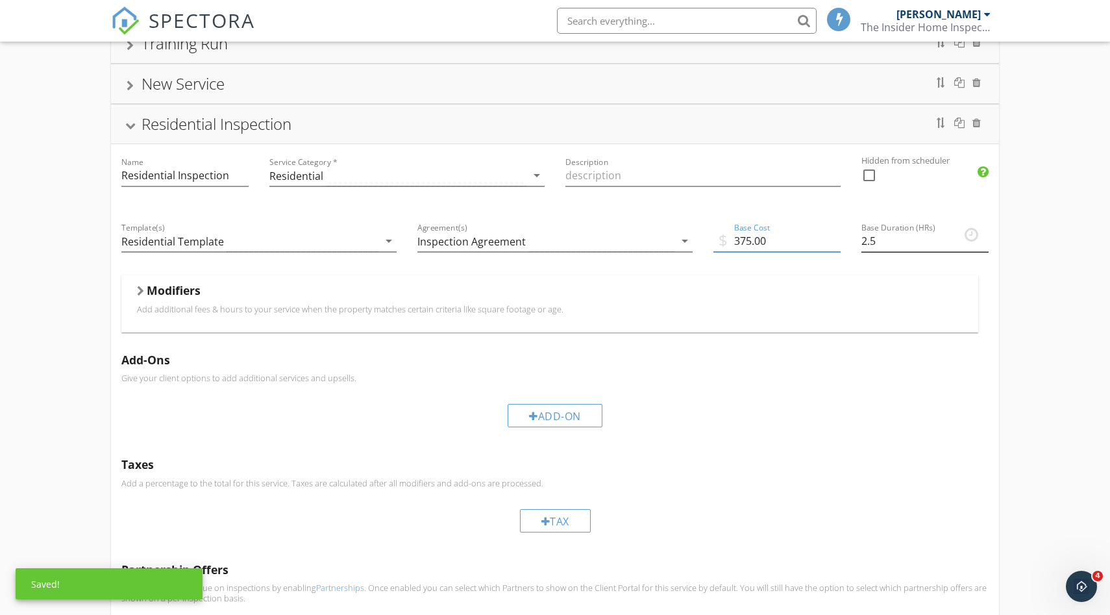
type input "375.00"
click at [891, 245] on input "2.5" at bounding box center [924, 240] width 127 height 21
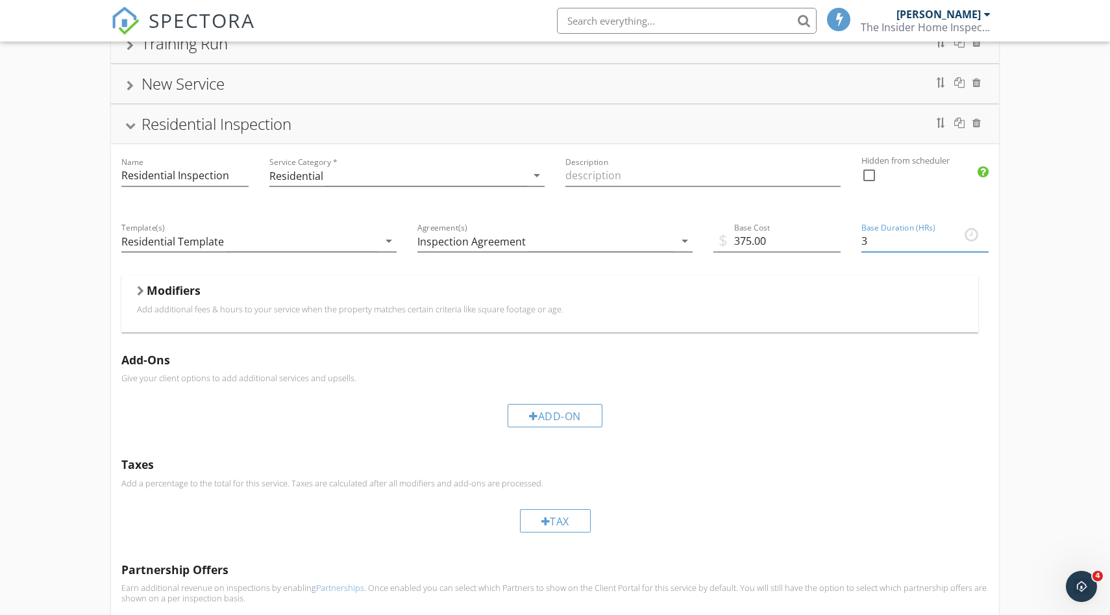
type input "3"
click at [1041, 281] on div "Training Run New Service Residential Inspection Name Residential Inspection Ser…" at bounding box center [555, 351] width 1110 height 696
click at [261, 294] on div "Modifiers" at bounding box center [550, 293] width 826 height 20
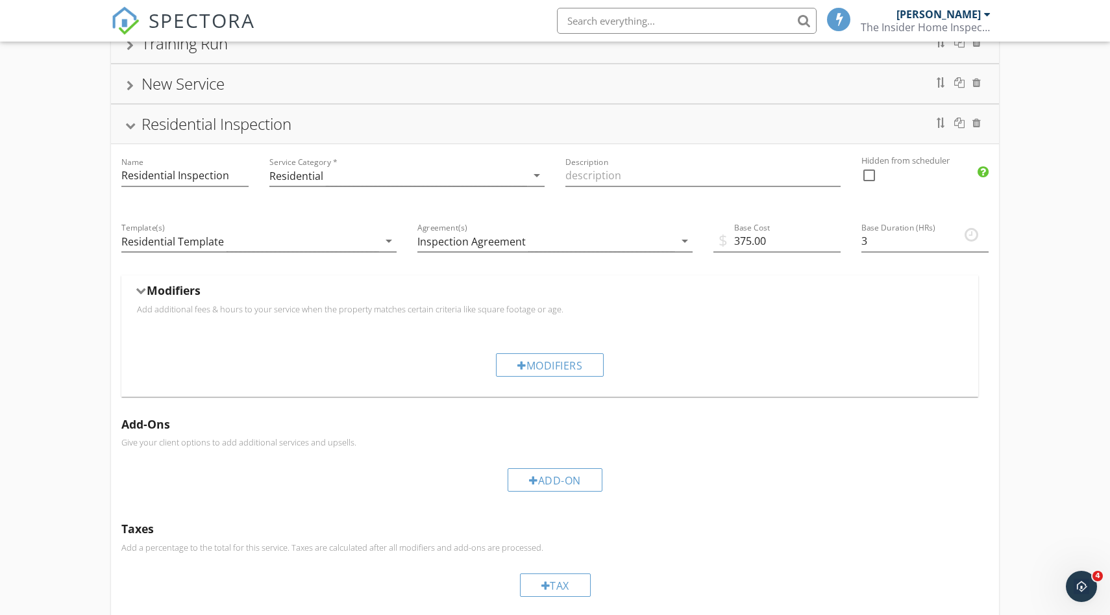
click at [261, 294] on div "Modifiers" at bounding box center [550, 293] width 826 height 20
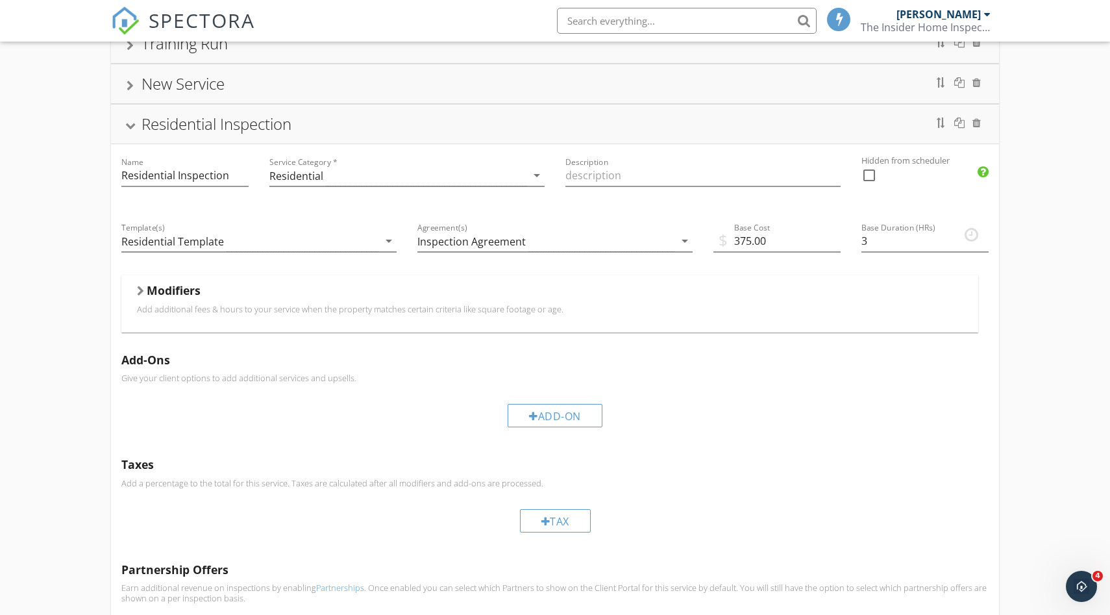
click at [261, 294] on div "Modifiers" at bounding box center [550, 293] width 826 height 20
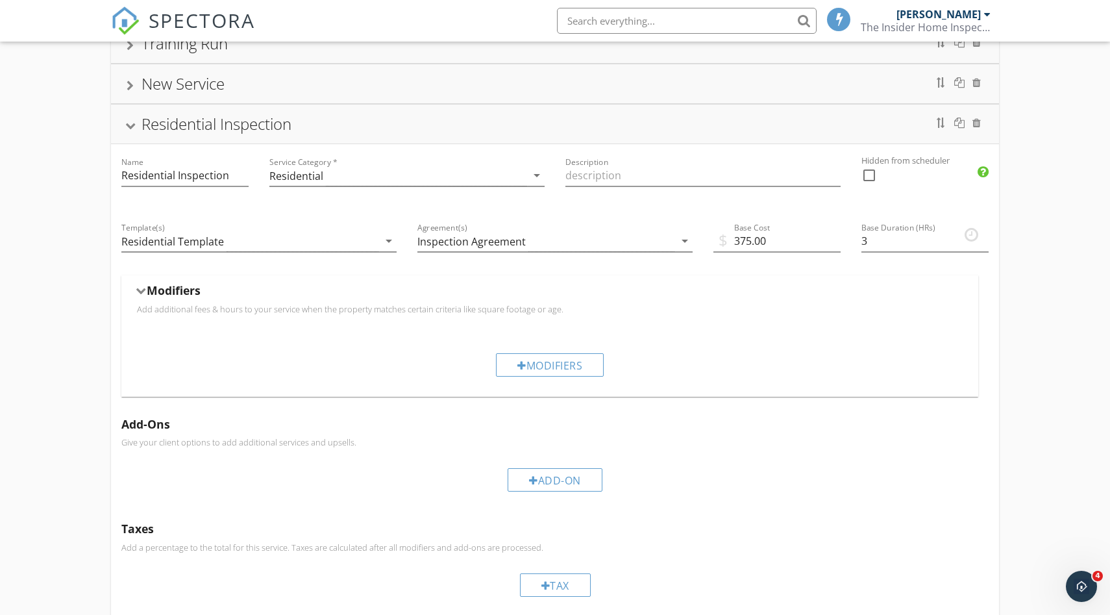
click at [288, 291] on div "Modifiers" at bounding box center [550, 293] width 826 height 20
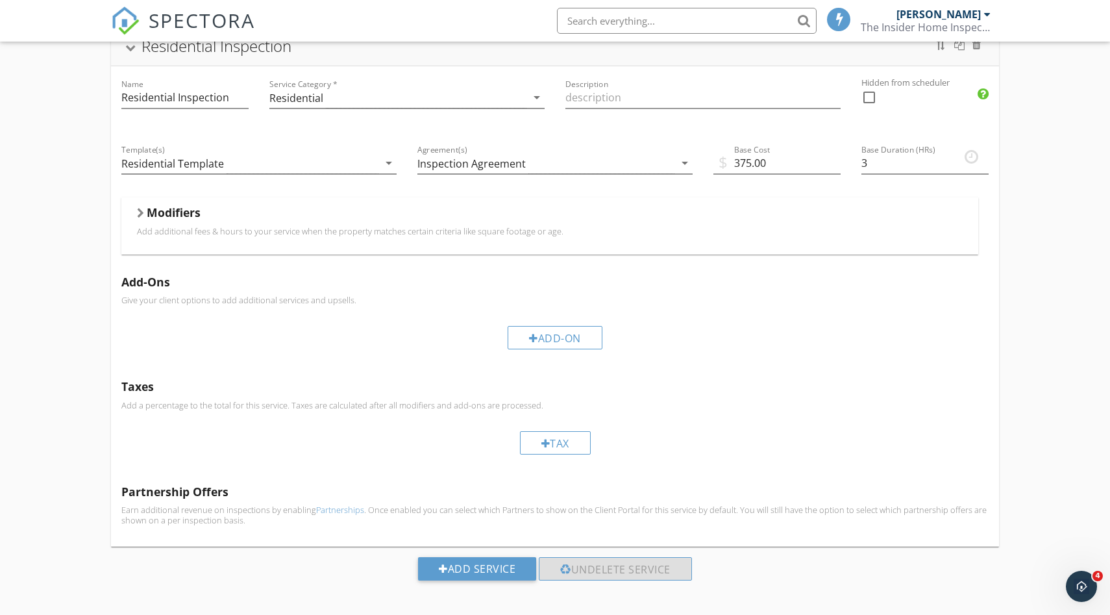
scroll to position [201, 0]
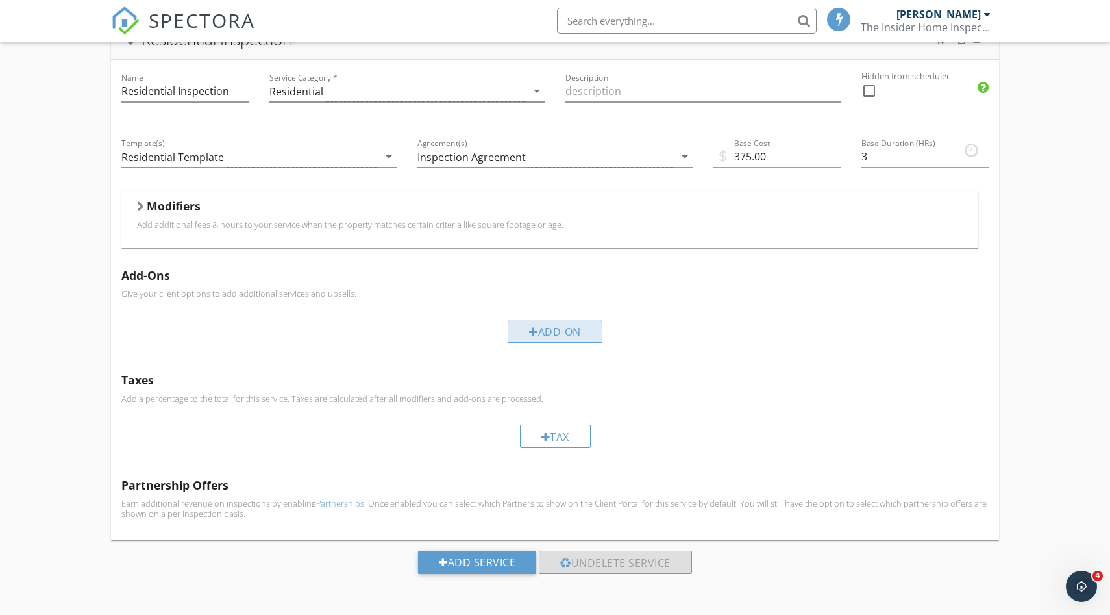
click at [552, 328] on div "Add-On" at bounding box center [555, 330] width 95 height 23
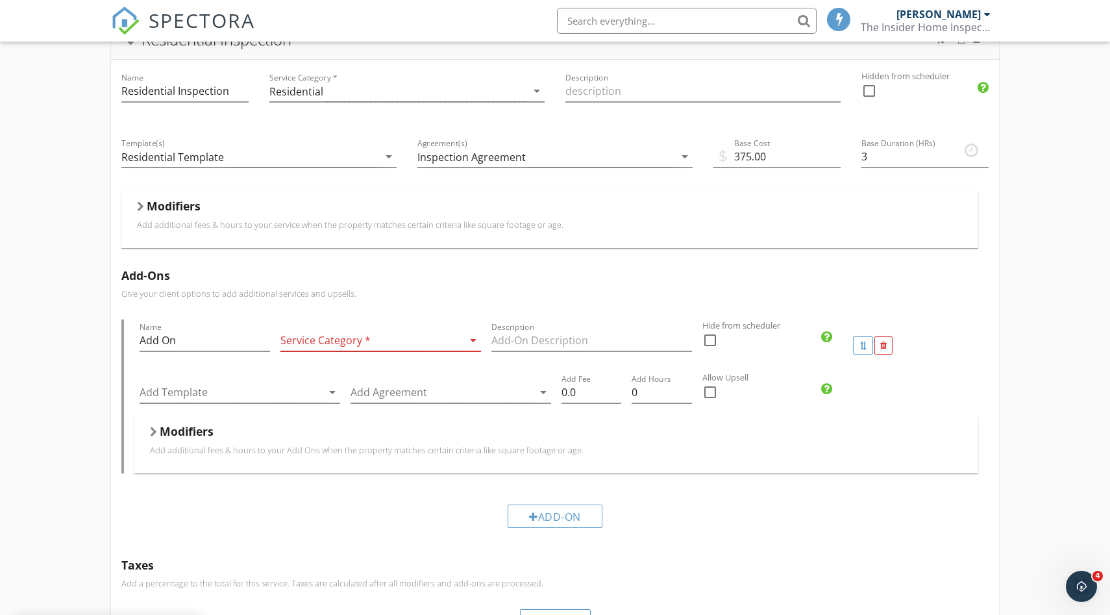
click at [343, 353] on div "Service Category * arrow_drop_down" at bounding box center [380, 347] width 201 height 34
click at [352, 340] on div at bounding box center [371, 340] width 182 height 21
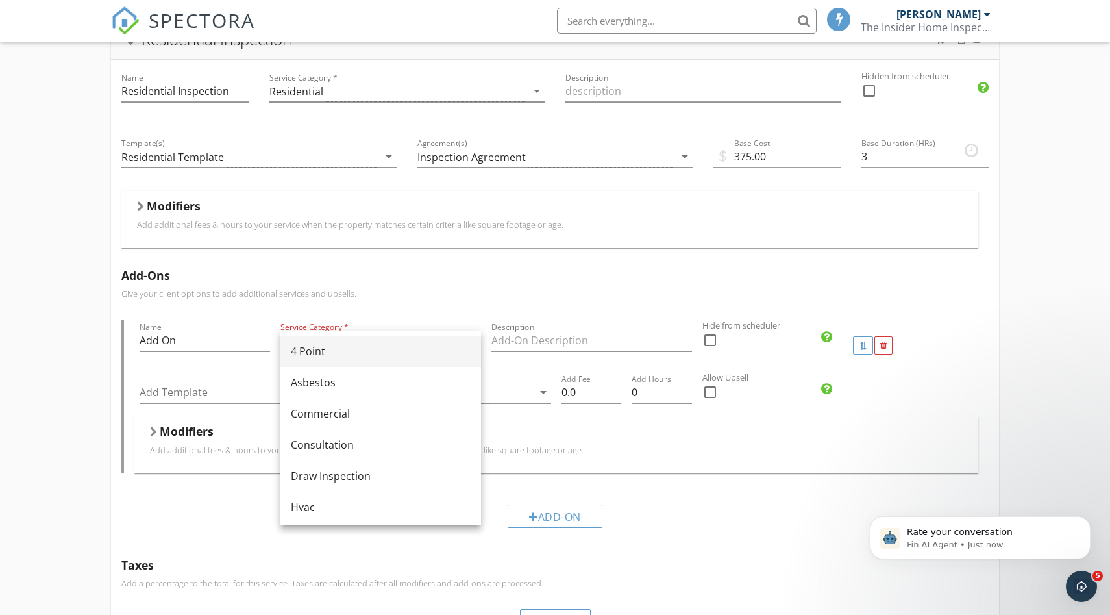
scroll to position [0, 0]
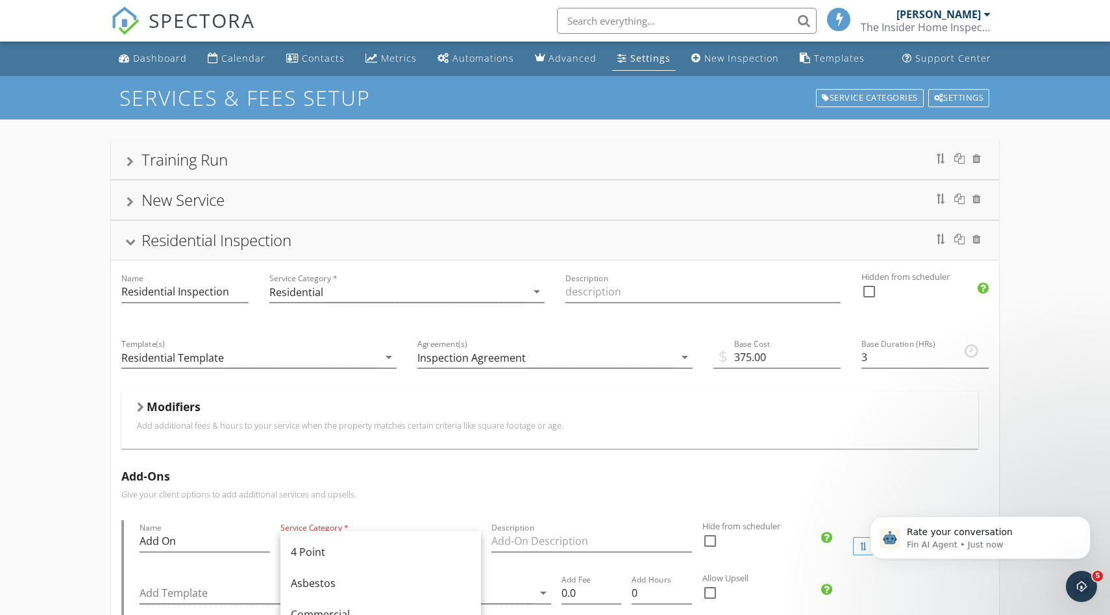
click at [340, 465] on div "Add-Ons Give your client options to add additional services and upsells. Name A…" at bounding box center [555, 603] width 888 height 289
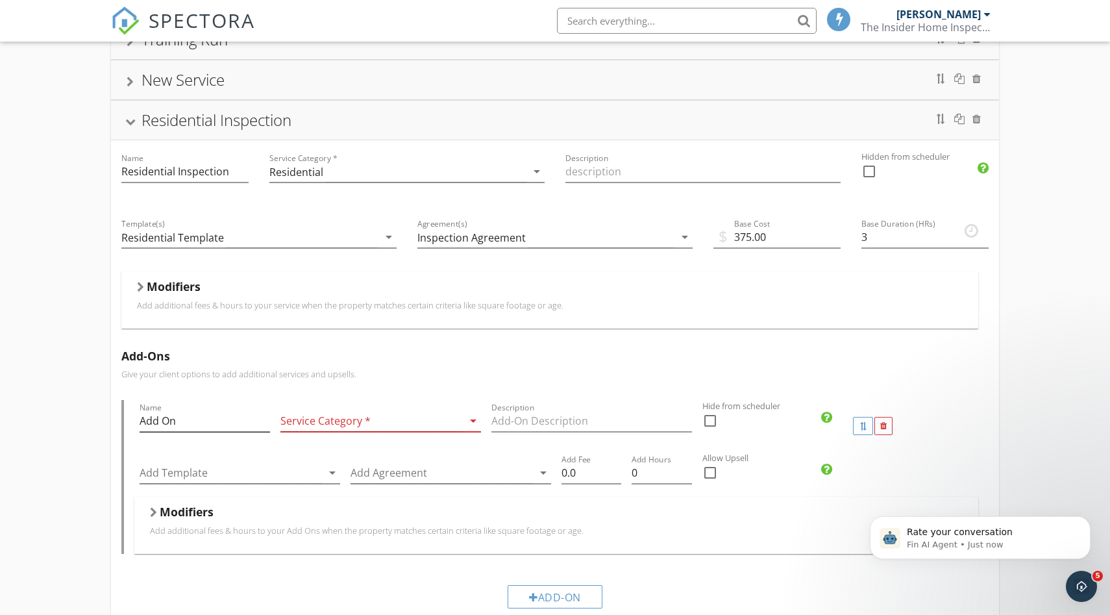
scroll to position [176, 0]
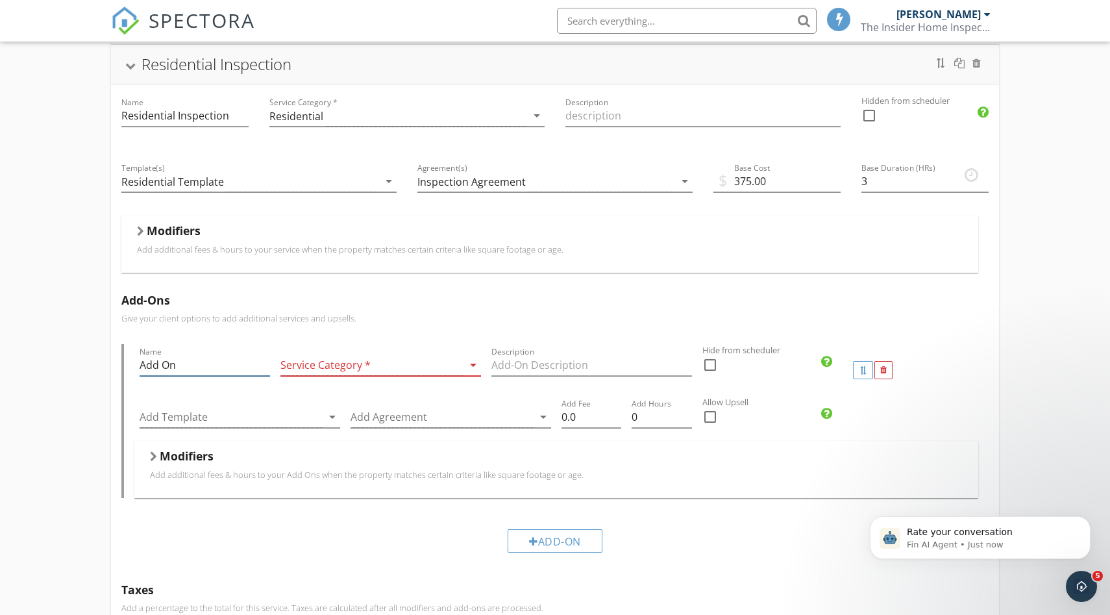
click at [207, 367] on input "Add On" at bounding box center [205, 364] width 130 height 21
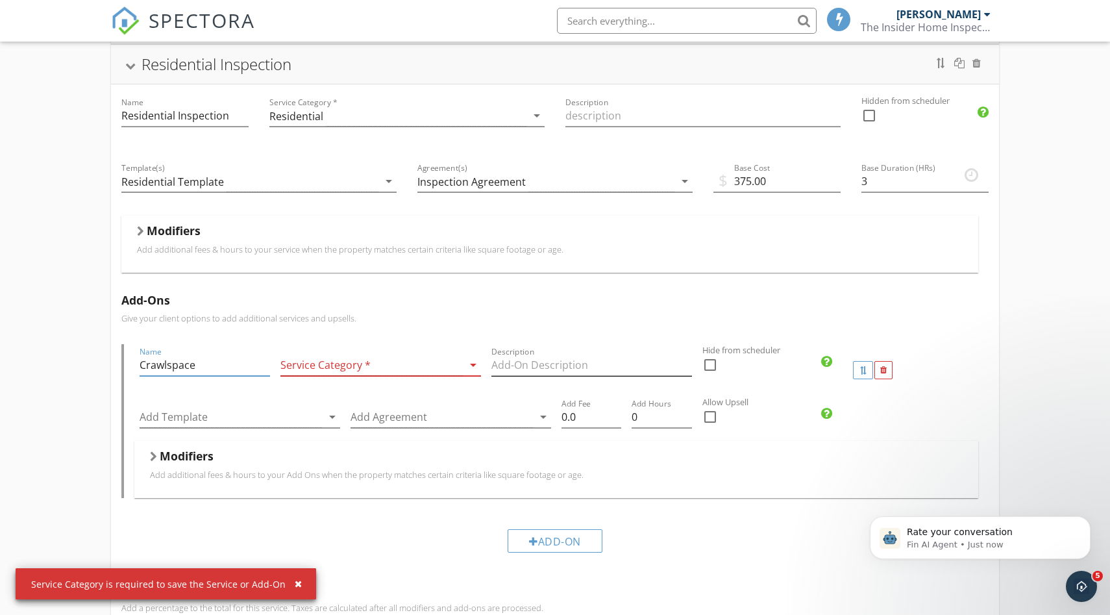
type input "Crawlspace"
click at [573, 364] on input "Description" at bounding box center [591, 364] width 201 height 21
type input "Entering the crawlspace for inspection"
click at [439, 364] on div at bounding box center [371, 364] width 182 height 21
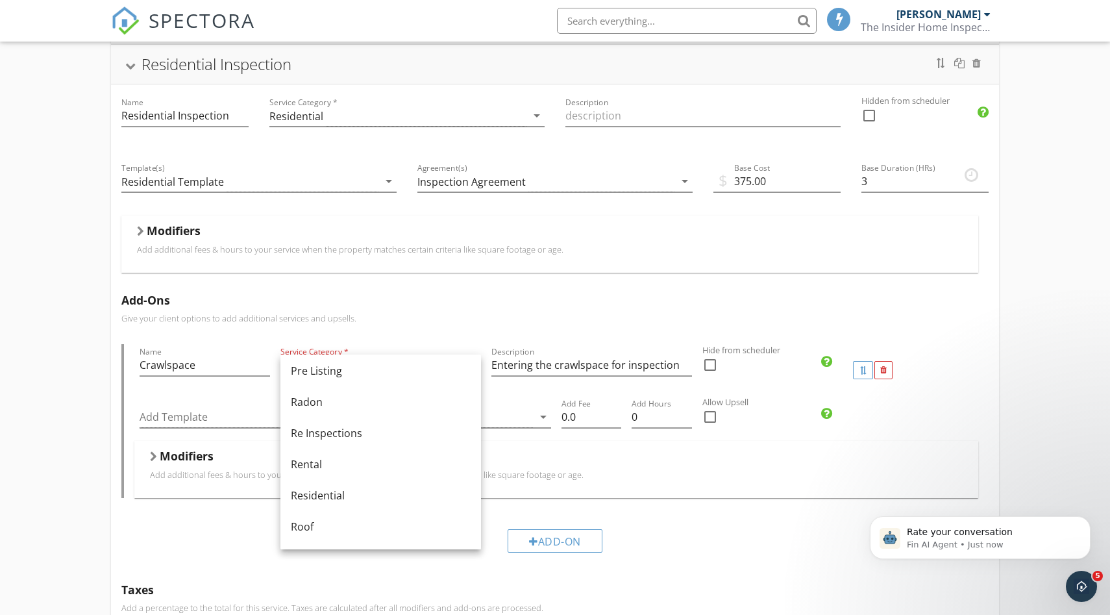
scroll to position [539, 0]
click at [371, 495] on div "Residential" at bounding box center [381, 491] width 180 height 16
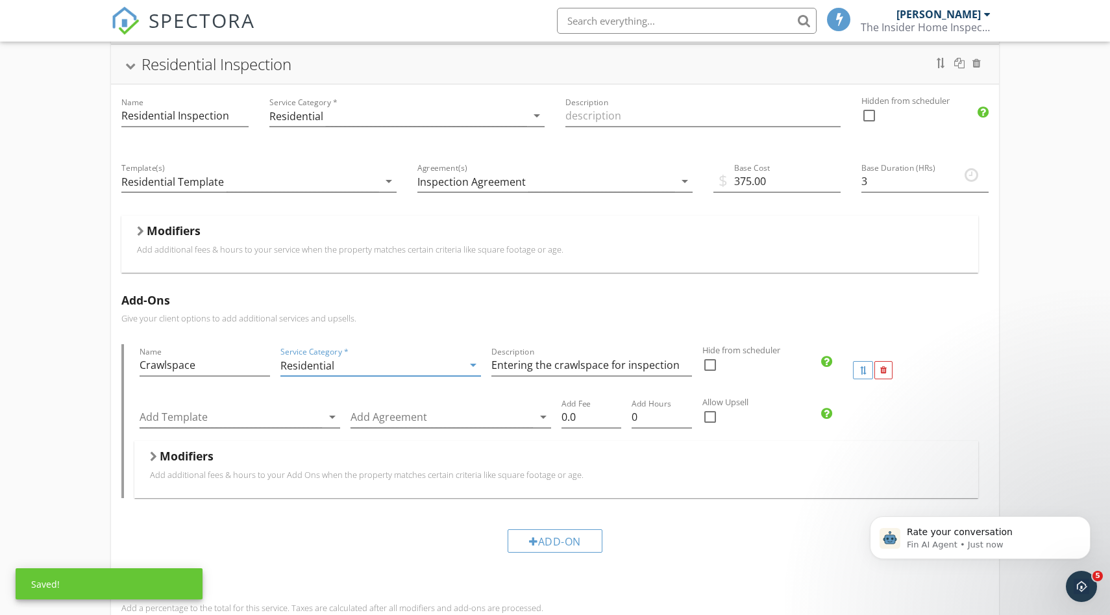
click at [432, 312] on div "Add-Ons Give your client options to add additional services and upsells. Name C…" at bounding box center [555, 427] width 888 height 289
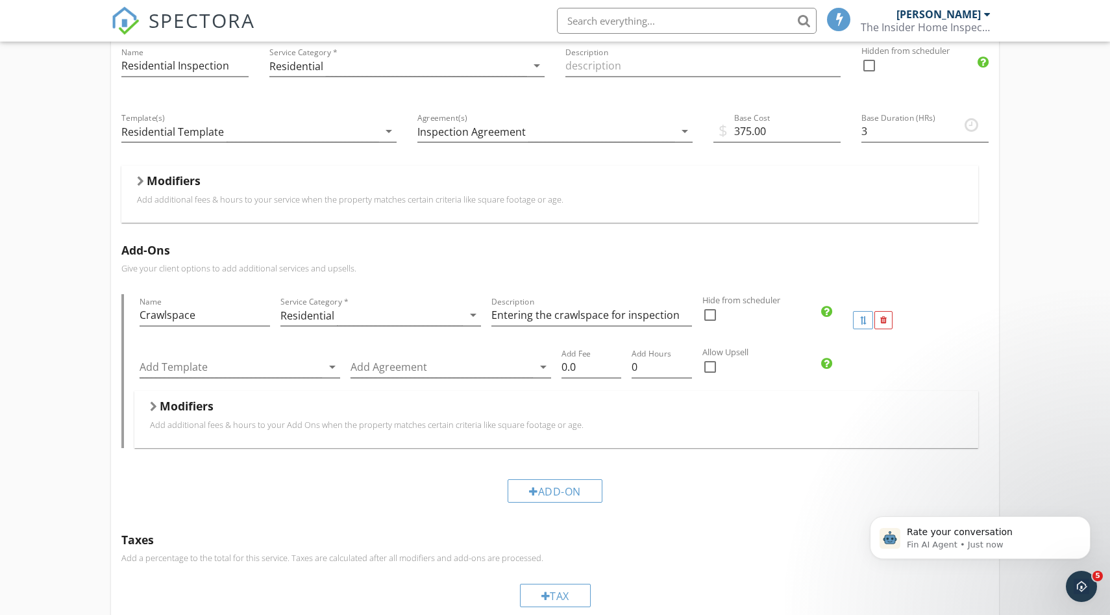
scroll to position [227, 0]
click at [590, 362] on input "0.0" at bounding box center [591, 366] width 60 height 21
click at [590, 364] on input "0.0" at bounding box center [591, 366] width 60 height 21
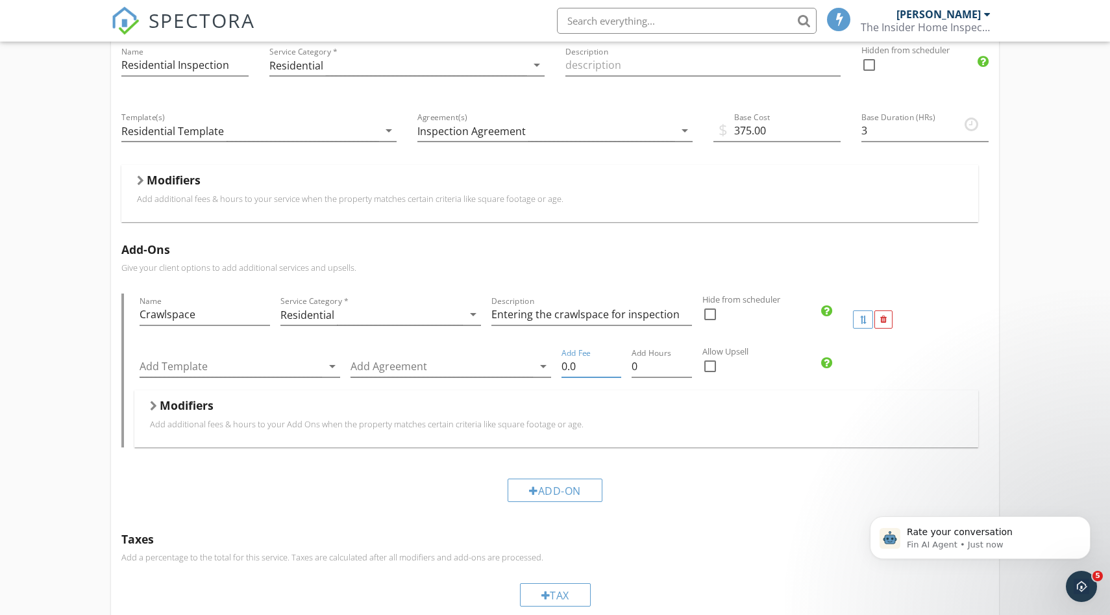
click at [590, 364] on input "0.0" at bounding box center [591, 366] width 60 height 21
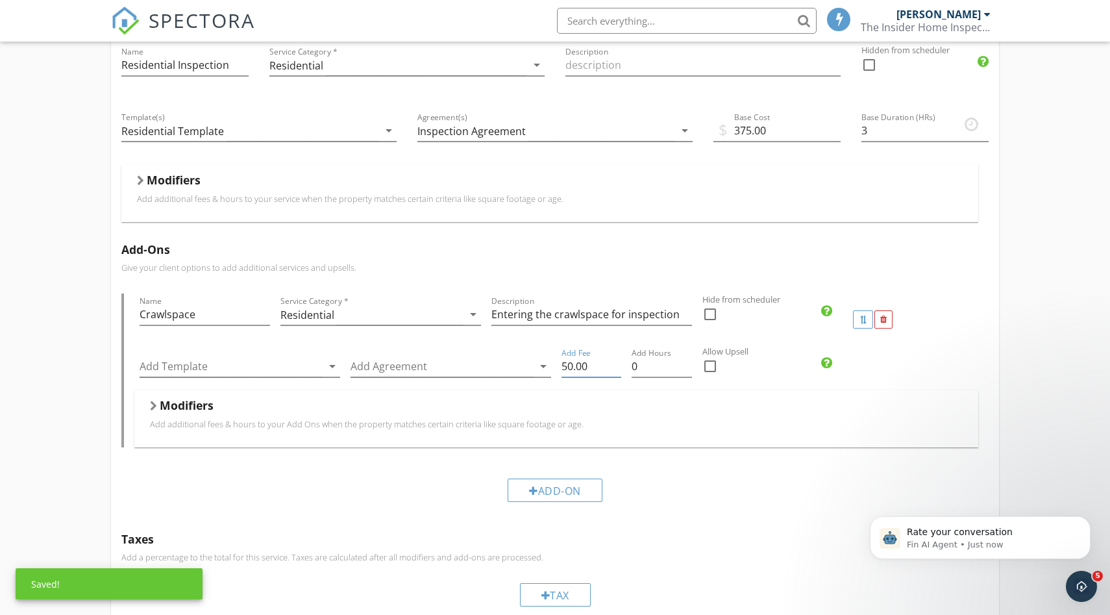
type input "50.00"
click at [1060, 341] on div "Training Run New Service Residential Inspection Name Residential Inspection Ser…" at bounding box center [555, 333] width 1110 height 880
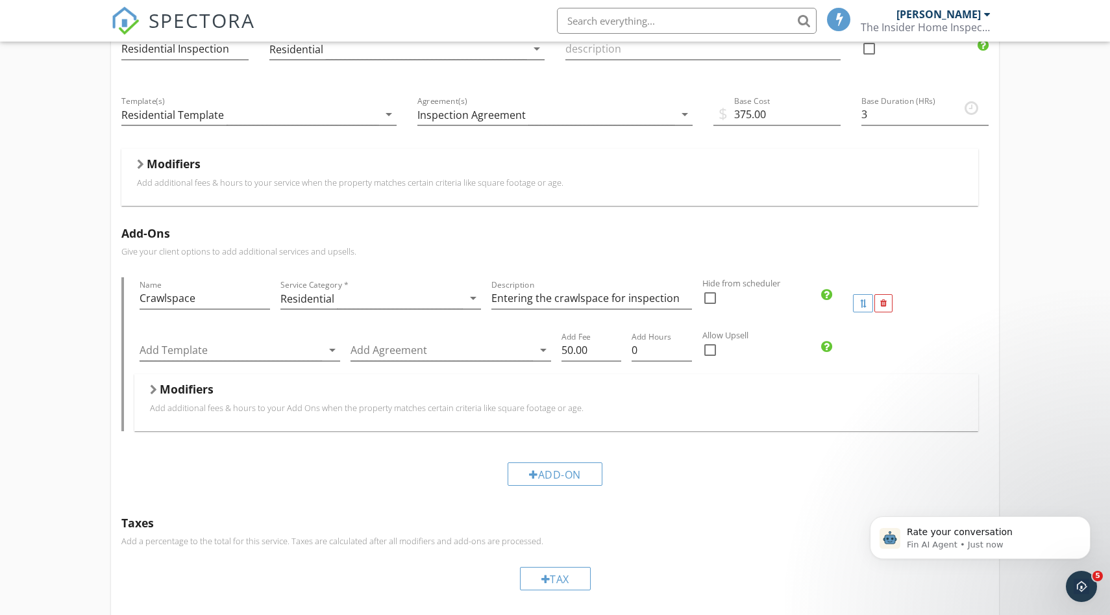
scroll to position [244, 0]
click at [153, 396] on div "Modifiers" at bounding box center [556, 390] width 813 height 20
click at [77, 342] on div "Training Run New Service Residential Inspection Name Residential Inspection Ser…" at bounding box center [555, 347] width 1110 height 944
click at [146, 389] on div "Modifiers Add additional fees & hours to your Add Ons when the property matches…" at bounding box center [556, 401] width 844 height 56
click at [69, 329] on div "Training Run New Service Residential Inspection Name Residential Inspection Ser…" at bounding box center [555, 315] width 1110 height 880
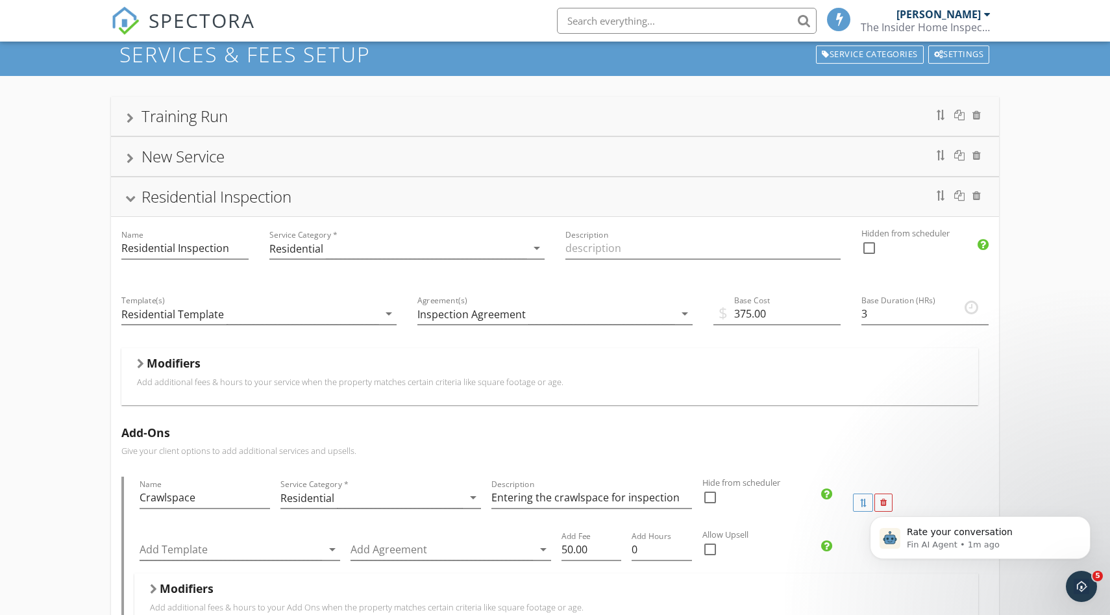
scroll to position [38, 0]
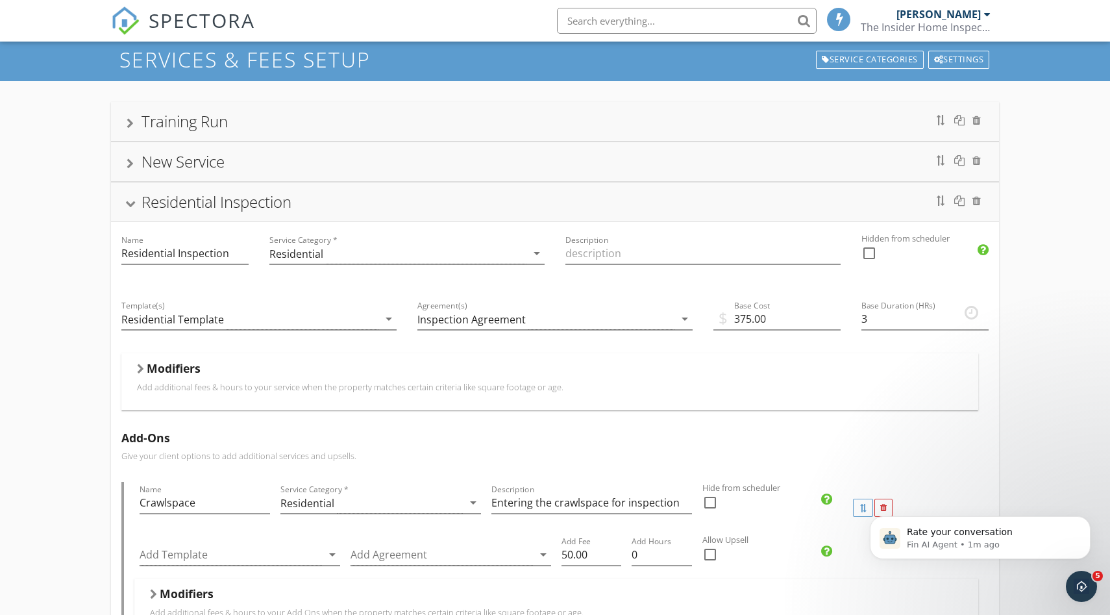
click at [66, 356] on div "Training Run New Service Residential Inspection Name Residential Inspection Ser…" at bounding box center [555, 521] width 1110 height 880
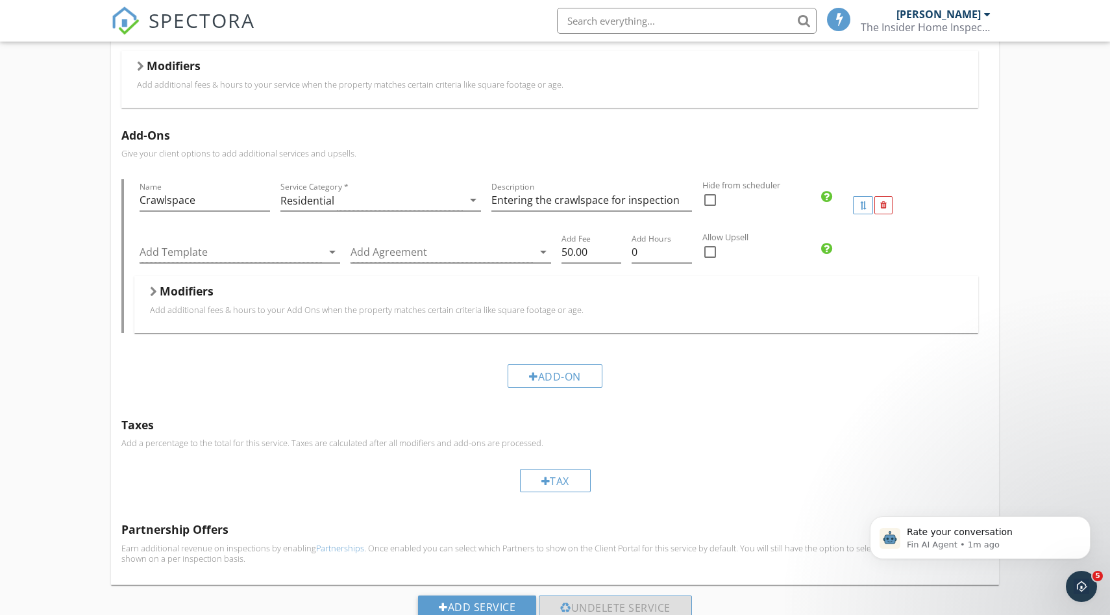
scroll to position [386, 0]
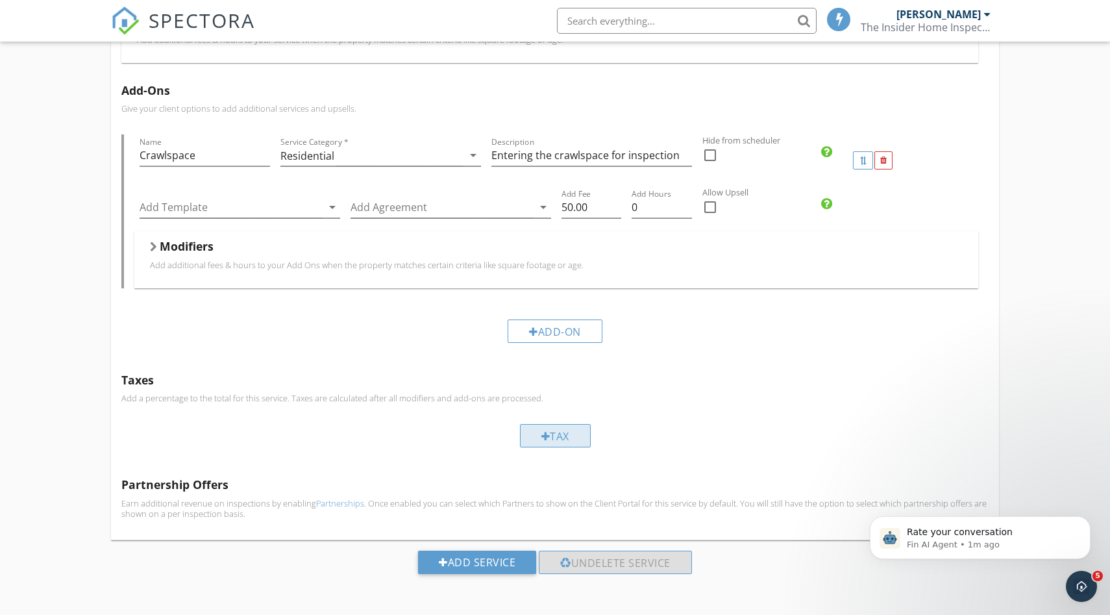
click at [550, 442] on div "Tax" at bounding box center [555, 435] width 71 height 23
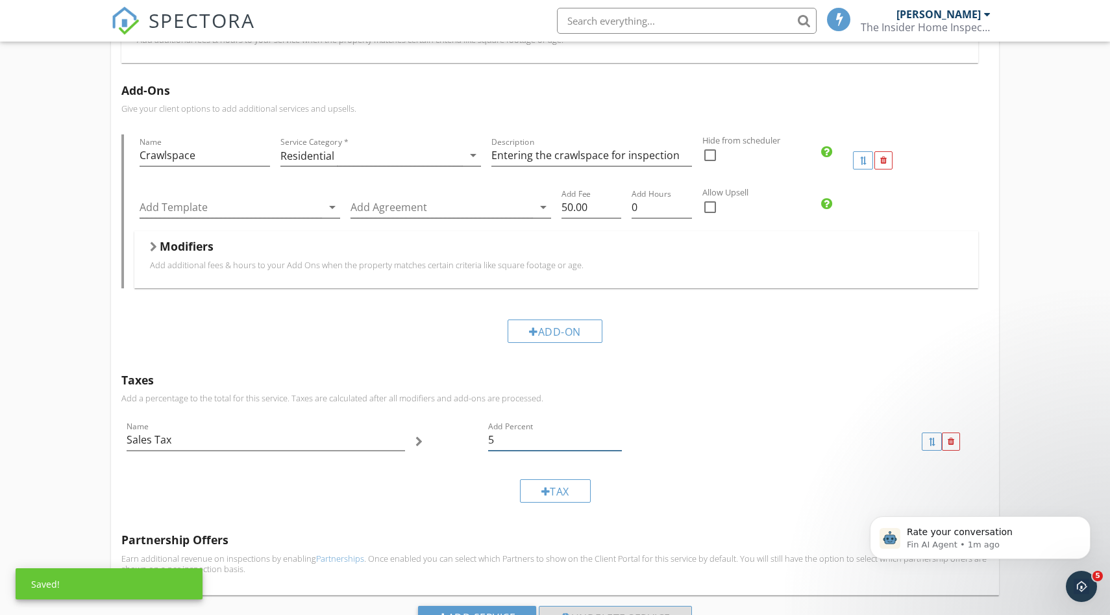
click at [519, 443] on input "5" at bounding box center [555, 439] width 134 height 21
type input "10"
click at [715, 390] on div "Taxes Add a percentage to the total for this service. Taxes are calculated afte…" at bounding box center [555, 443] width 888 height 160
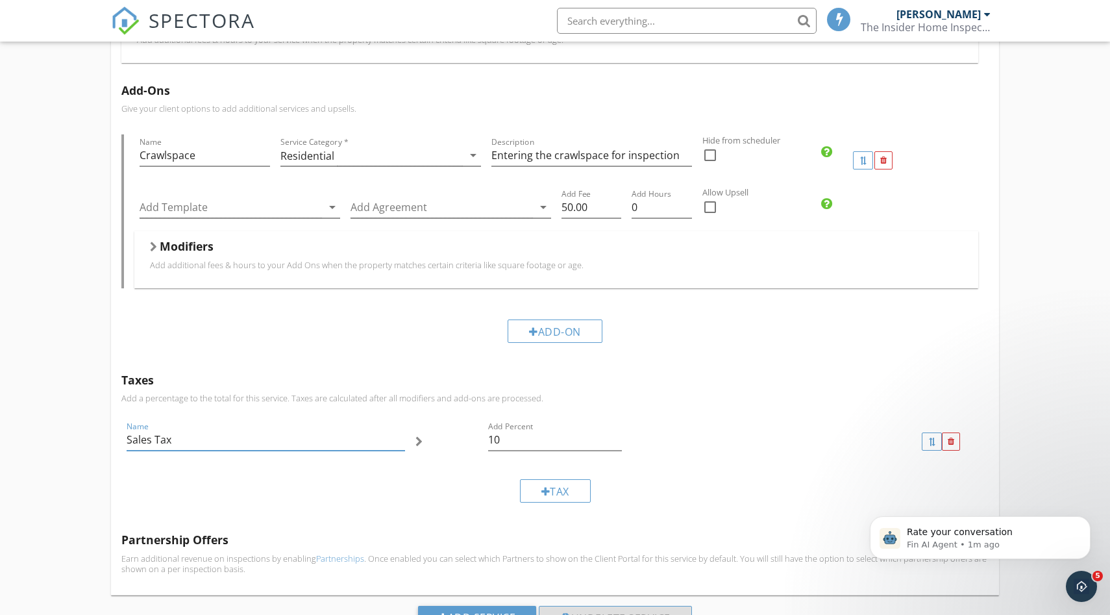
click at [370, 445] on input "Sales Tax" at bounding box center [266, 439] width 278 height 21
click at [417, 443] on div at bounding box center [418, 441] width 7 height 10
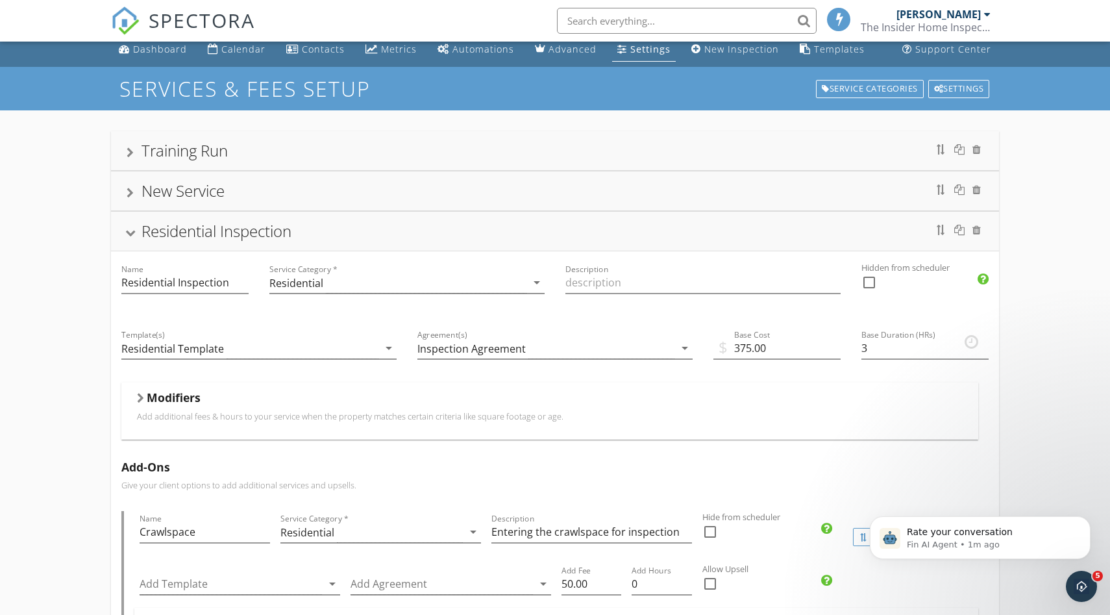
scroll to position [0, 0]
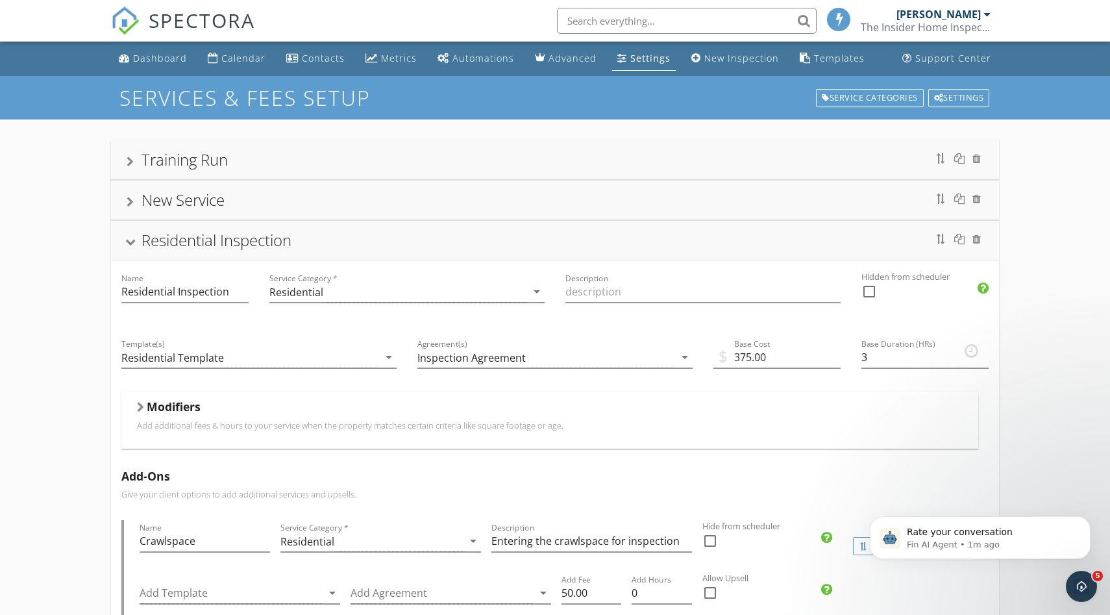
click at [126, 240] on div at bounding box center [130, 242] width 10 height 7
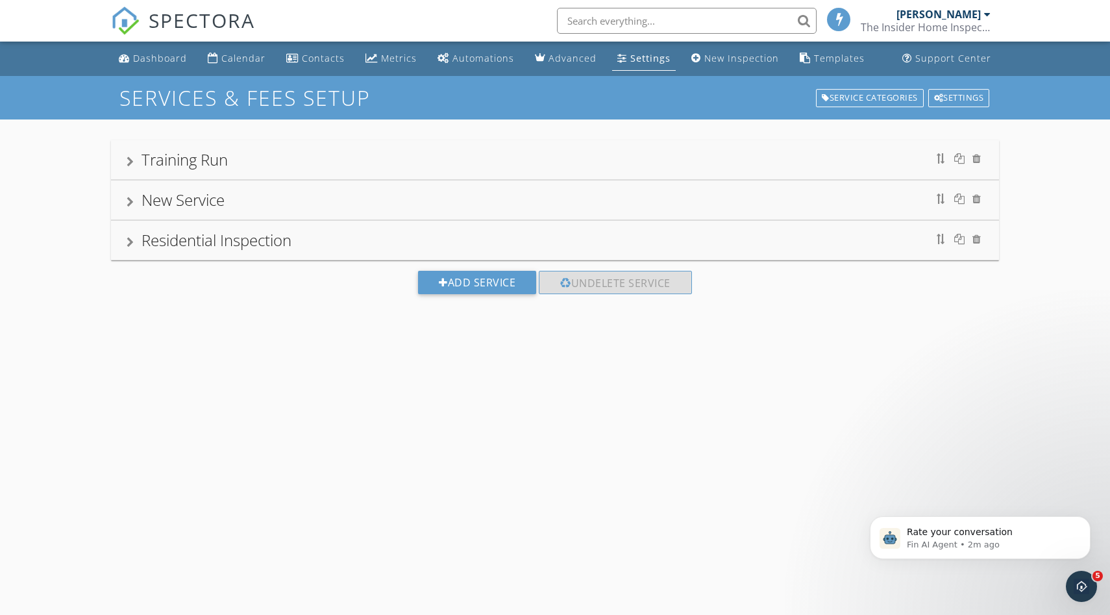
click at [645, 59] on div "Settings" at bounding box center [650, 58] width 40 height 12
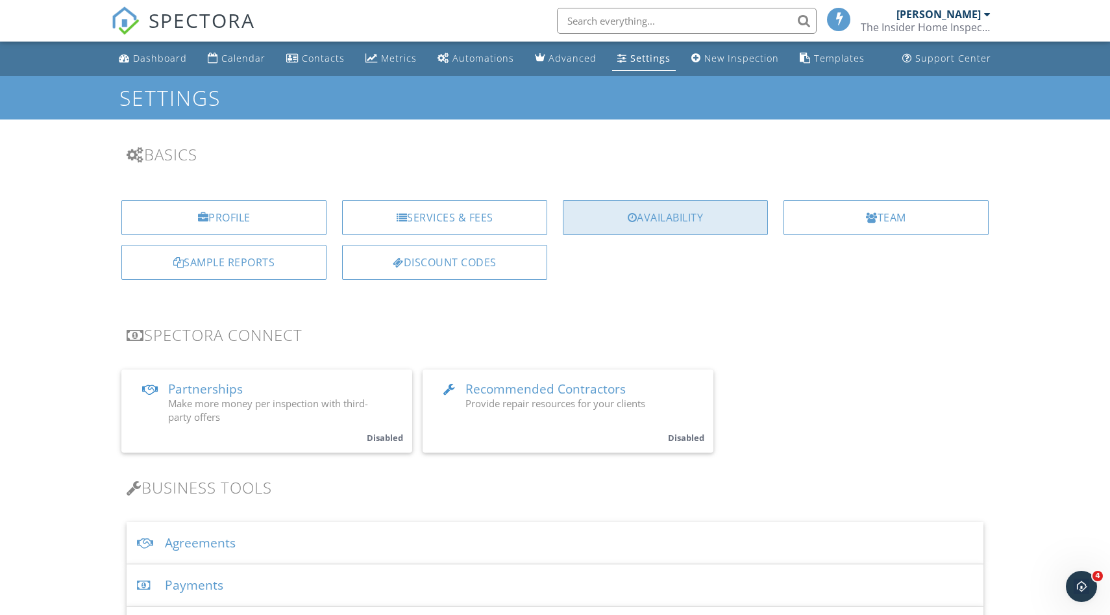
click at [622, 214] on div "Availability" at bounding box center [665, 217] width 205 height 35
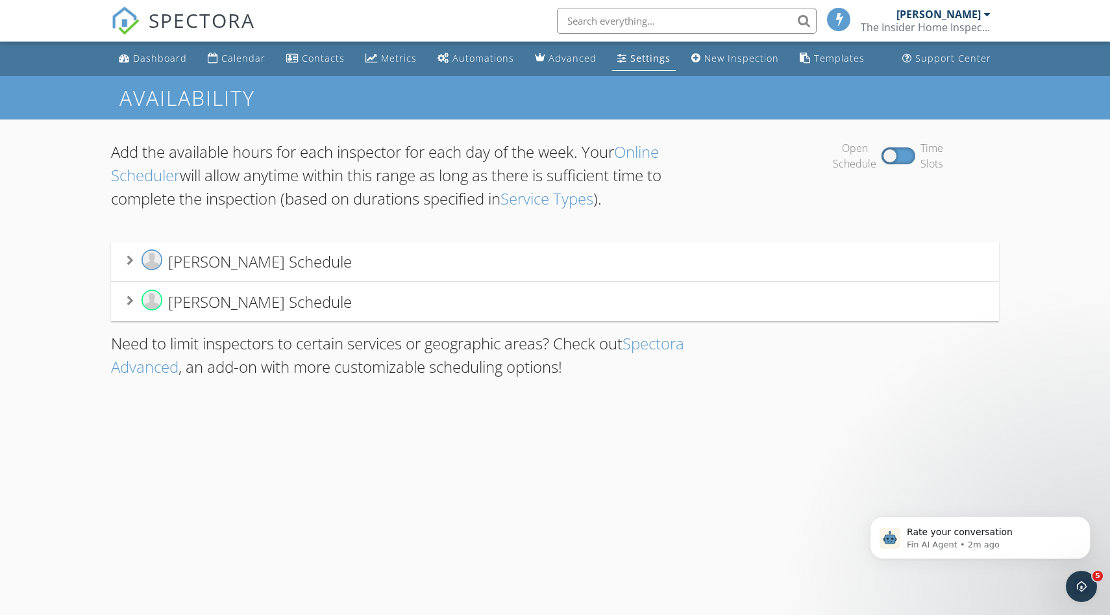
click at [518, 265] on div "Zack Gammon's Schedule" at bounding box center [555, 261] width 857 height 24
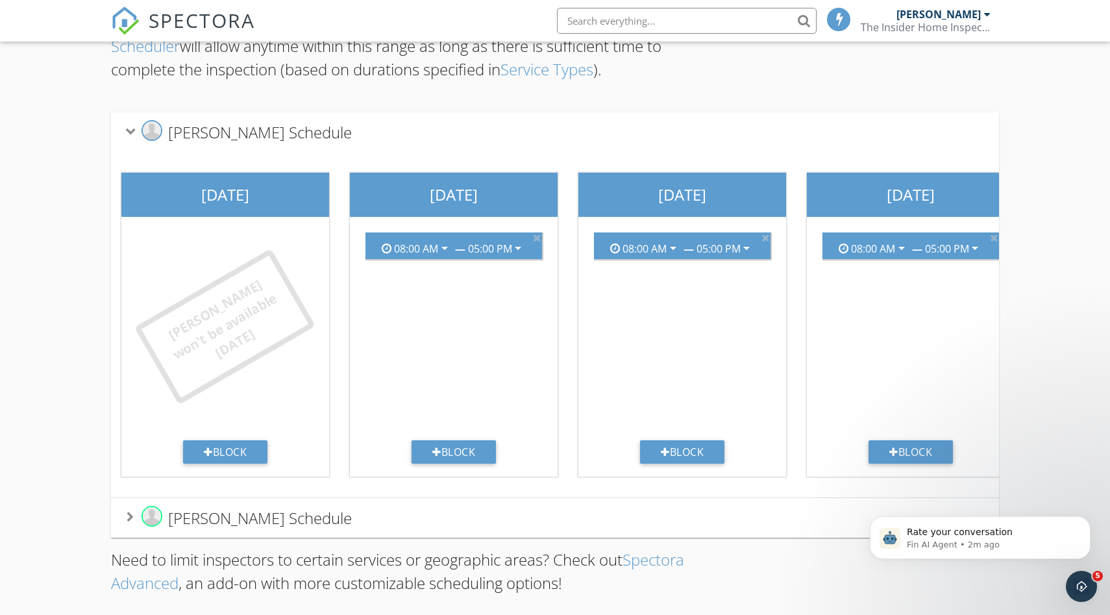
scroll to position [133, 0]
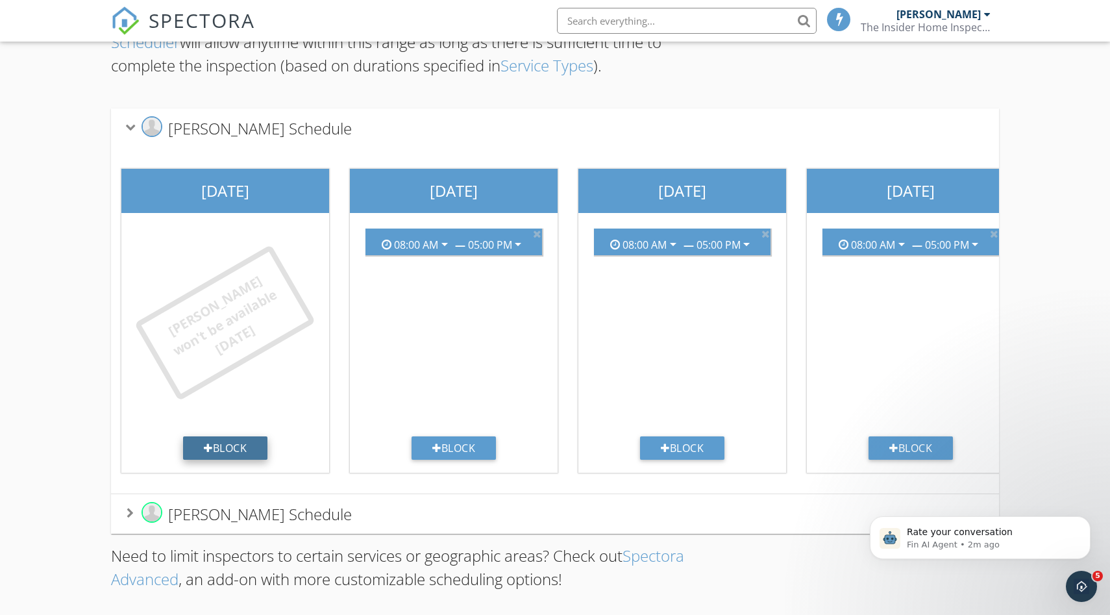
click at [256, 445] on div "Block" at bounding box center [225, 447] width 84 height 23
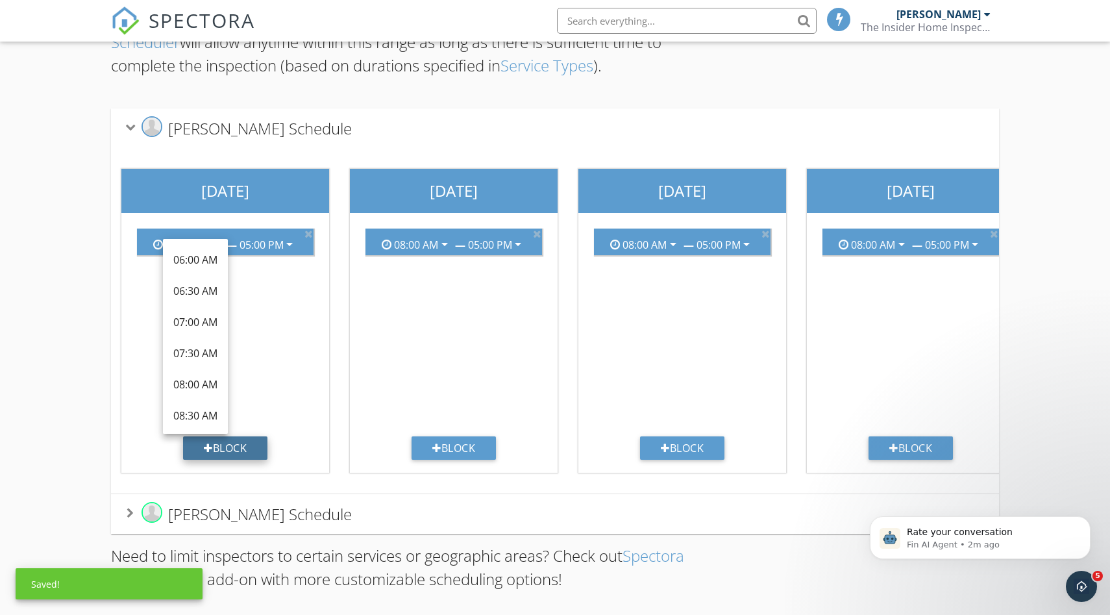
click at [250, 446] on div "Block" at bounding box center [225, 447] width 84 height 23
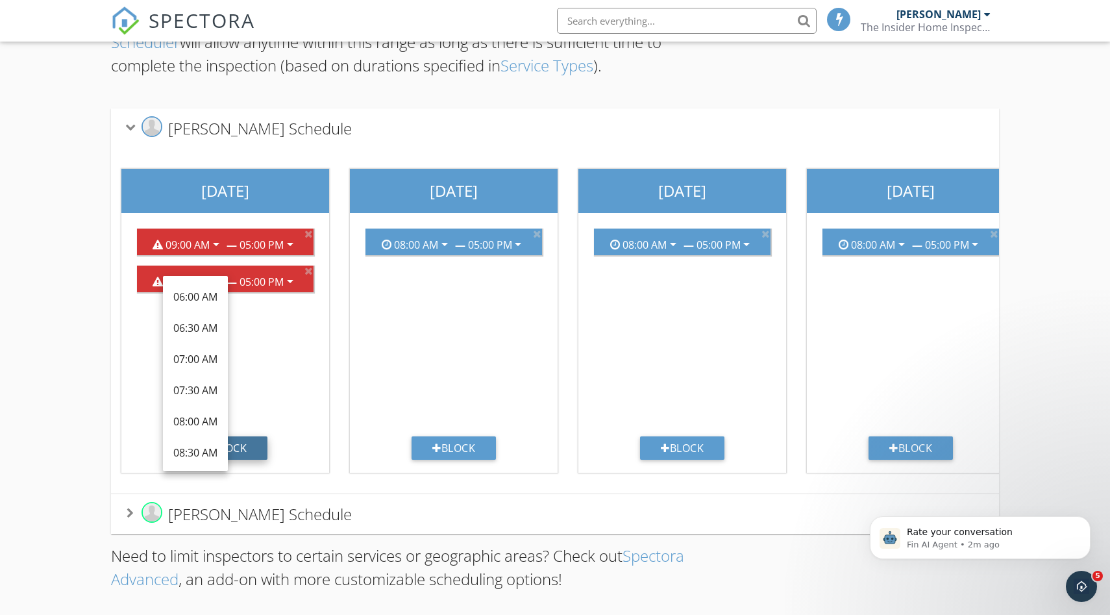
click at [253, 454] on div "Block" at bounding box center [225, 447] width 84 height 23
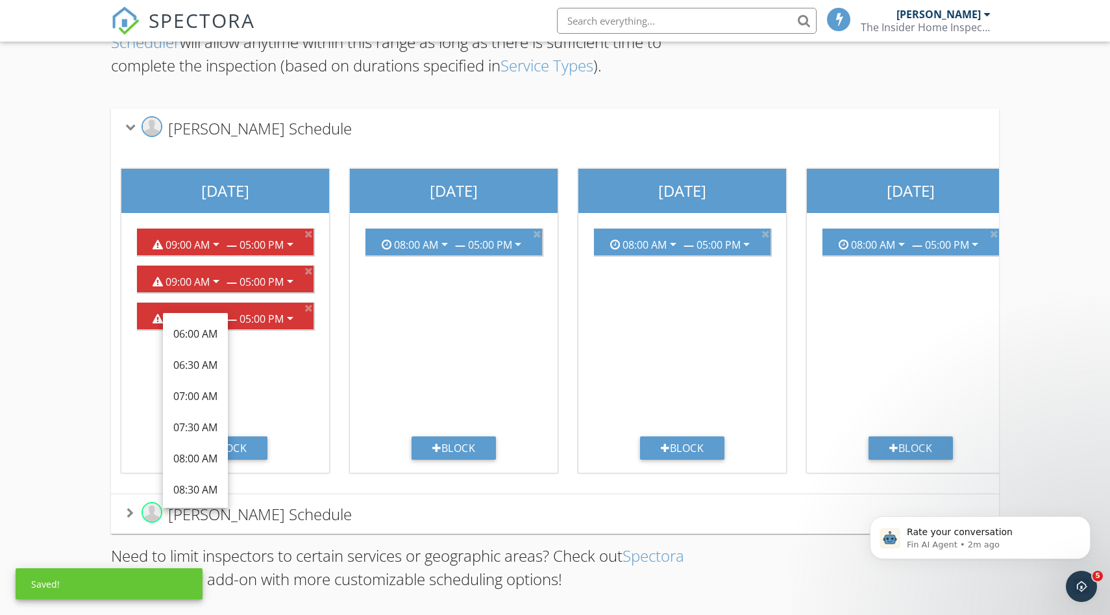
click at [361, 467] on div "08:00 AM arrow_drop_down — 05:00 PM arrow_drop_down Block" at bounding box center [454, 343] width 208 height 260
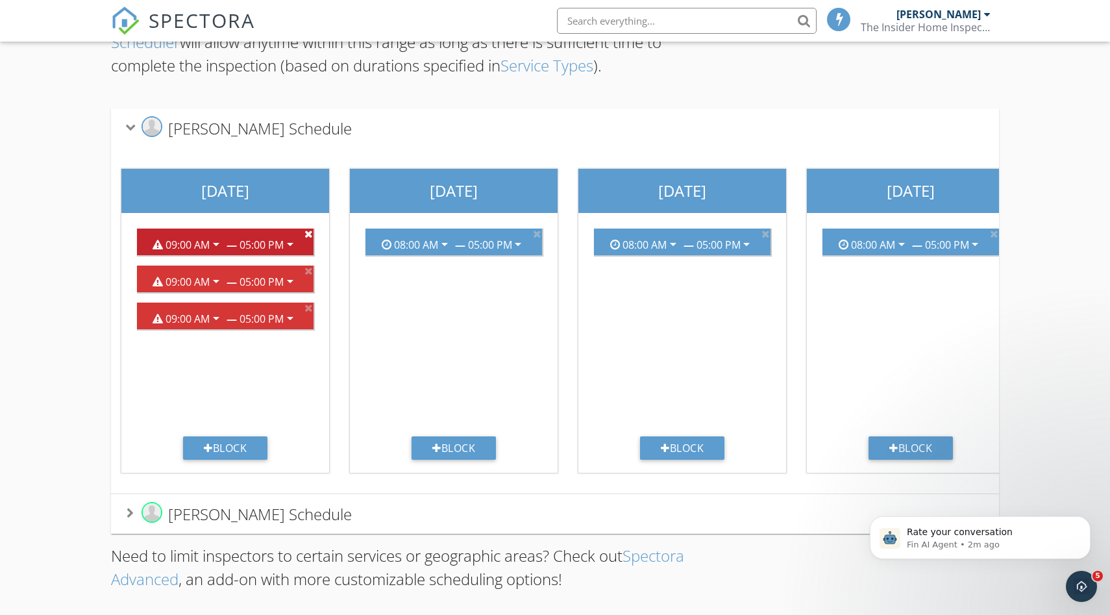
click at [310, 231] on icon at bounding box center [308, 233] width 8 height 10
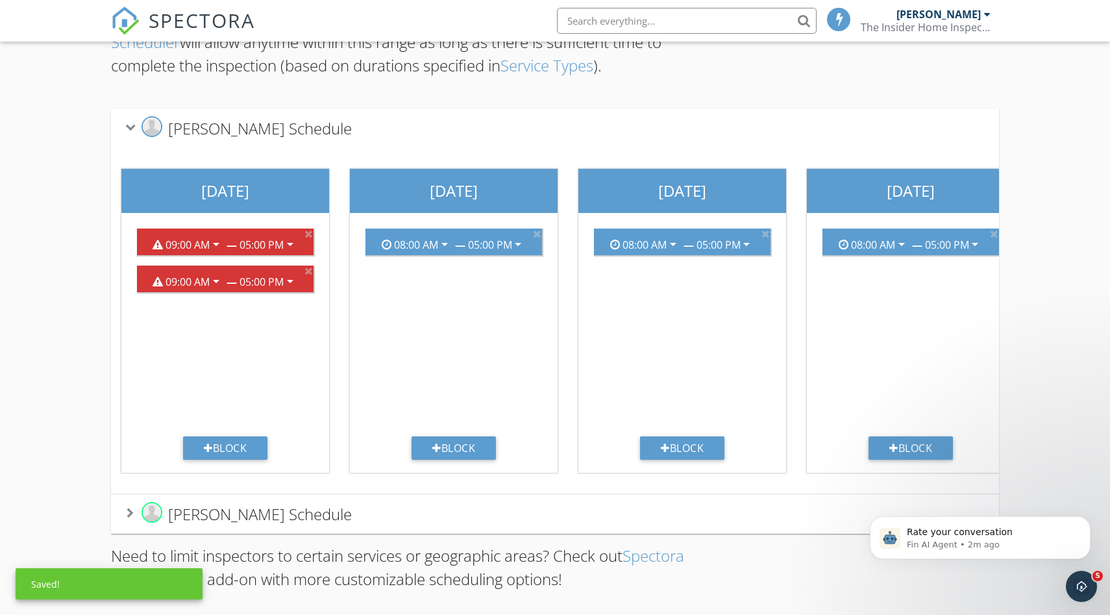
click at [310, 231] on icon at bounding box center [308, 233] width 8 height 10
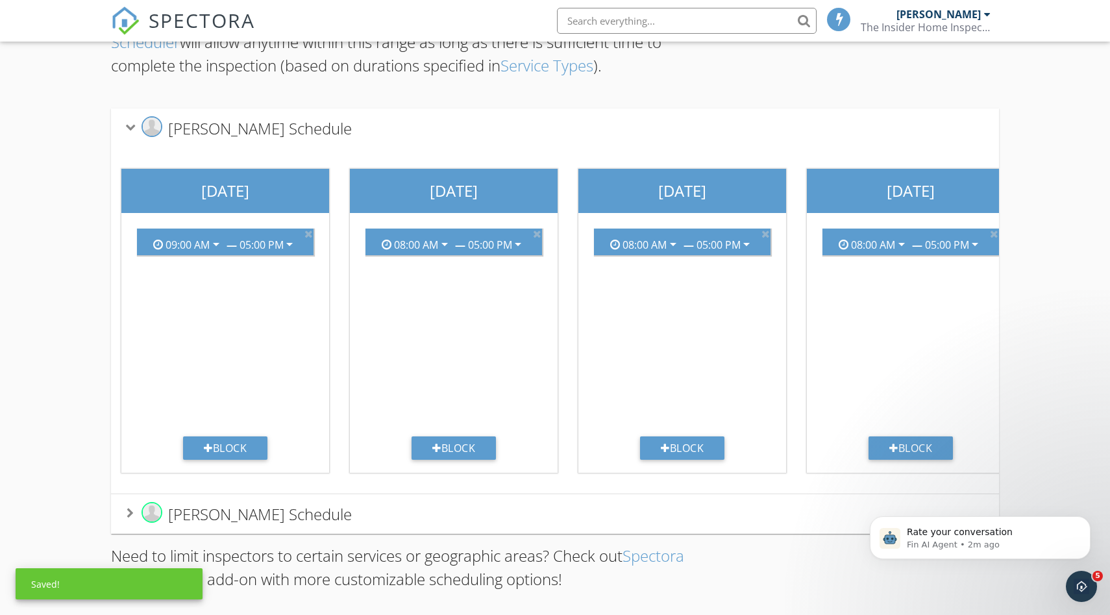
click at [310, 231] on icon at bounding box center [308, 233] width 8 height 10
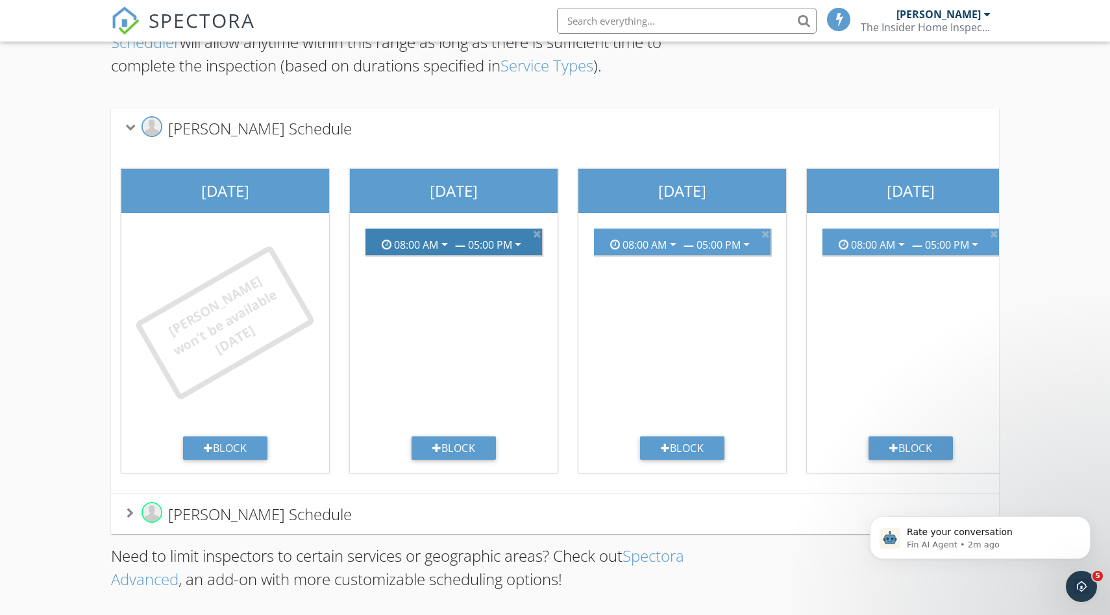
click at [413, 240] on div "08:00 AM" at bounding box center [416, 245] width 44 height 12
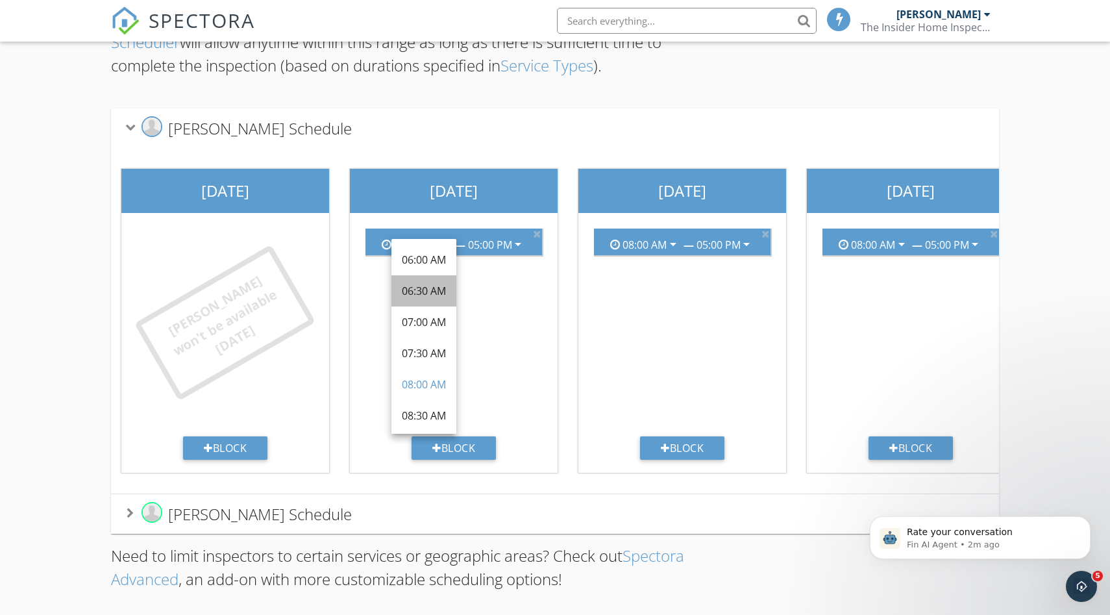
click at [422, 301] on div "06:30 AM" at bounding box center [424, 290] width 44 height 31
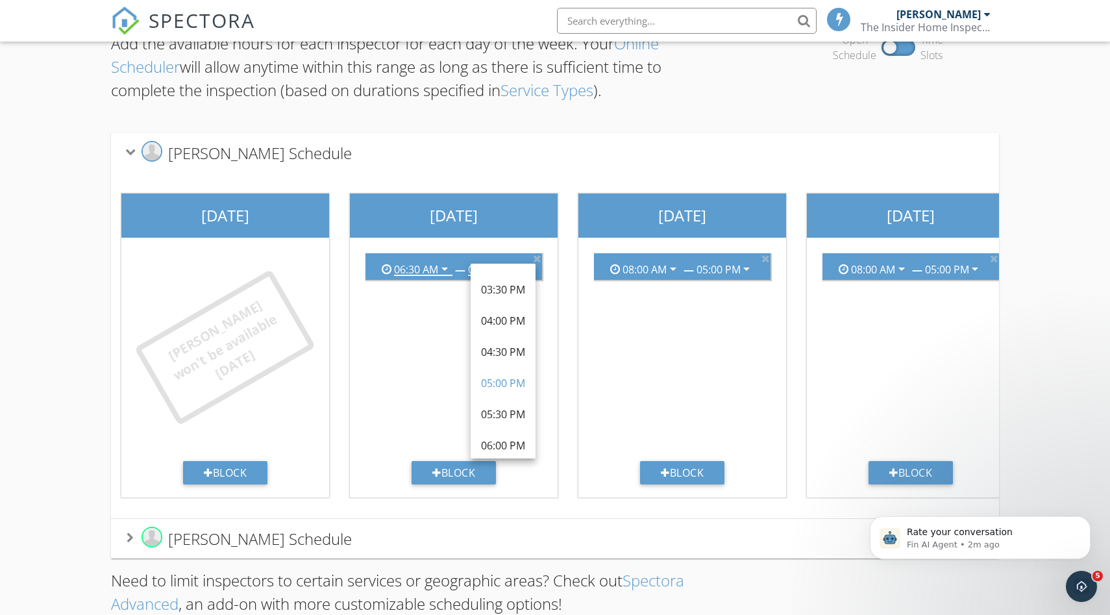
scroll to position [527, 0]
click at [516, 375] on div "05:00 PM" at bounding box center [503, 381] width 44 height 16
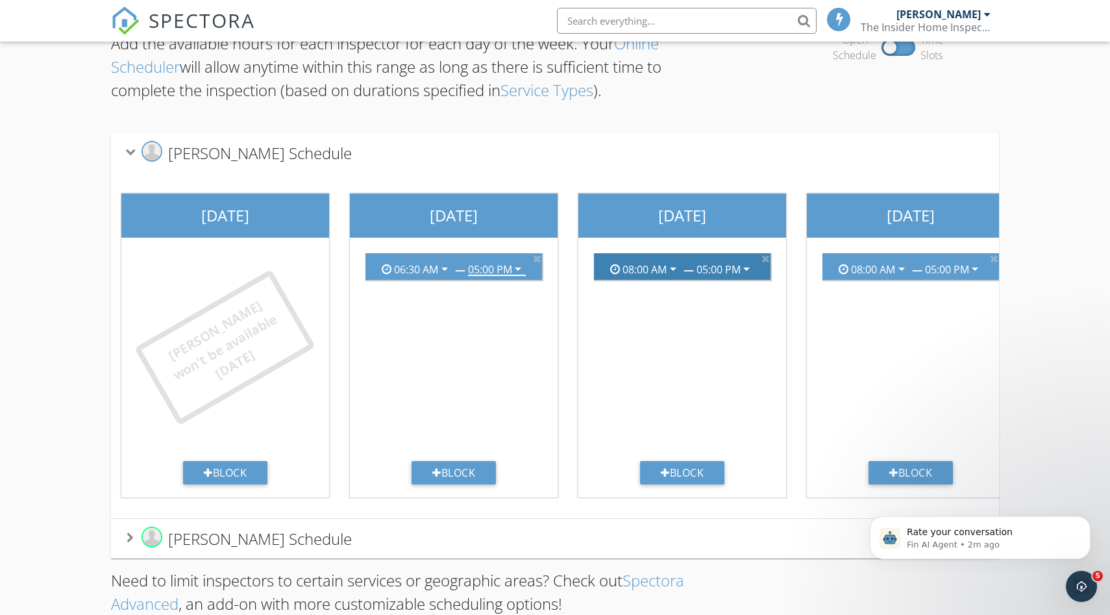
click at [634, 277] on div "08:00 AM arrow_drop_down — 05:00 PM arrow_drop_down" at bounding box center [682, 266] width 166 height 21
click at [649, 272] on div "08:00 AM" at bounding box center [644, 270] width 44 height 12
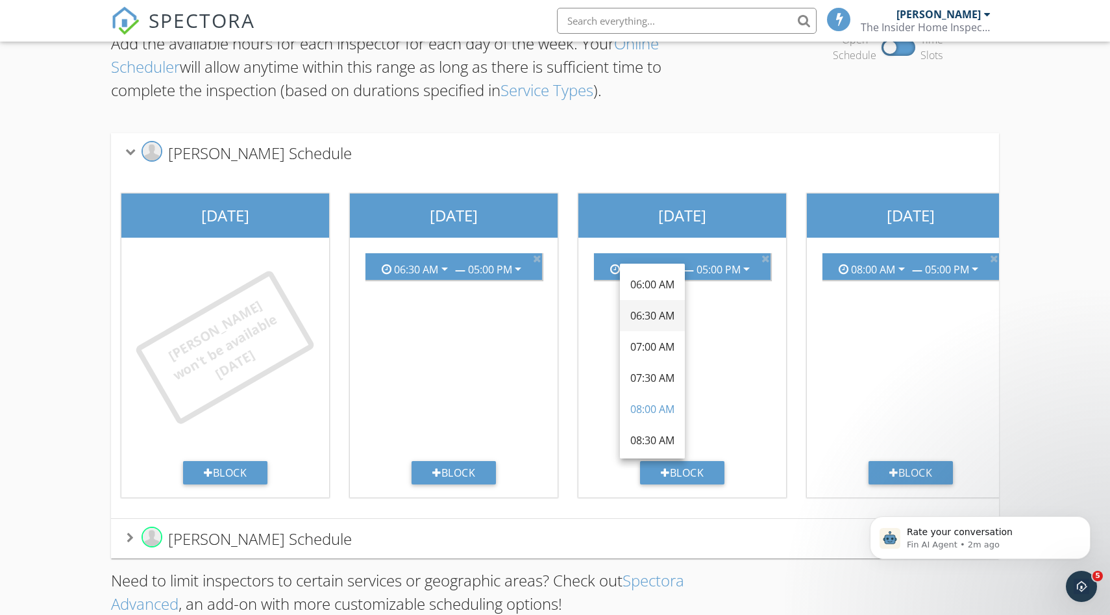
click at [646, 302] on div "06:30 AM" at bounding box center [652, 315] width 44 height 31
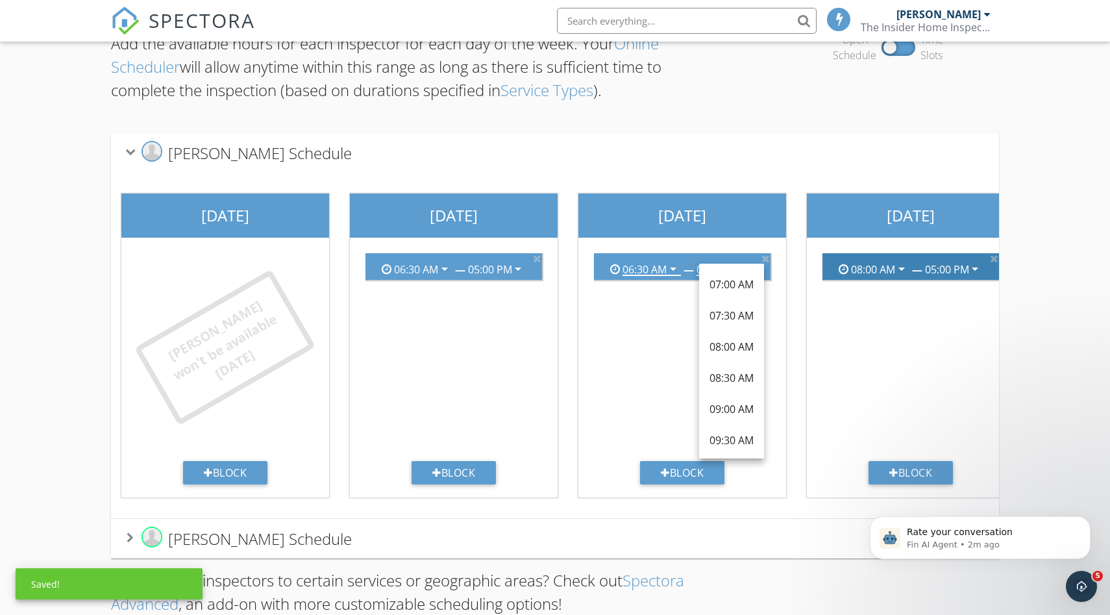
click at [851, 268] on div "08:00 AM" at bounding box center [873, 270] width 44 height 12
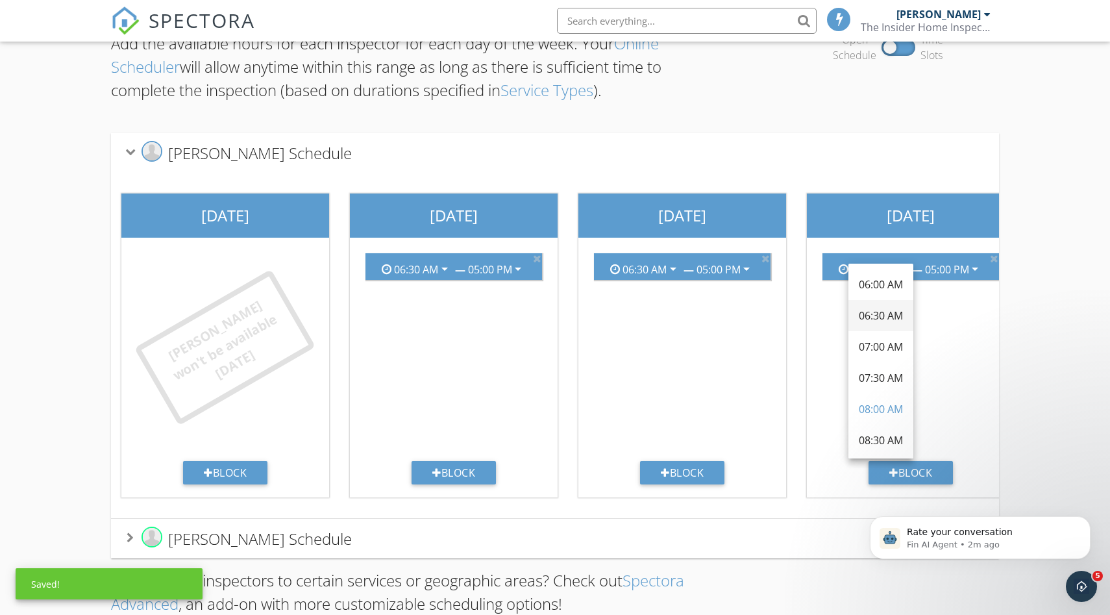
click at [875, 311] on div "06:30 AM" at bounding box center [881, 316] width 44 height 16
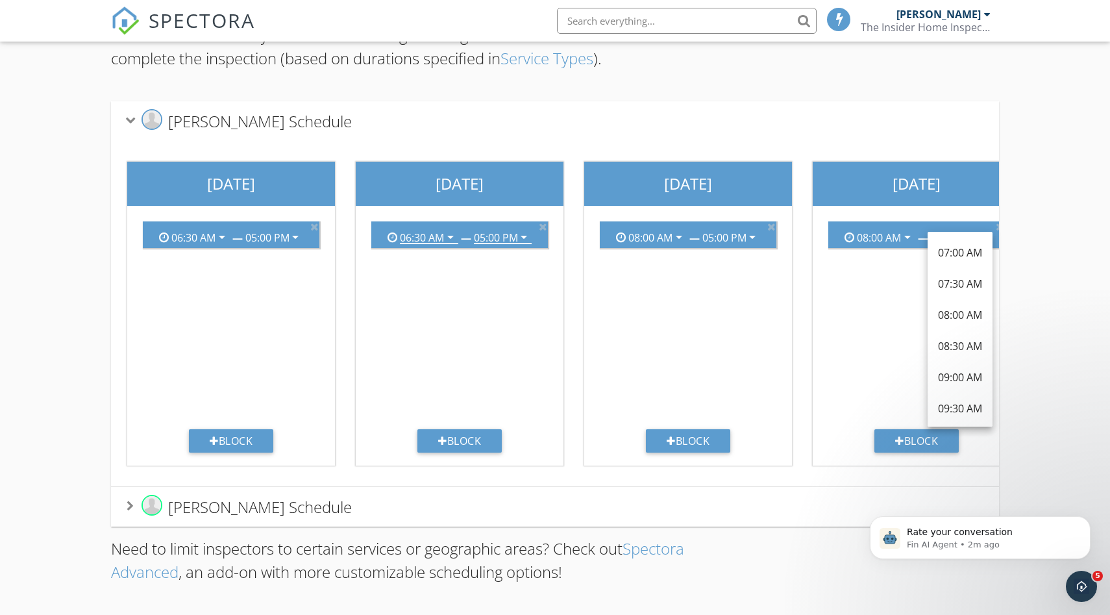
scroll to position [0, 463]
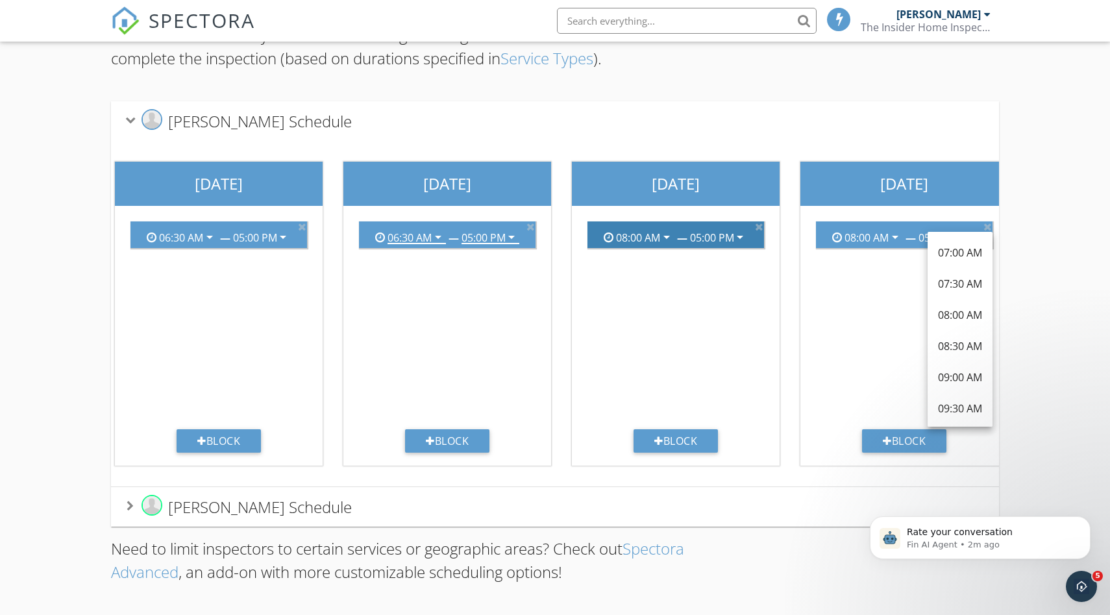
click at [626, 233] on div "08:00 AM" at bounding box center [638, 238] width 44 height 12
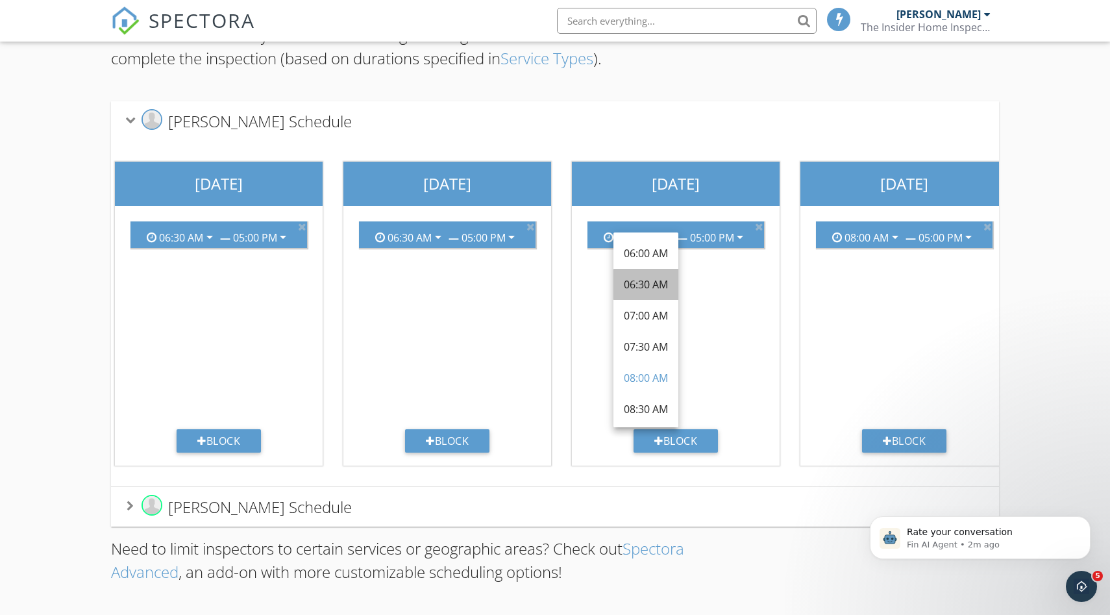
click at [645, 286] on div "06:30 AM" at bounding box center [646, 285] width 44 height 16
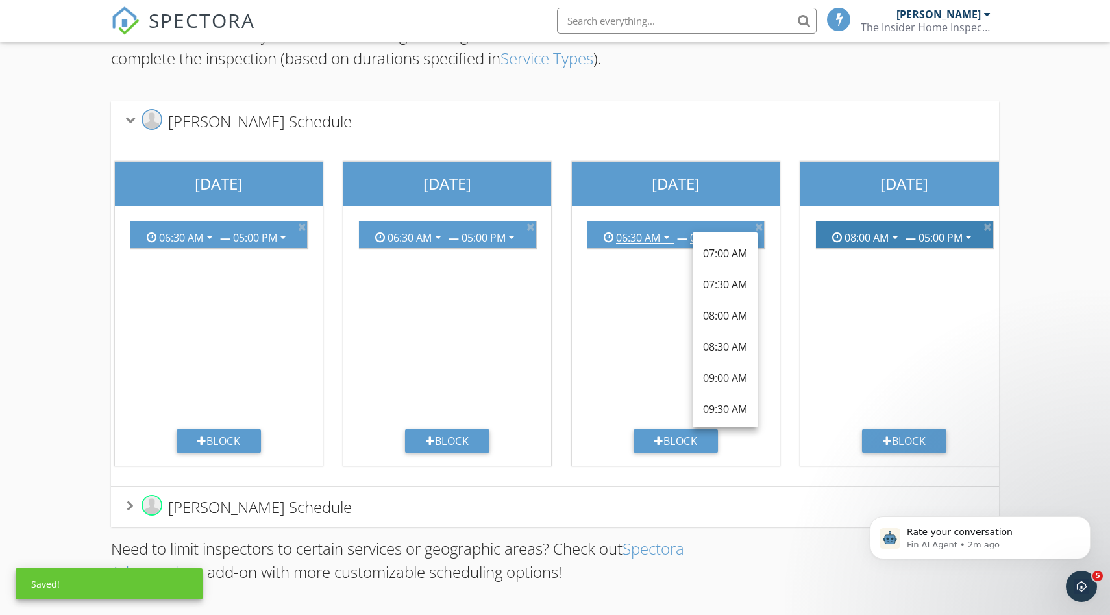
click at [862, 239] on div "08:00 AM" at bounding box center [866, 238] width 44 height 12
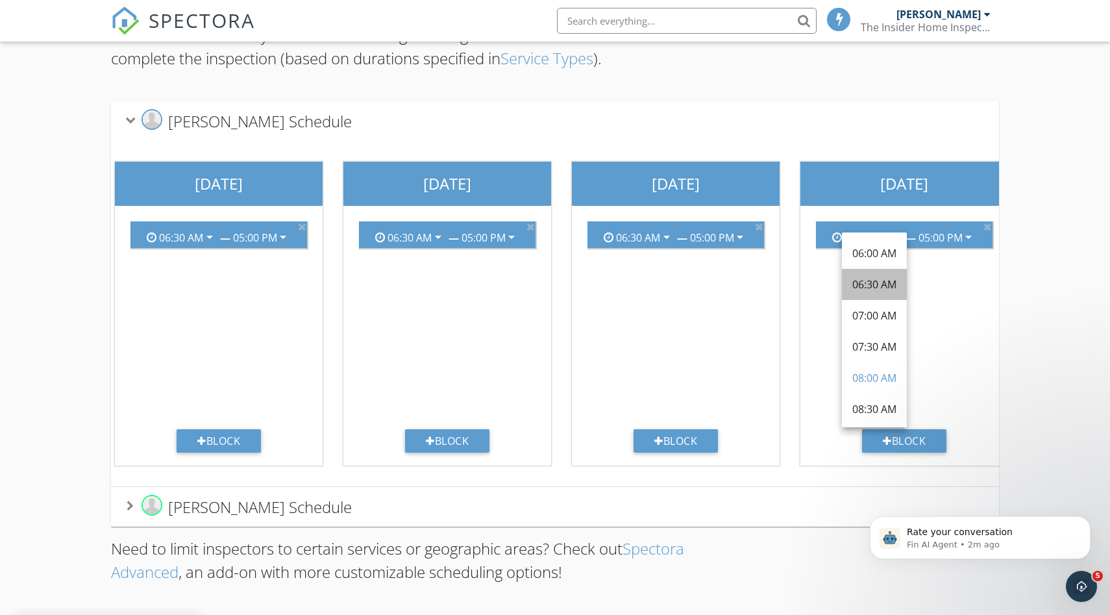
click at [870, 287] on div "06:30 AM" at bounding box center [874, 285] width 44 height 16
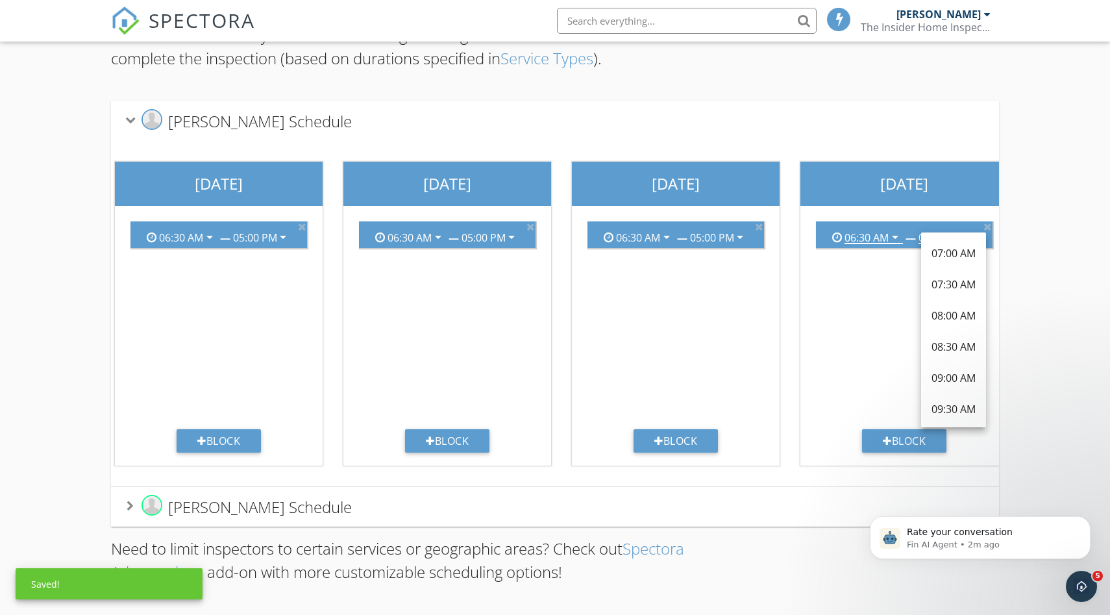
click at [1089, 214] on div "Add the available hours for each inspector for each day of the week. Your Onlin…" at bounding box center [555, 296] width 1110 height 635
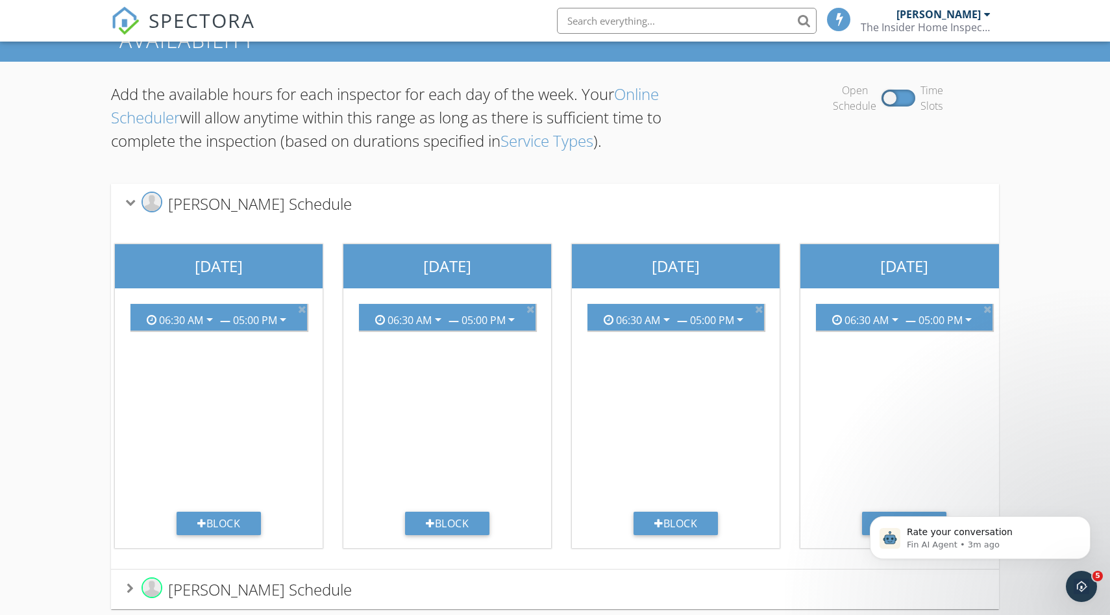
scroll to position [0, 0]
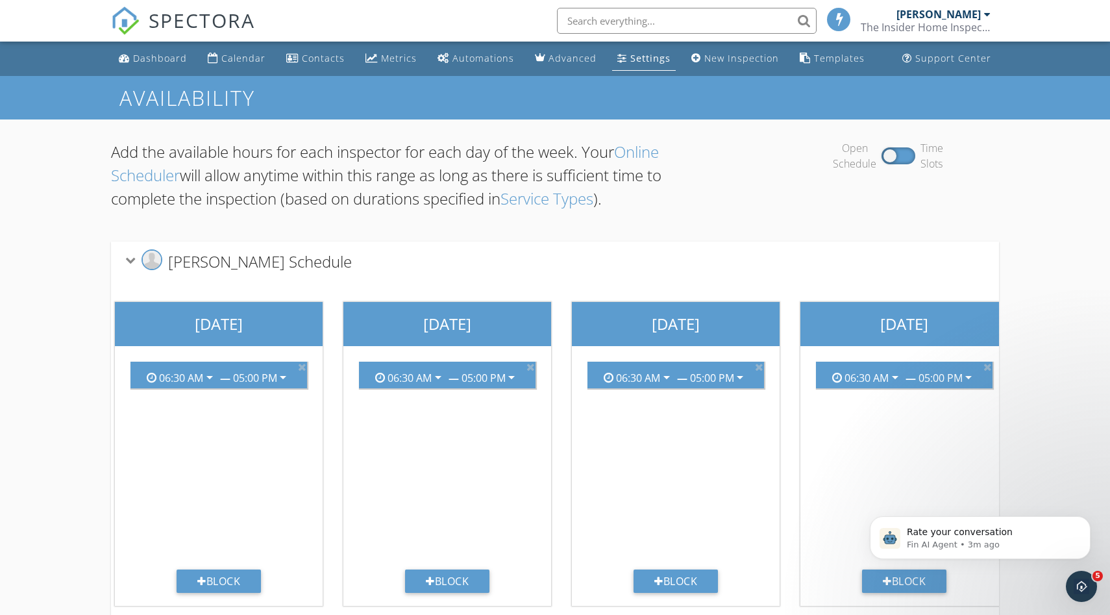
click at [653, 151] on link "Online Scheduler" at bounding box center [385, 163] width 548 height 45
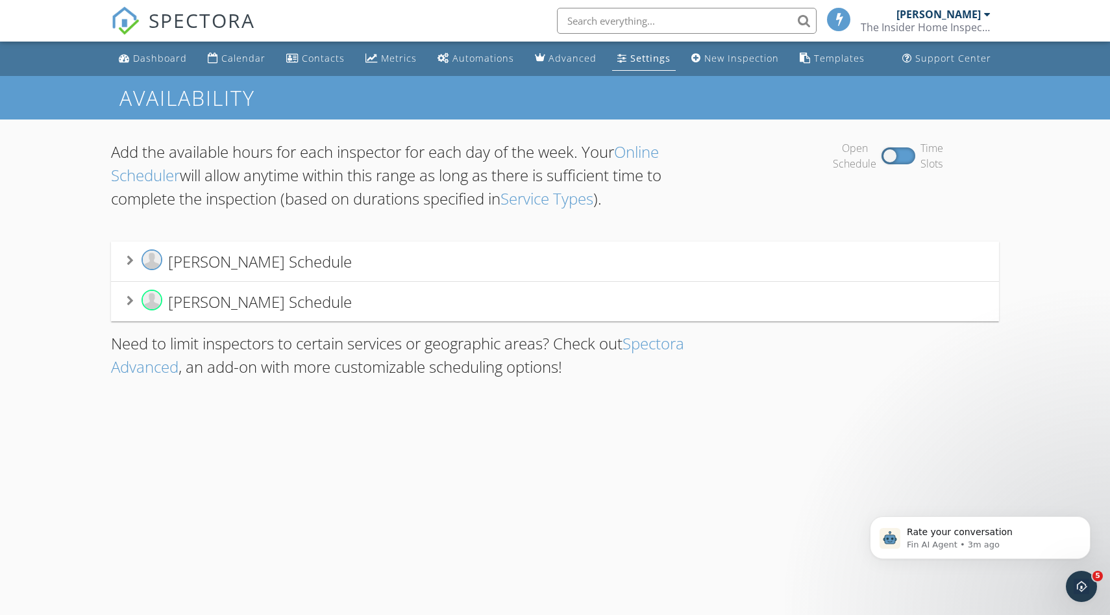
click at [630, 55] on div "Settings" at bounding box center [650, 58] width 40 height 12
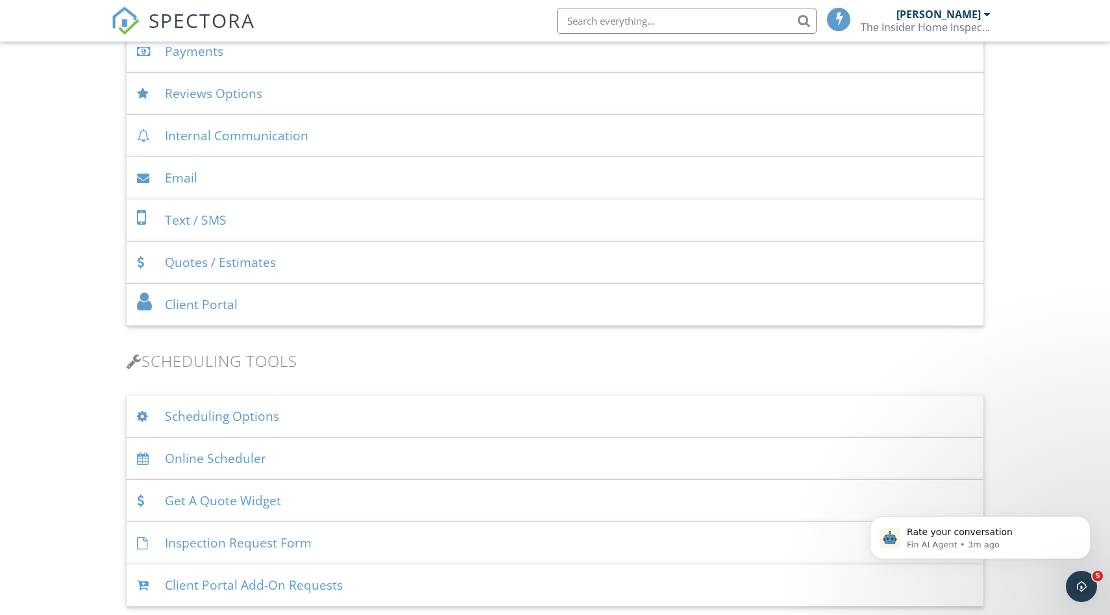
scroll to position [557, 0]
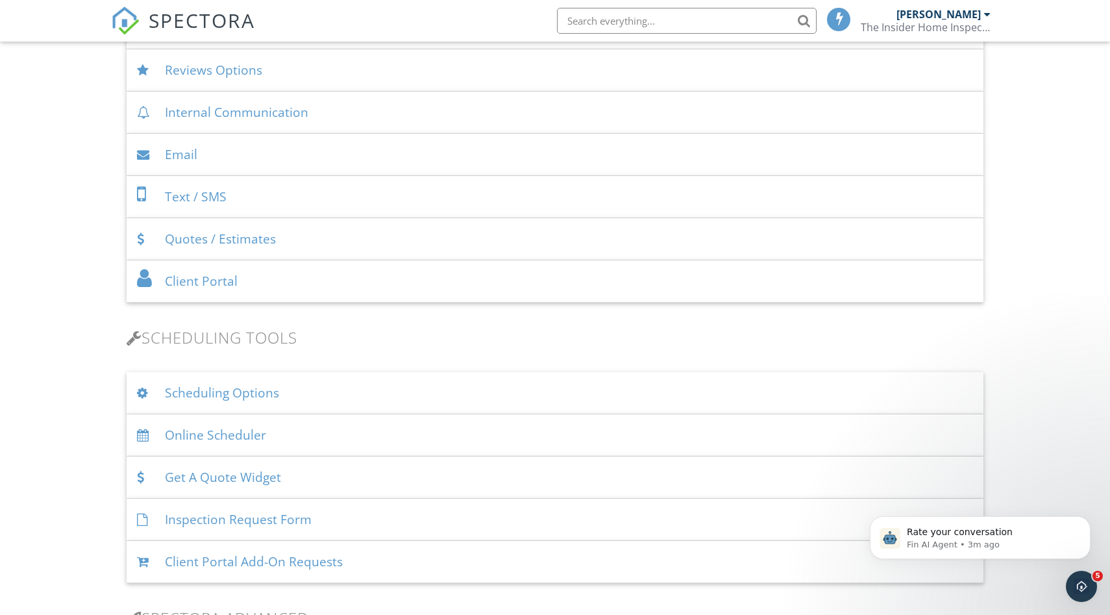
click at [278, 428] on div "Online Scheduler" at bounding box center [555, 435] width 857 height 42
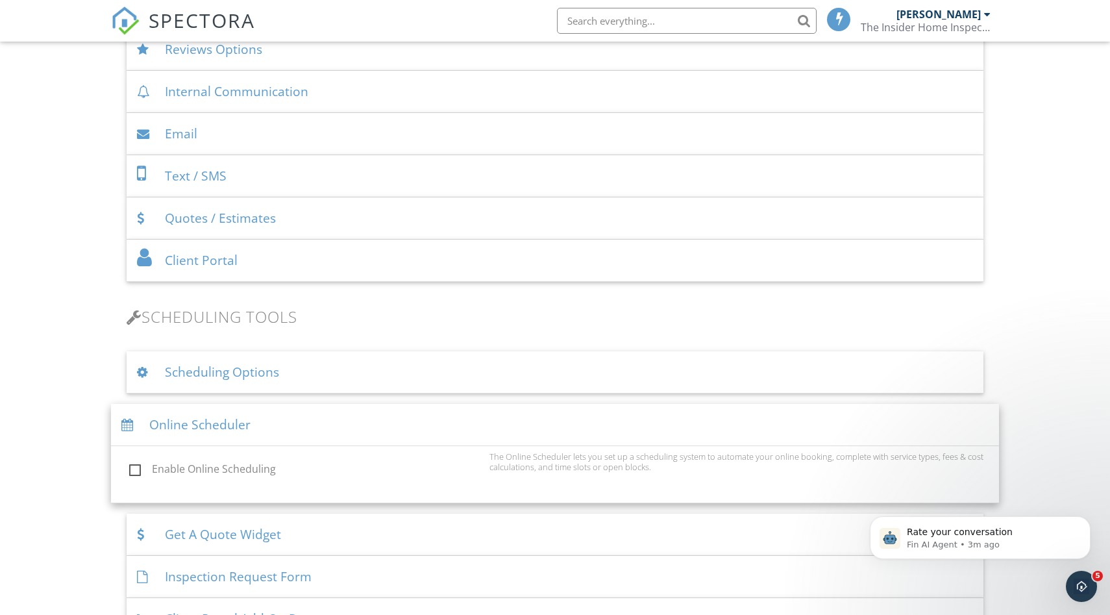
scroll to position [580, 0]
click at [262, 463] on label "Enable Online Scheduling" at bounding box center [305, 468] width 352 height 16
click at [130, 464] on input "Enable Online Scheduling" at bounding box center [125, 468] width 8 height 8
checkbox input "true"
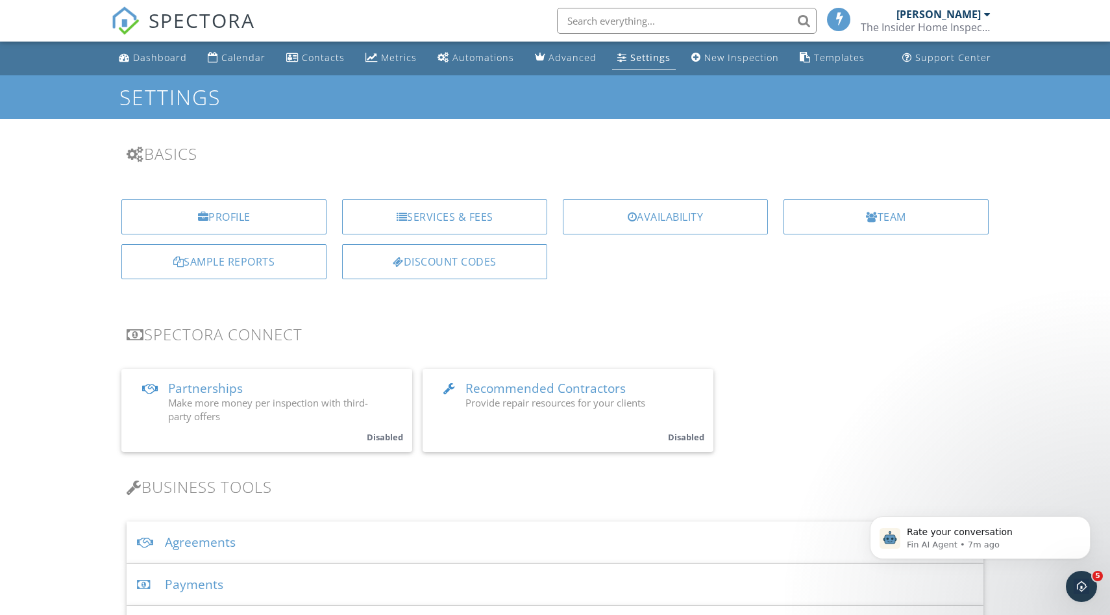
scroll to position [0, 0]
click at [171, 53] on div "Dashboard" at bounding box center [160, 58] width 54 height 12
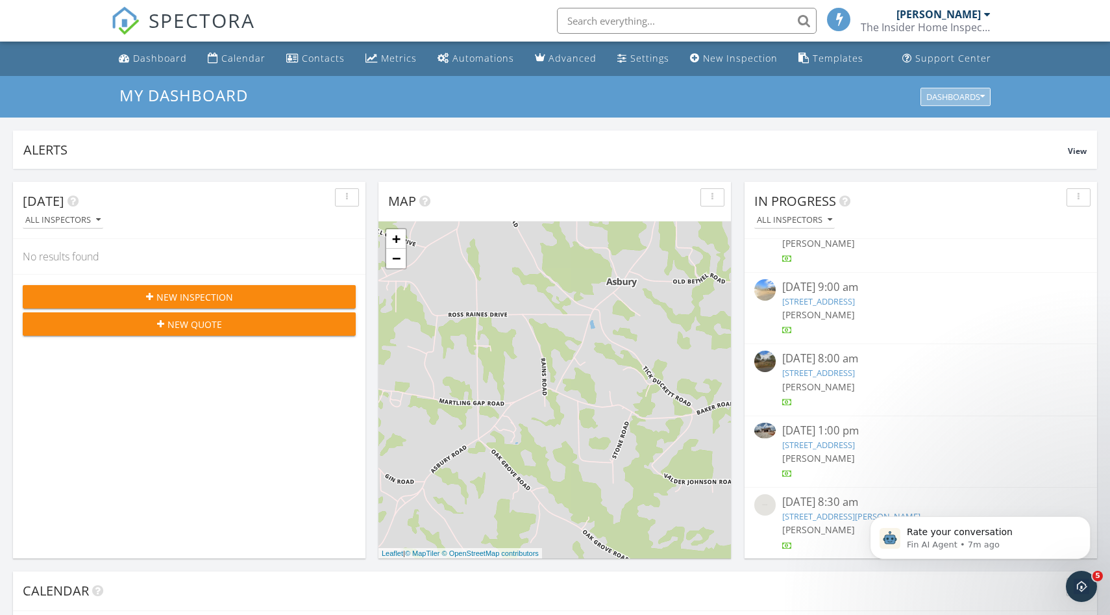
click at [981, 101] on button "Dashboards" at bounding box center [955, 97] width 70 height 18
click at [984, 129] on span "My Dashboard" at bounding box center [962, 126] width 72 height 14
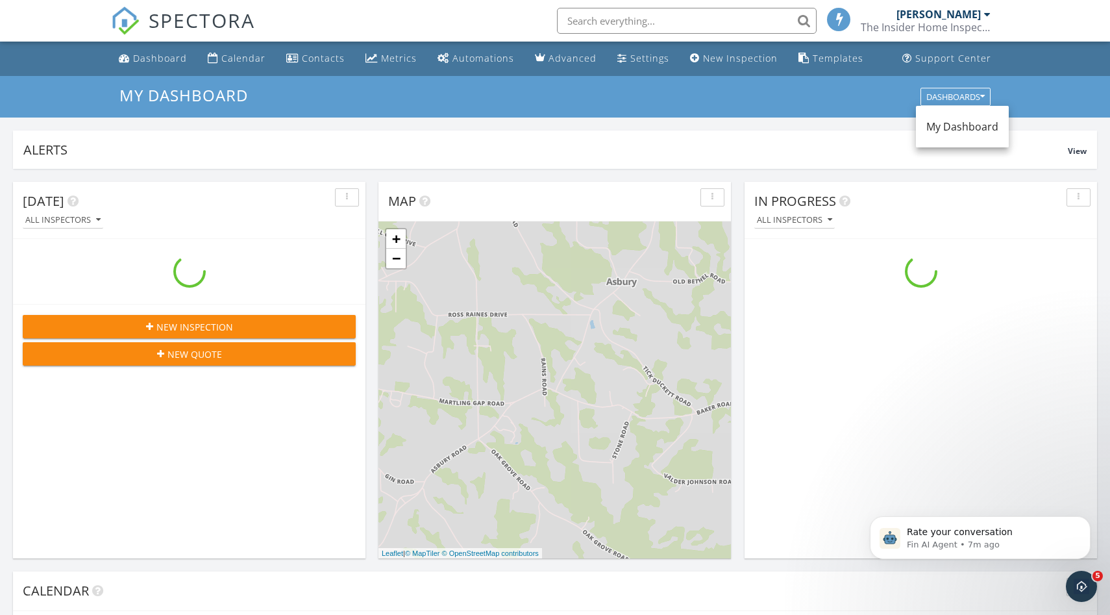
scroll to position [1182, 1111]
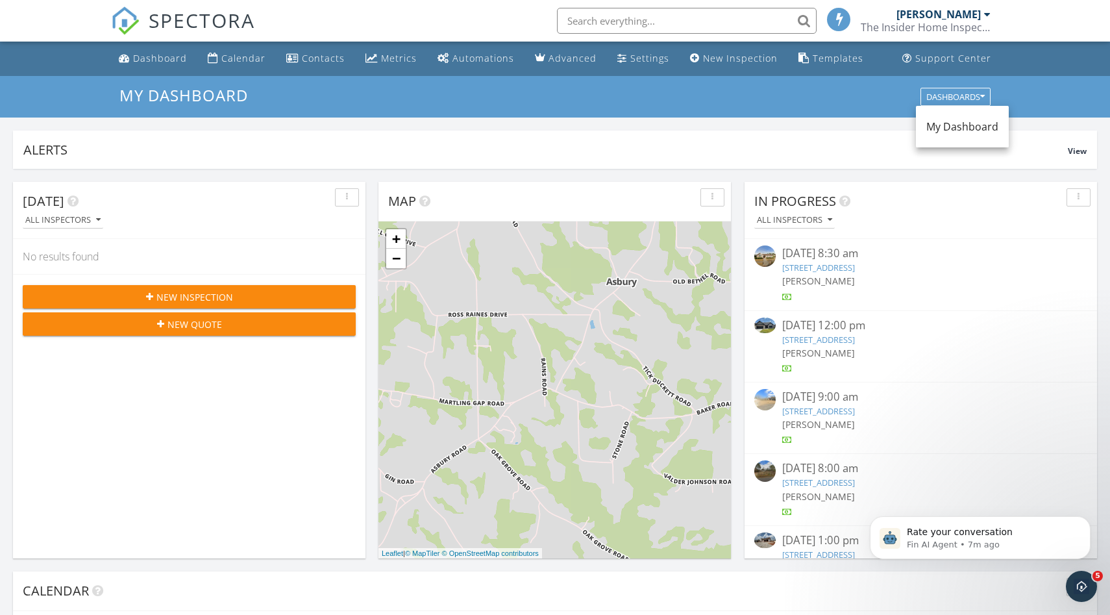
click at [788, 106] on div "My Dashboard Dashboards" at bounding box center [554, 96] width 871 height 21
click at [634, 62] on div "Settings" at bounding box center [649, 58] width 39 height 12
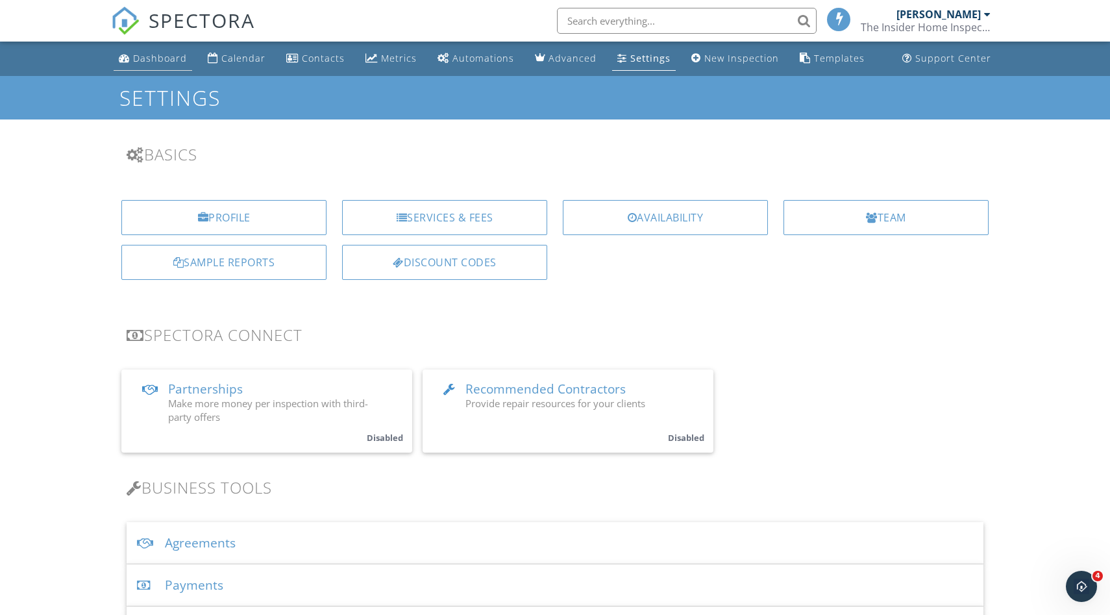
click at [172, 62] on div "Dashboard" at bounding box center [160, 58] width 54 height 12
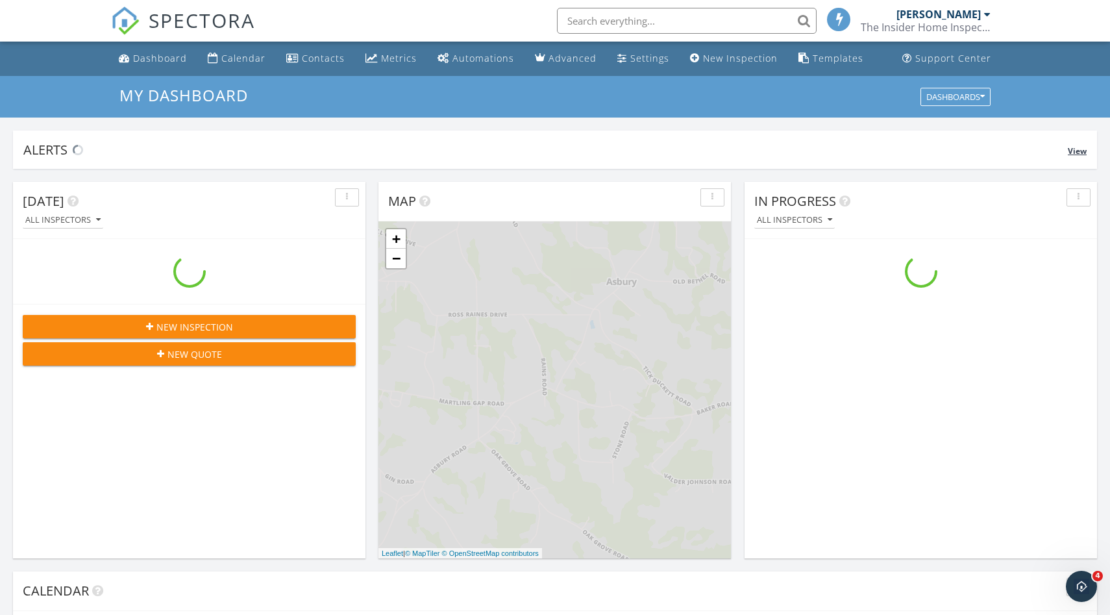
scroll to position [1182, 1111]
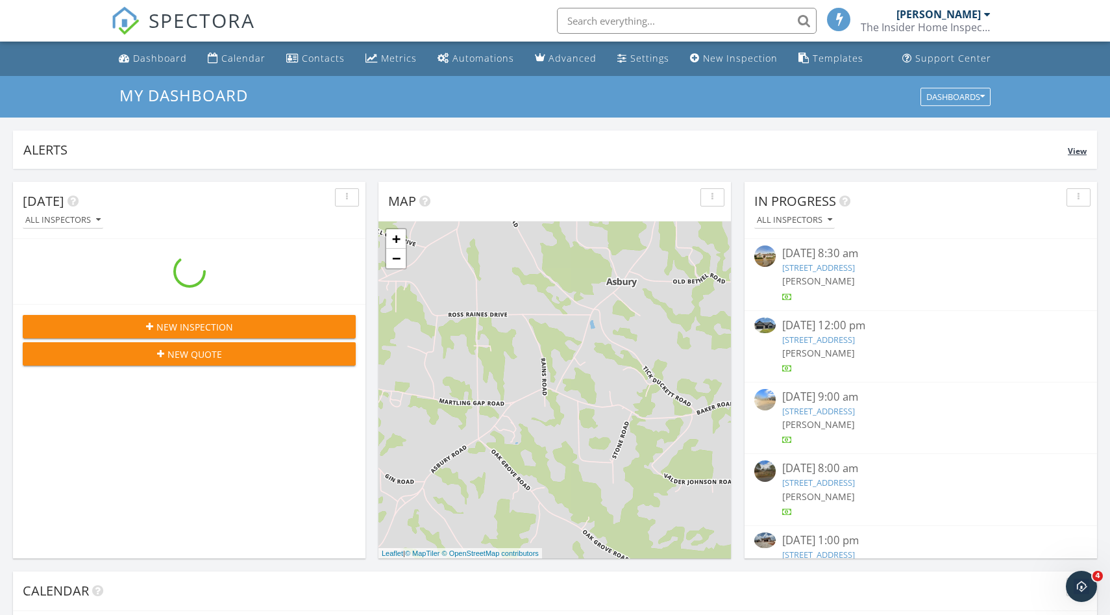
click at [1076, 153] on span "View" at bounding box center [1077, 150] width 19 height 11
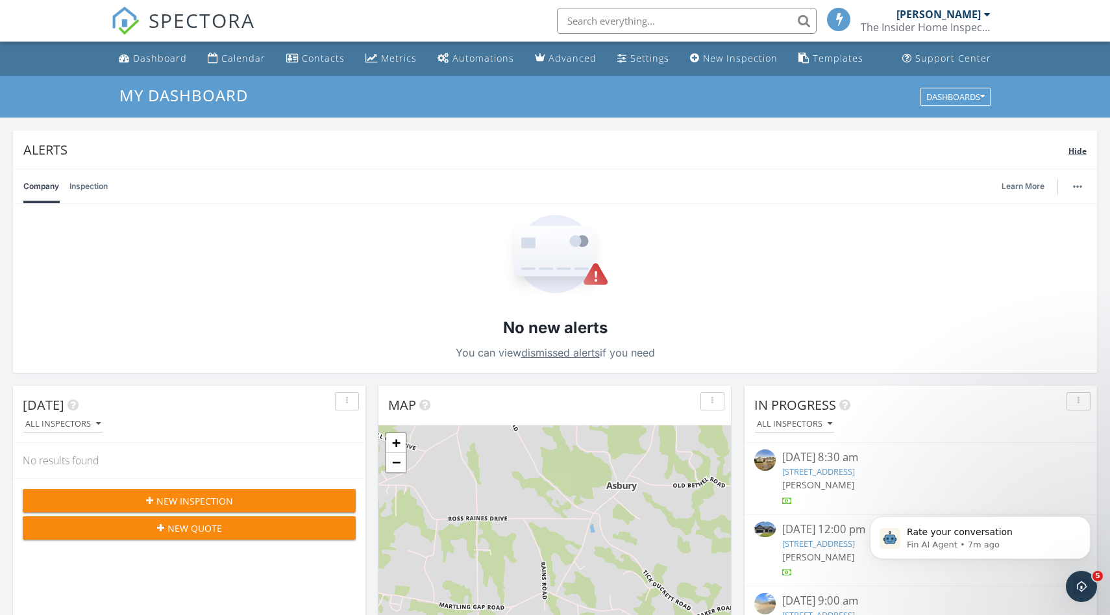
scroll to position [0, 0]
click at [80, 177] on link "Inspection" at bounding box center [88, 186] width 38 height 34
click at [26, 182] on link "Company" at bounding box center [41, 186] width 36 height 34
click at [645, 62] on div "Settings" at bounding box center [649, 58] width 39 height 12
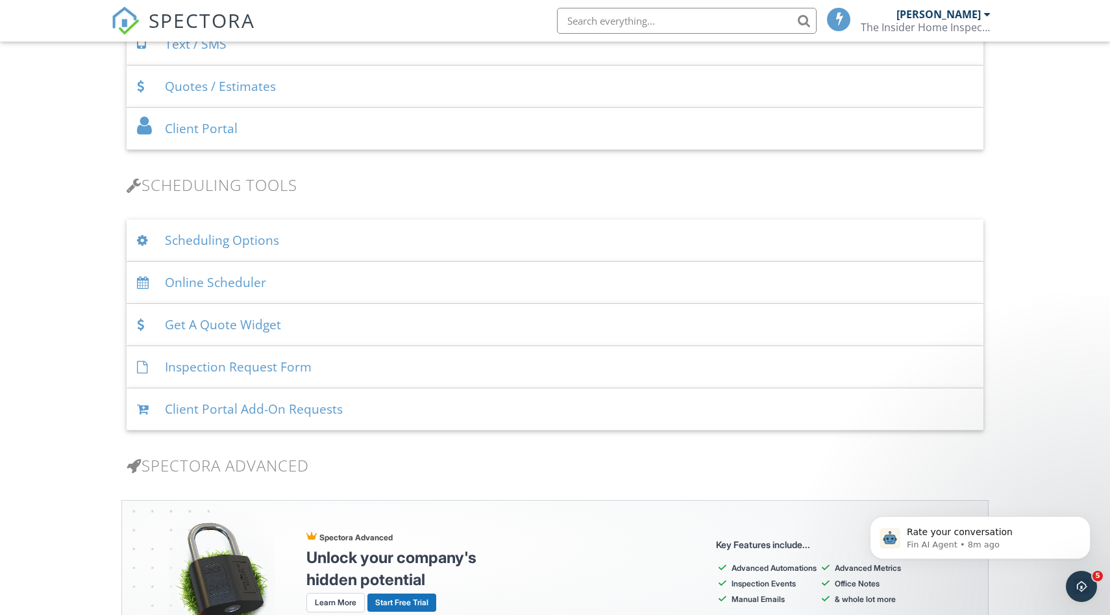
scroll to position [715, 0]
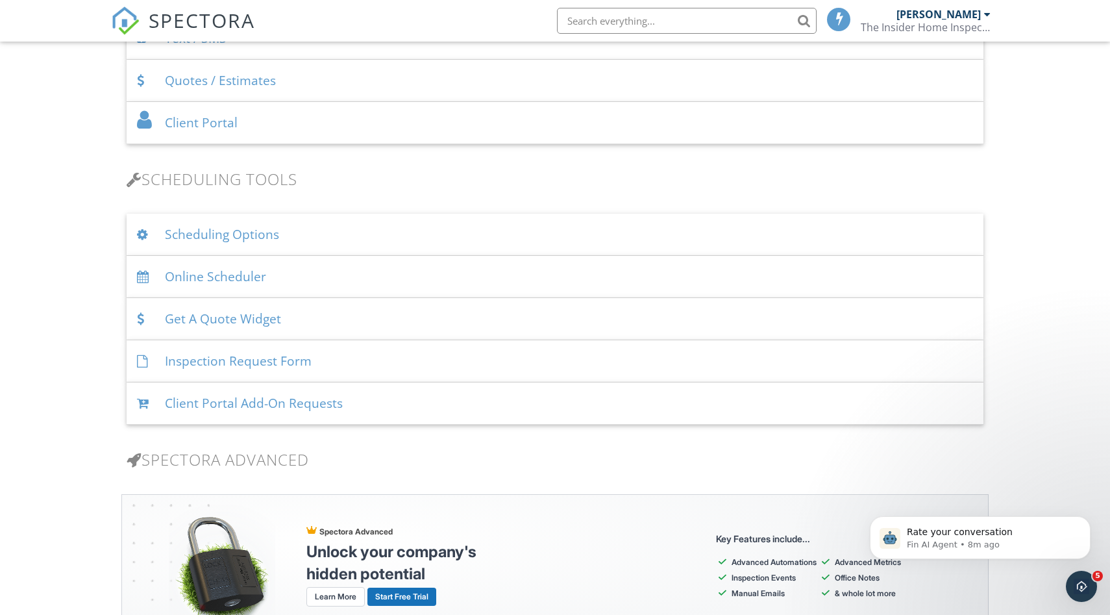
click at [613, 230] on div "Scheduling Options" at bounding box center [555, 235] width 857 height 42
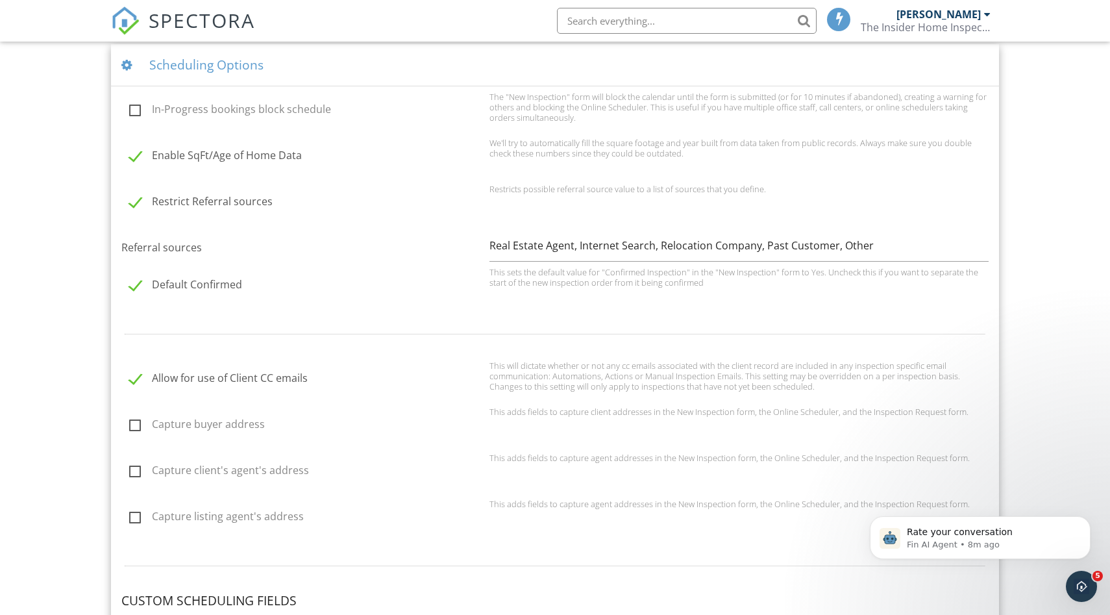
scroll to position [889, 0]
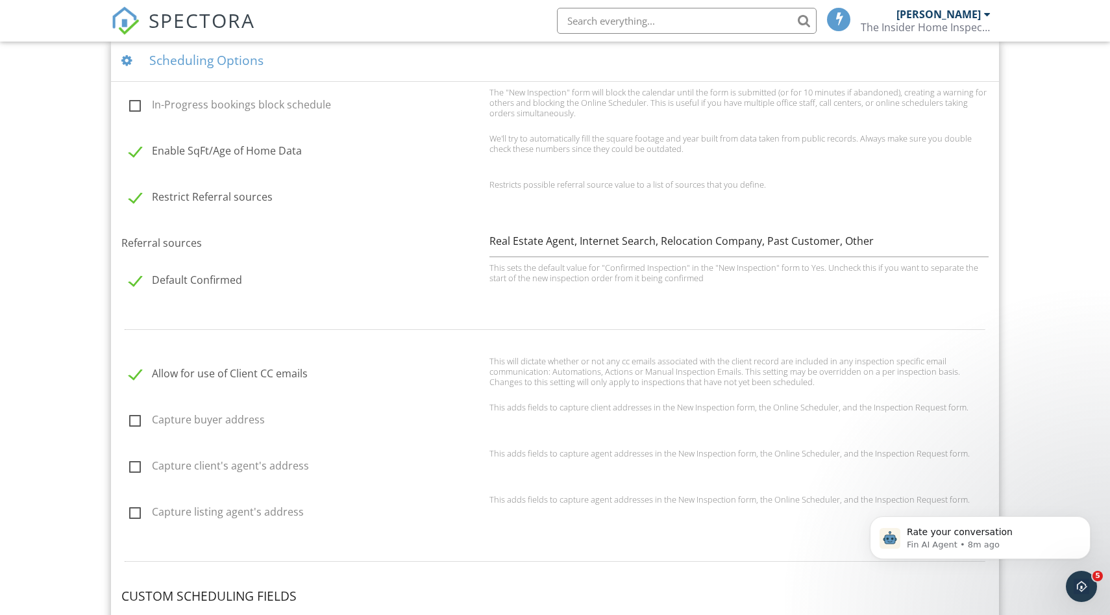
click at [133, 282] on label "Default Confirmed" at bounding box center [305, 282] width 352 height 16
click at [130, 282] on input "Default Confirmed" at bounding box center [125, 282] width 8 height 8
checkbox input "true"
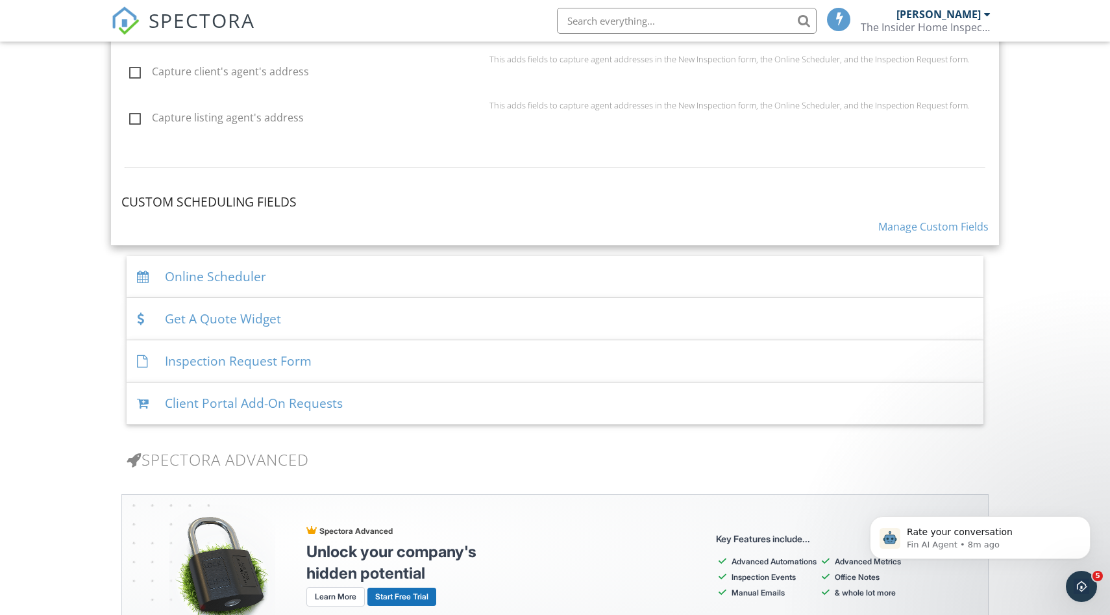
scroll to position [1287, 0]
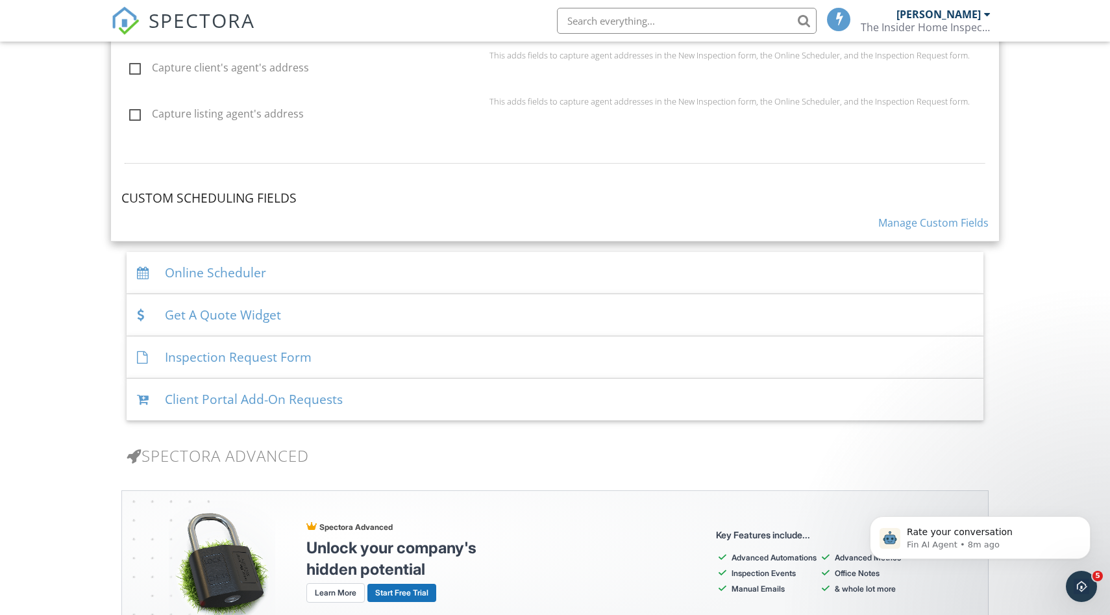
click at [496, 276] on div "Online Scheduler" at bounding box center [555, 273] width 857 height 42
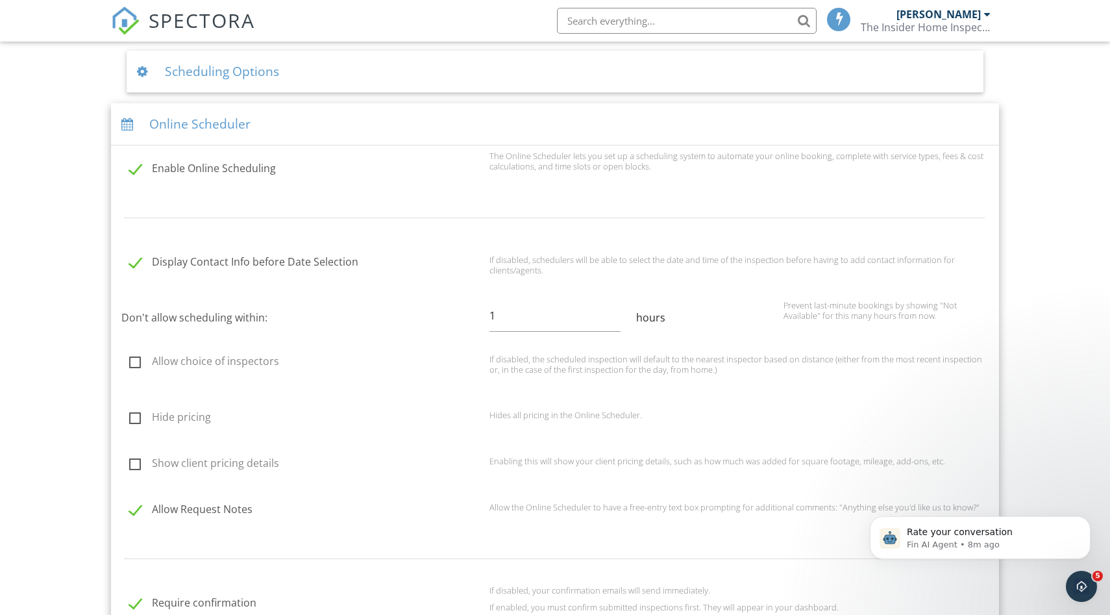
scroll to position [881, 0]
click at [536, 323] on input "1" at bounding box center [555, 313] width 132 height 32
click at [657, 313] on div "hours" at bounding box center [701, 314] width 147 height 14
click at [549, 322] on input "Don't allow scheduling within:" at bounding box center [555, 313] width 132 height 32
type input "24"
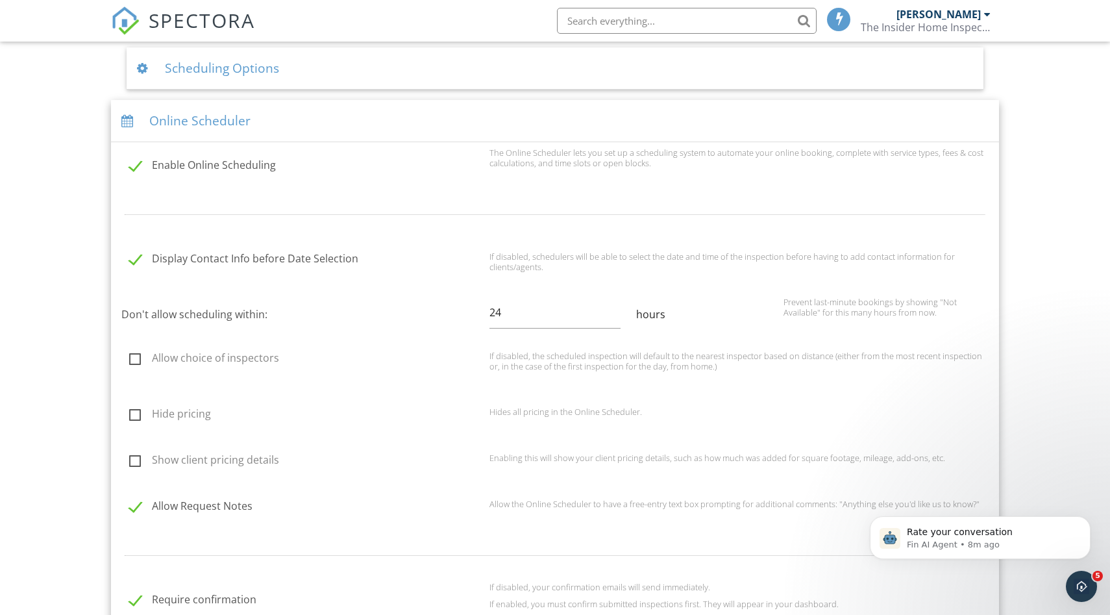
click at [375, 316] on label "Don't allow scheduling within:" at bounding box center [305, 314] width 368 height 14
click at [489, 316] on input "24" at bounding box center [555, 313] width 132 height 32
click at [903, 302] on p "Prevent last-minute bookings by showing "Not Available" for this many hours fro…" at bounding box center [885, 307] width 205 height 21
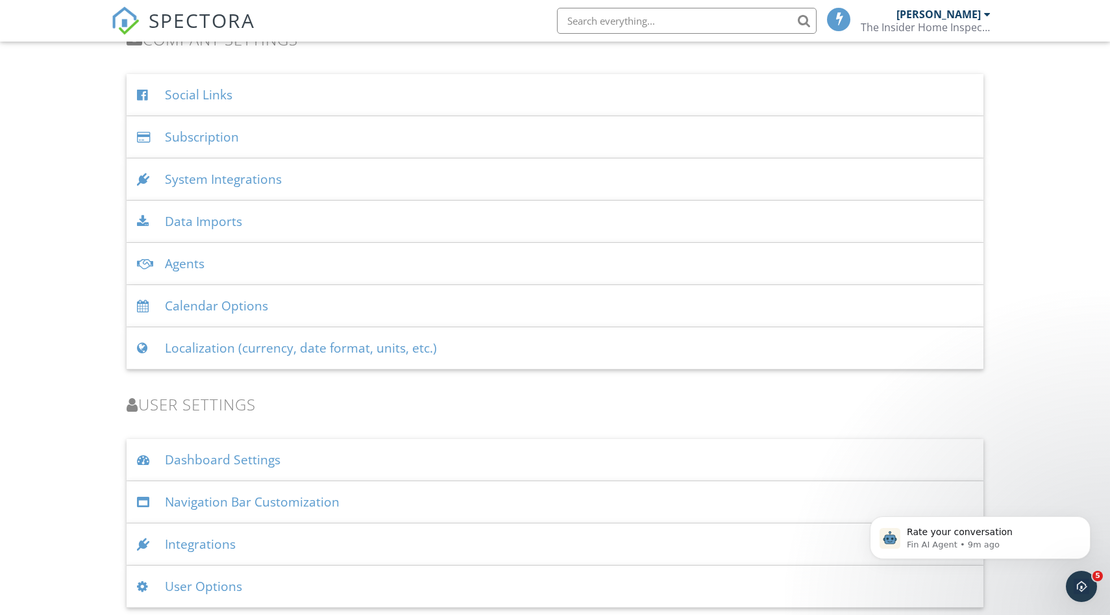
scroll to position [2642, 0]
click at [389, 448] on div "Dashboard Settings" at bounding box center [555, 458] width 857 height 42
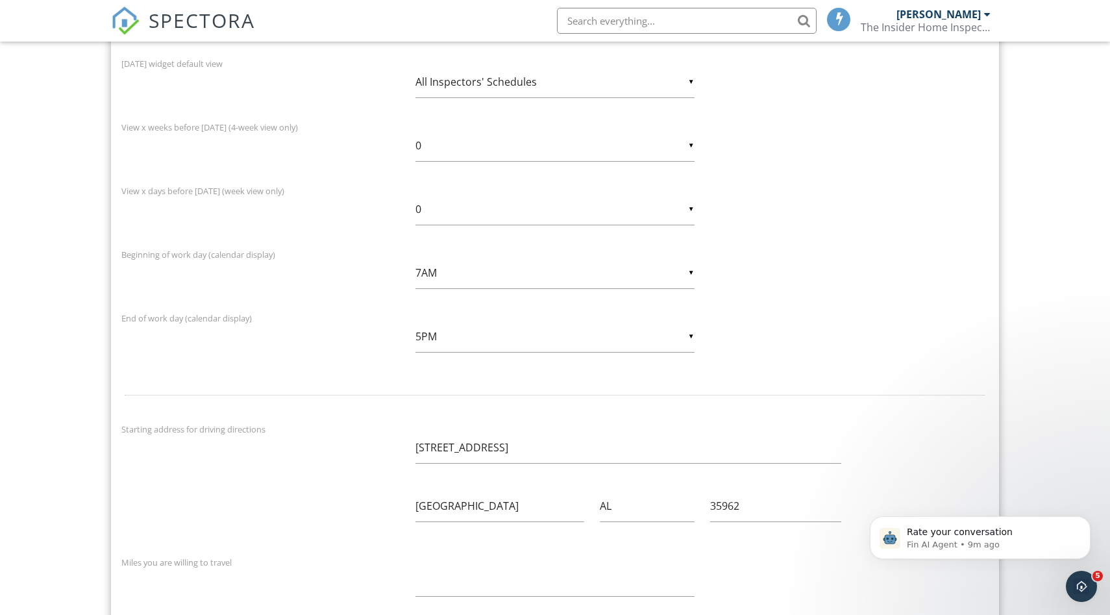
scroll to position [3199, 0]
click at [690, 271] on div "▼ 7AM 5AM 6AM 7AM 8AM 9AM 5AM 6AM 7AM 8AM 9AM" at bounding box center [554, 272] width 278 height 32
click at [611, 304] on span "6AM" at bounding box center [554, 305] width 278 height 32
type input "6AM"
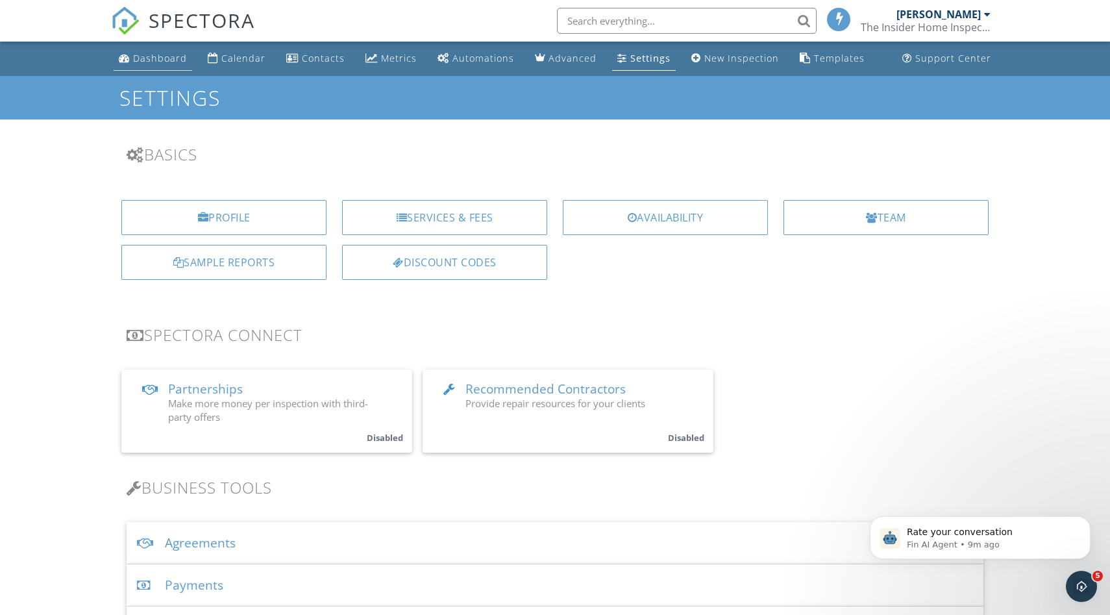
click at [164, 57] on div "Dashboard" at bounding box center [160, 58] width 54 height 12
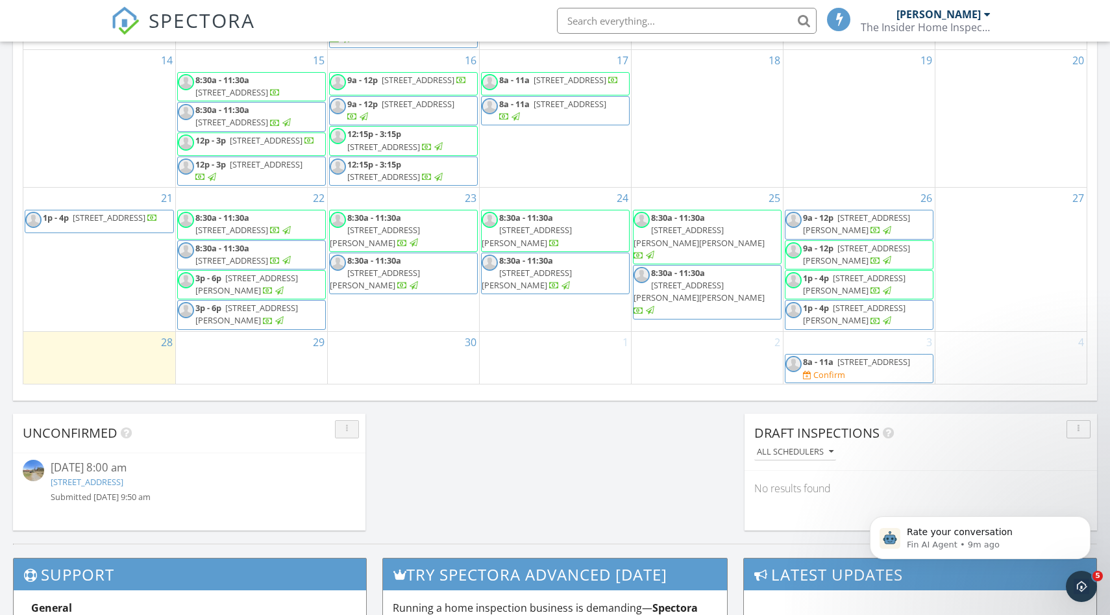
click at [352, 431] on div "button" at bounding box center [347, 429] width 12 height 9
click at [228, 428] on div "Unconfirmed" at bounding box center [180, 432] width 314 height 19
drag, startPoint x: 80, startPoint y: 437, endPoint x: 151, endPoint y: 418, distance: 73.4
click at [151, 418] on div "Unconfirmed" at bounding box center [189, 433] width 352 height 40
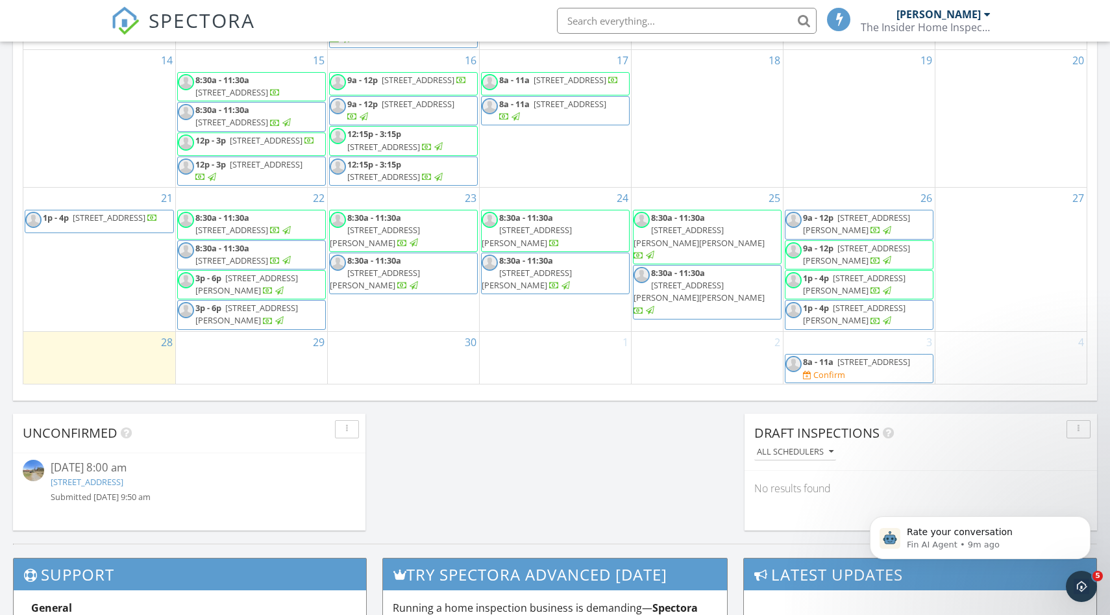
click at [129, 431] on icon at bounding box center [126, 432] width 11 height 13
click at [121, 436] on icon at bounding box center [126, 432] width 11 height 13
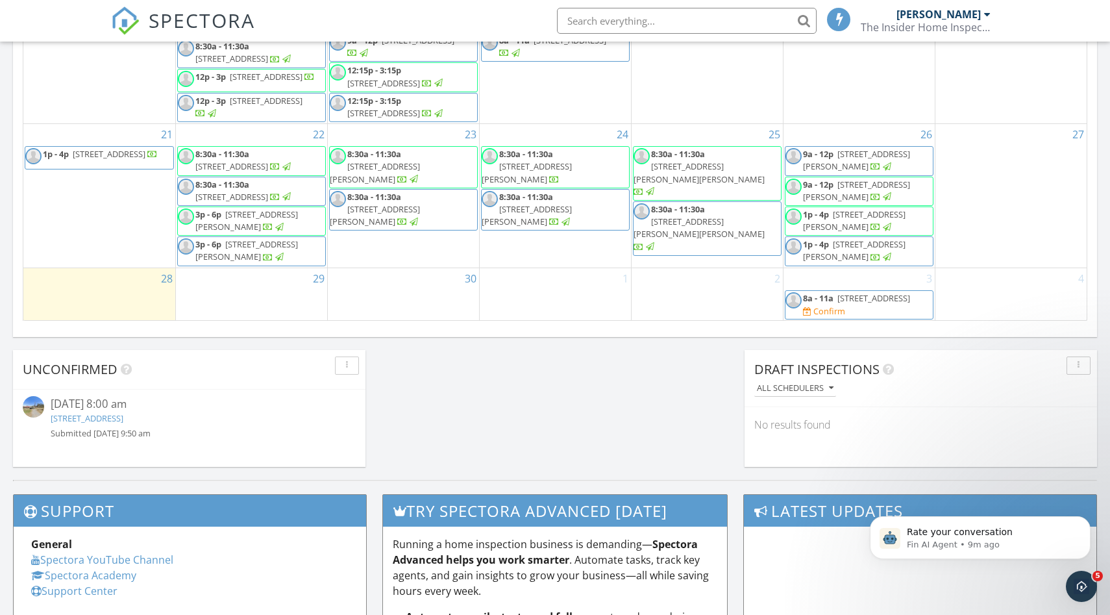
scroll to position [871, 0]
click at [164, 387] on div "Unconfirmed" at bounding box center [189, 369] width 352 height 40
click at [196, 403] on div "10/03/25 8:00 am" at bounding box center [190, 403] width 278 height 16
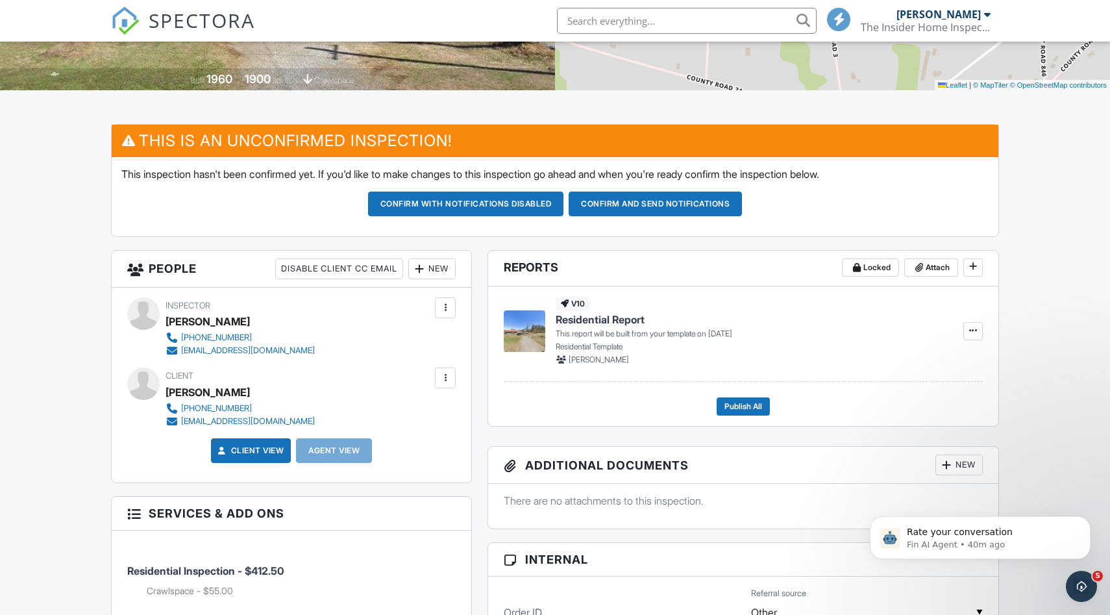
scroll to position [278, 0]
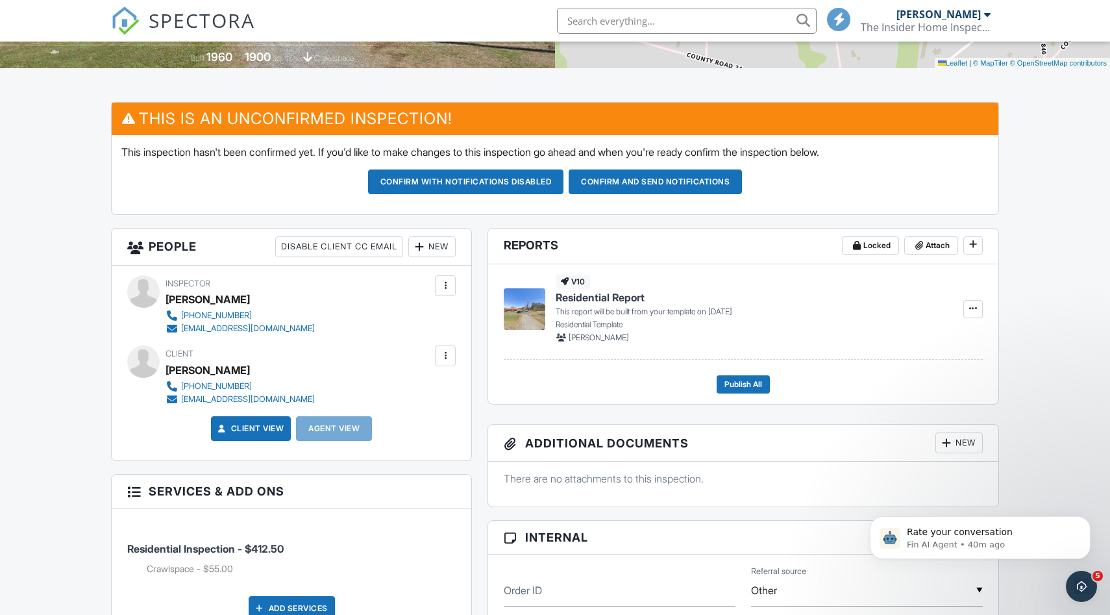
click at [447, 358] on div at bounding box center [445, 355] width 13 height 13
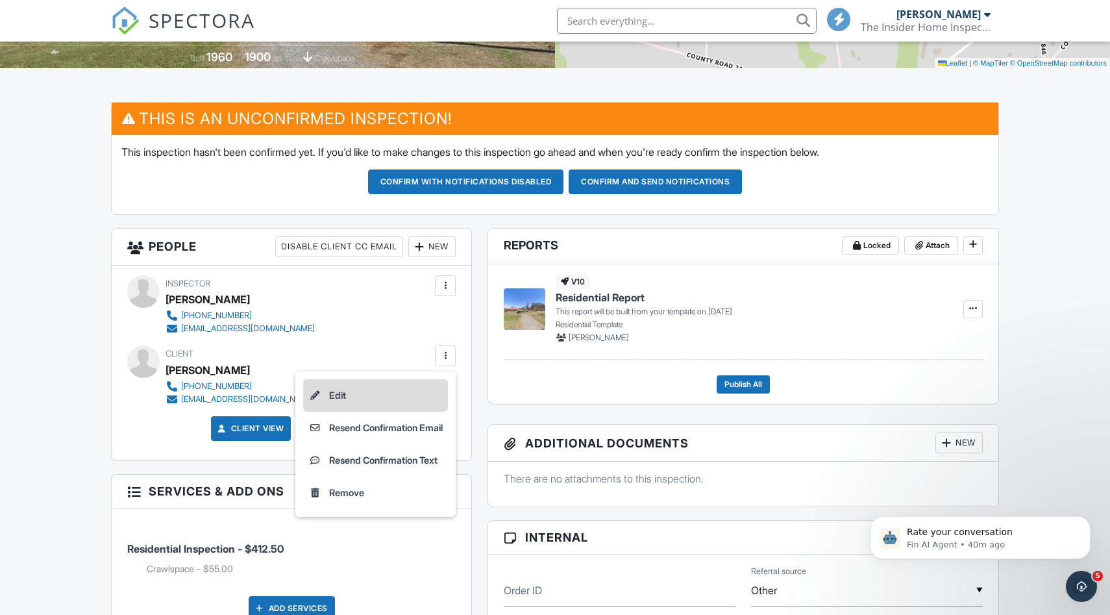
click at [413, 391] on li "Edit" at bounding box center [375, 395] width 145 height 32
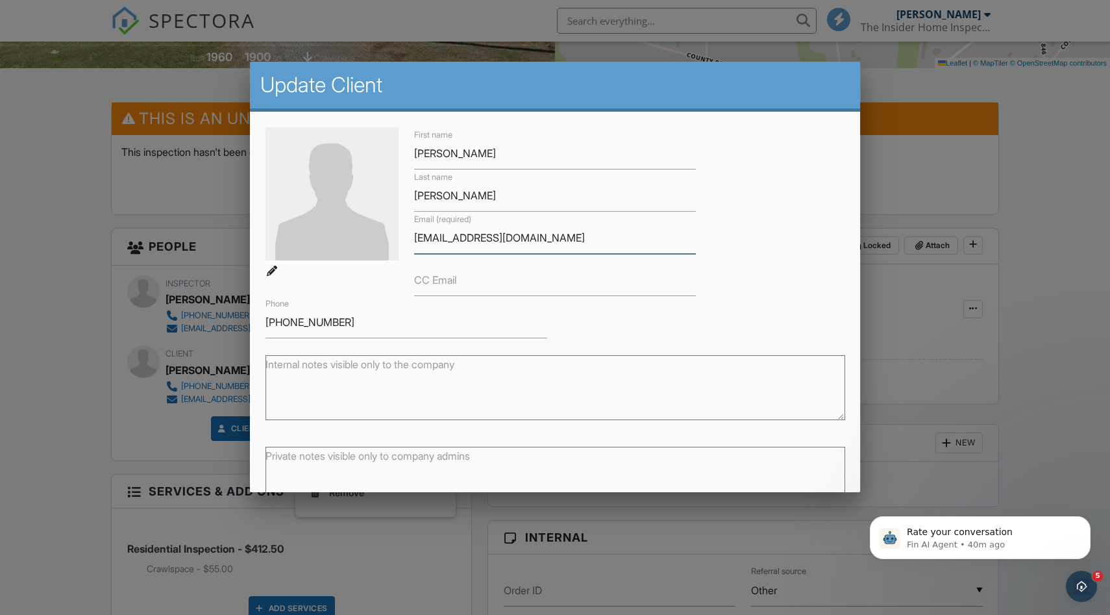
click at [465, 243] on input "[EMAIL_ADDRESS][DOMAIN_NAME]" at bounding box center [555, 238] width 282 height 32
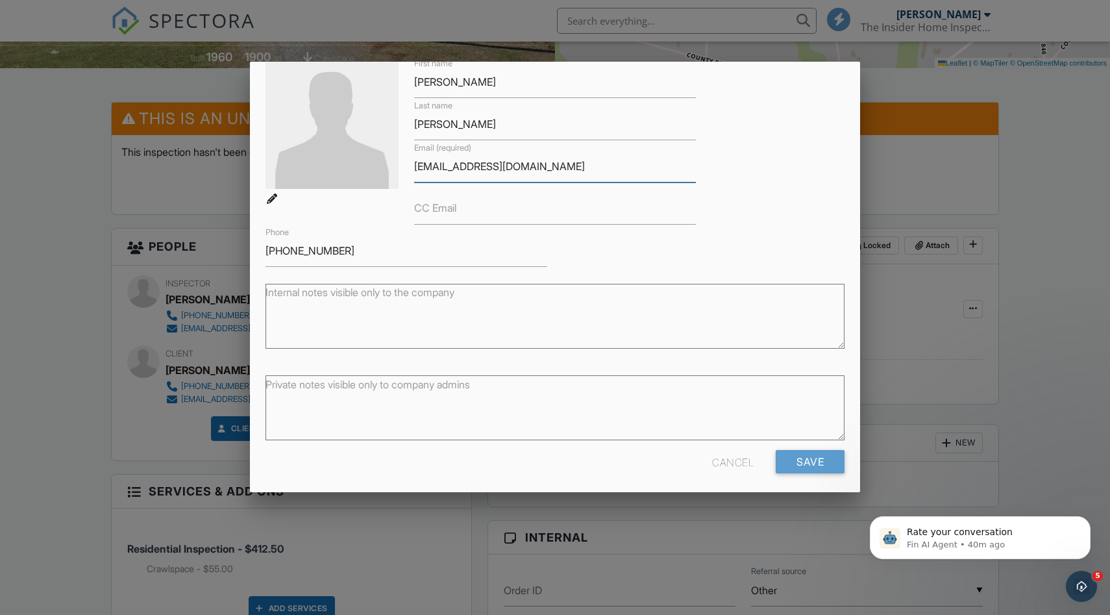
scroll to position [79, 0]
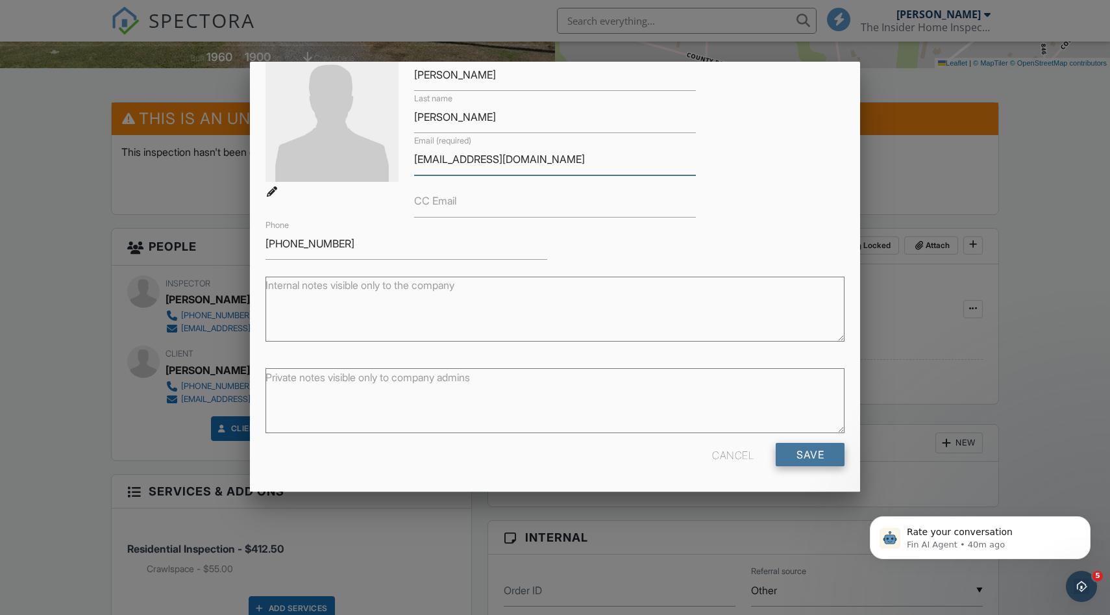
type input "[EMAIL_ADDRESS][DOMAIN_NAME]"
click at [831, 463] on input "Save" at bounding box center [810, 454] width 69 height 23
